Goal: Task Accomplishment & Management: Manage account settings

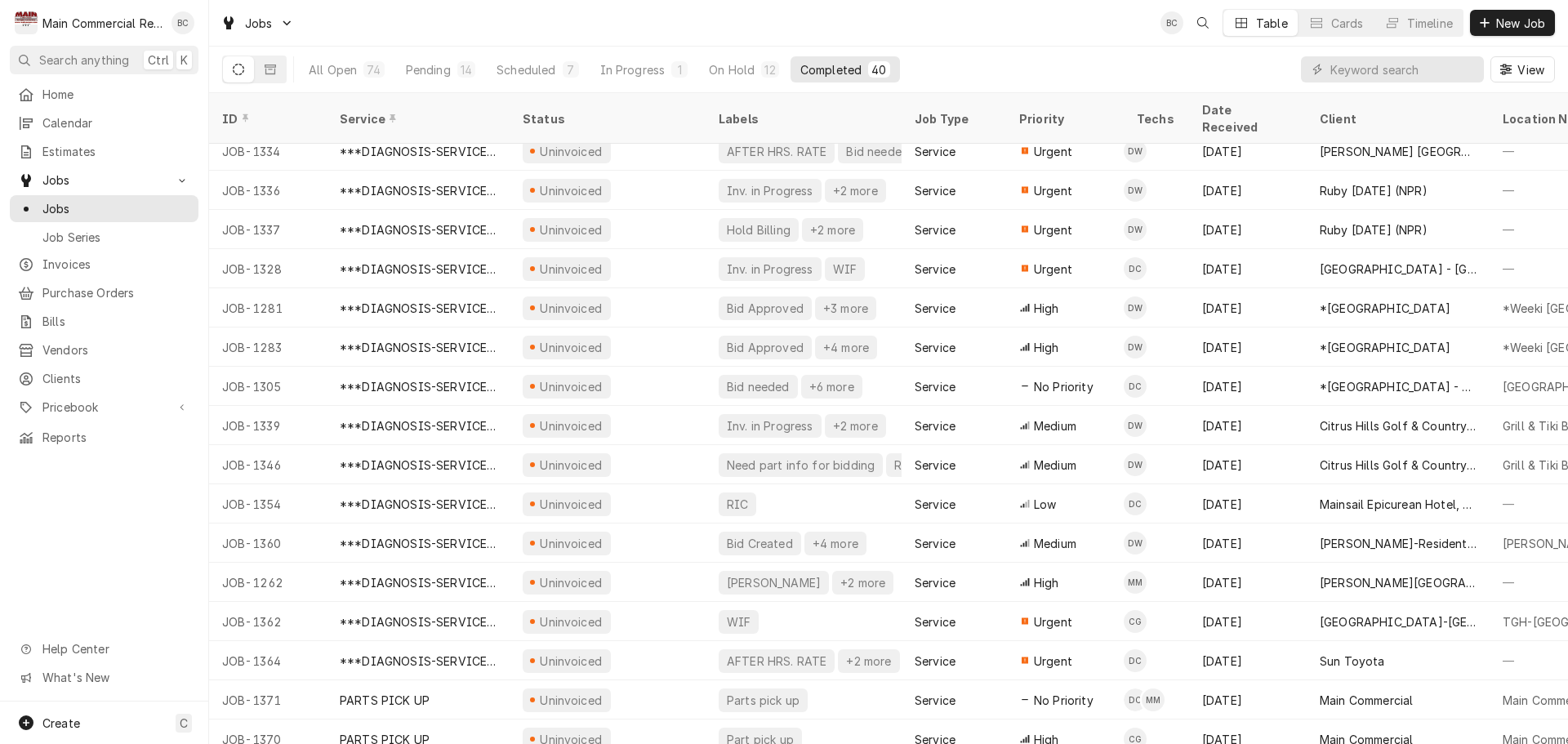
scroll to position [960, 0]
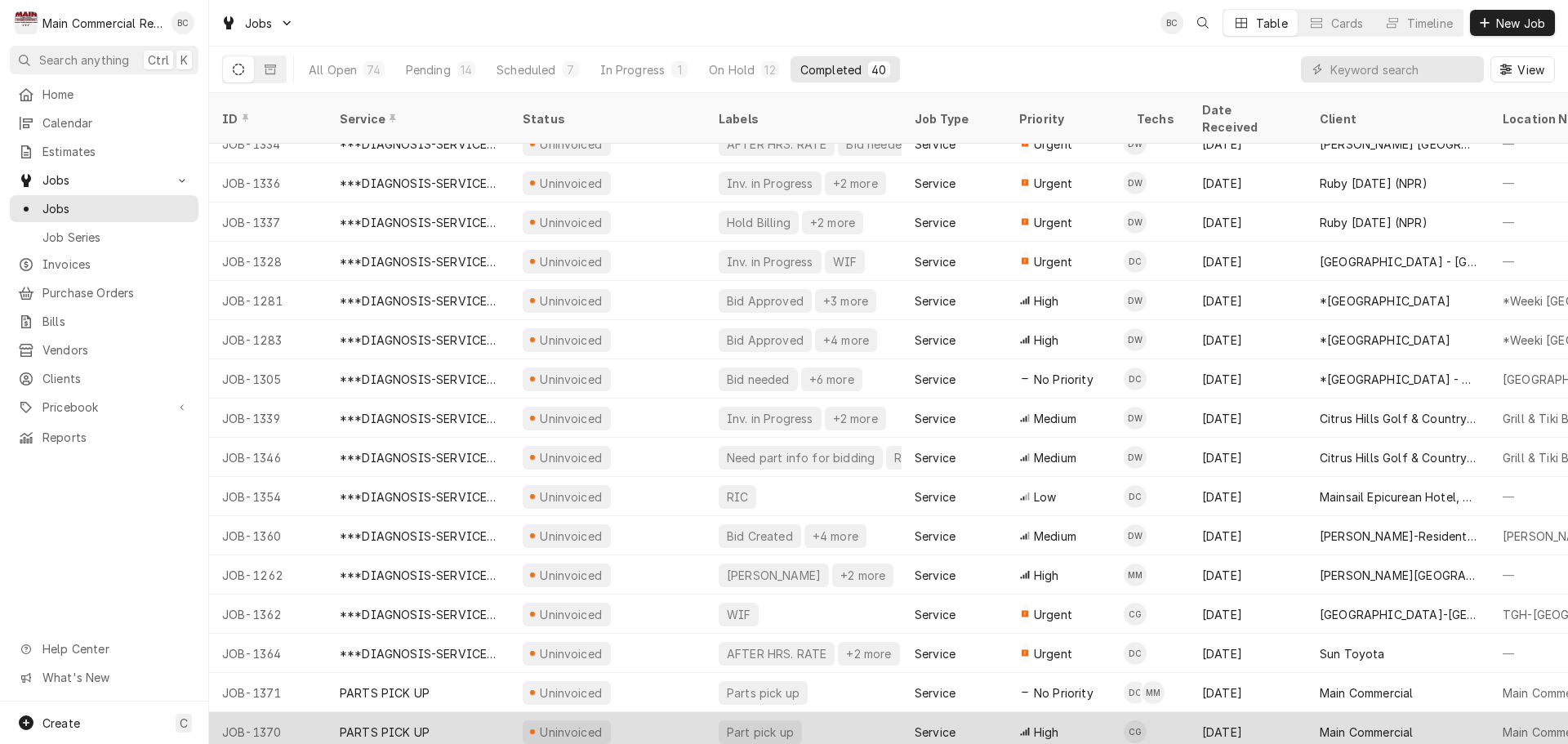
click at [421, 723] on div "PARTS PICK UP" at bounding box center [384, 731] width 90 height 17
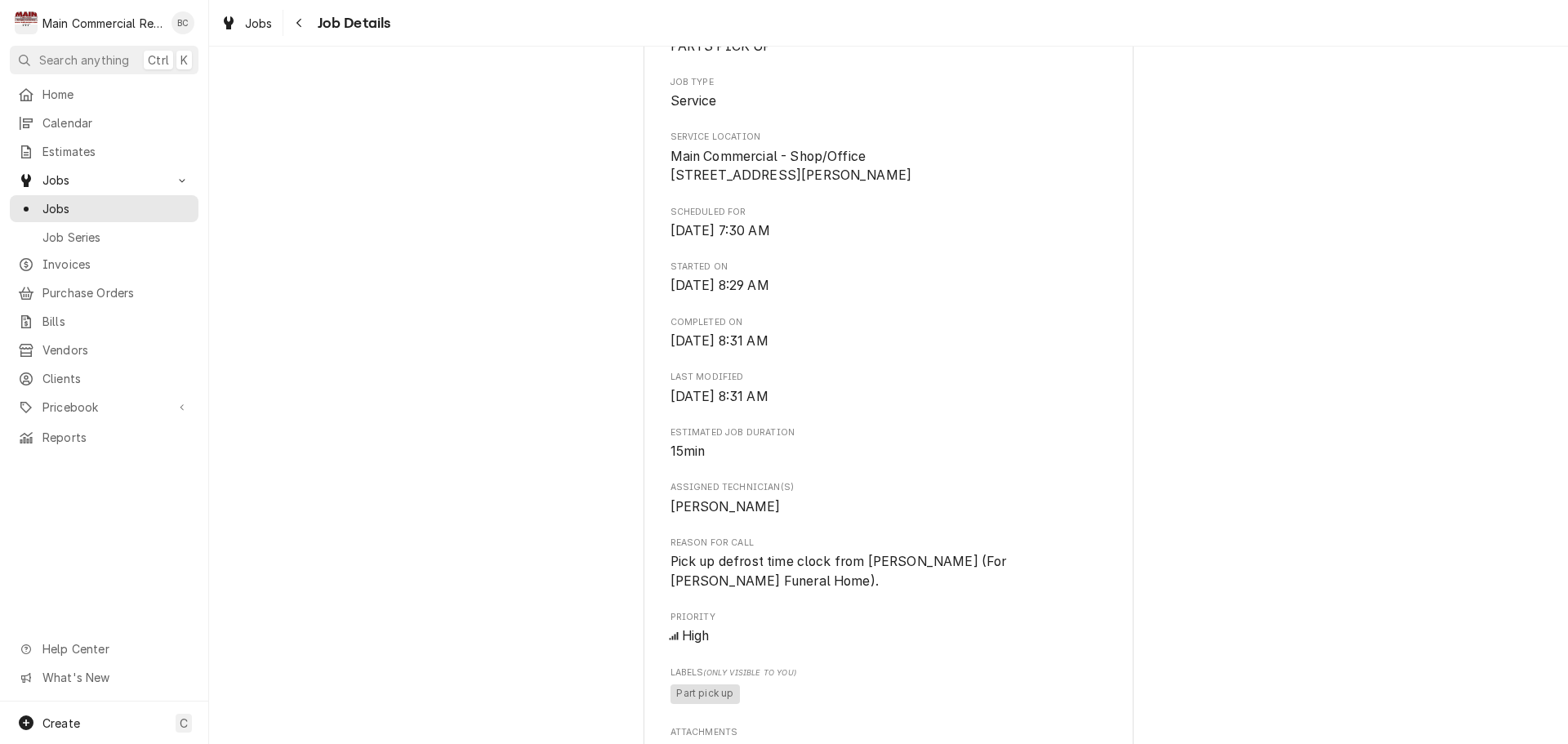
scroll to position [490, 0]
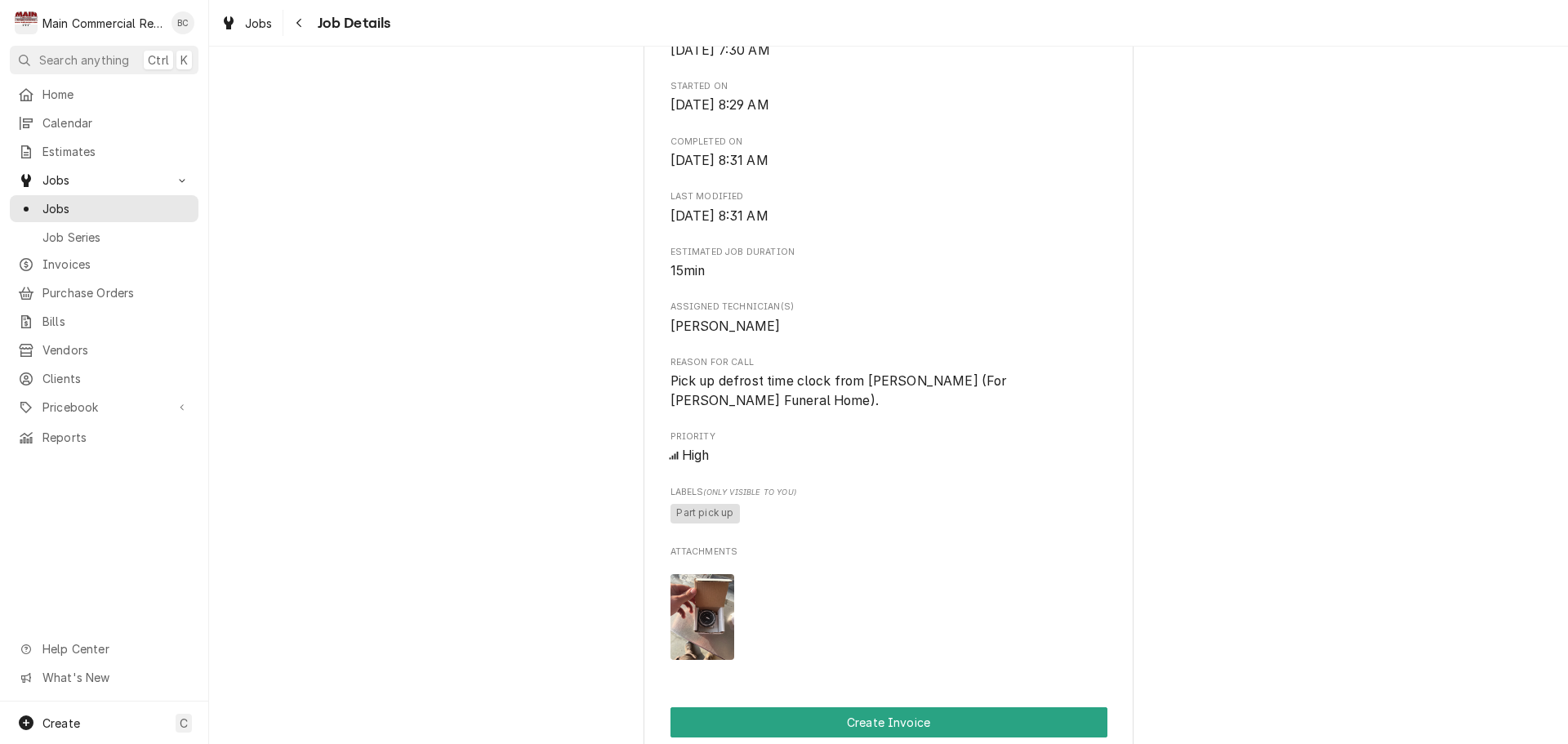
click at [694, 608] on img "Attachments" at bounding box center [703, 617] width 64 height 86
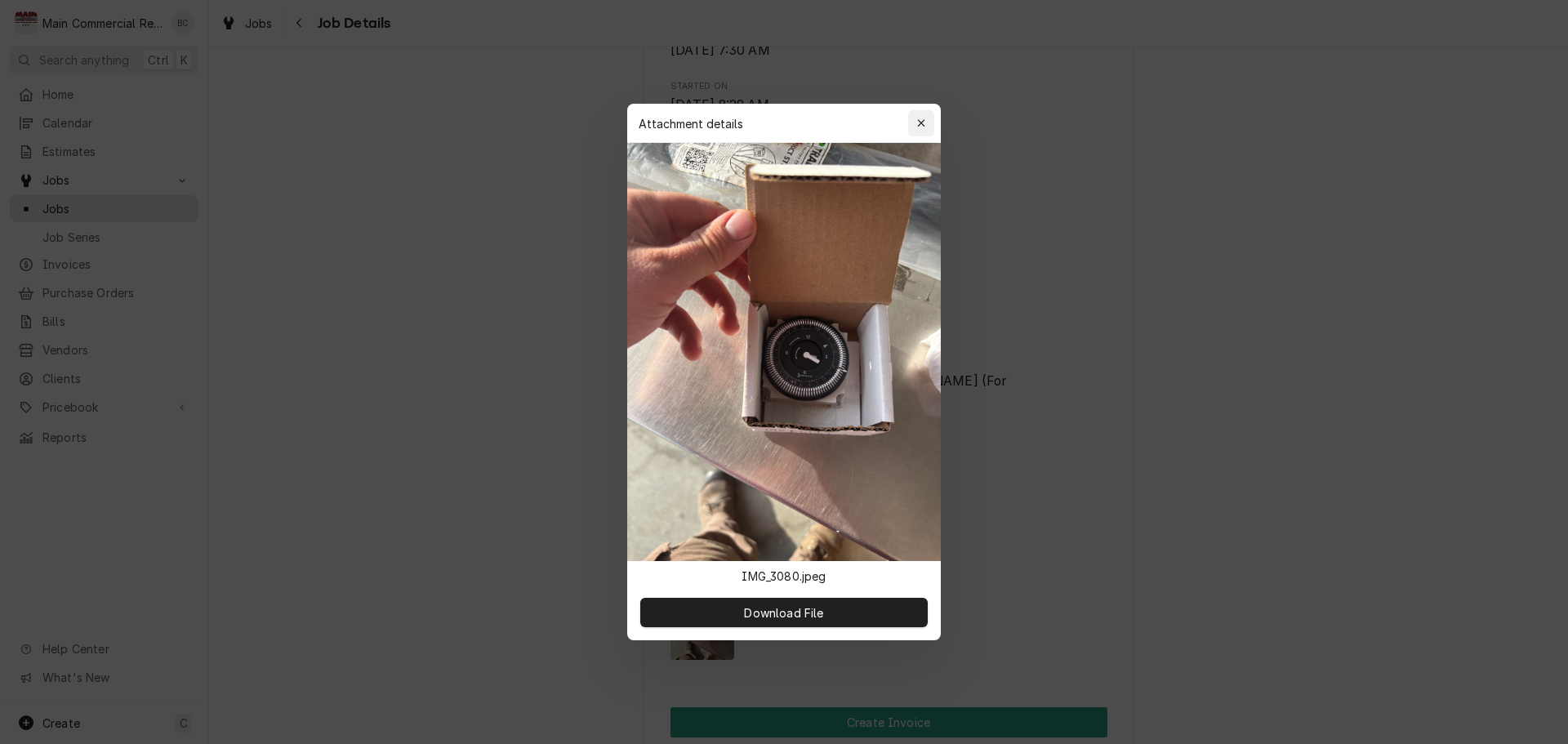
click at [922, 118] on icon "button" at bounding box center [921, 123] width 9 height 12
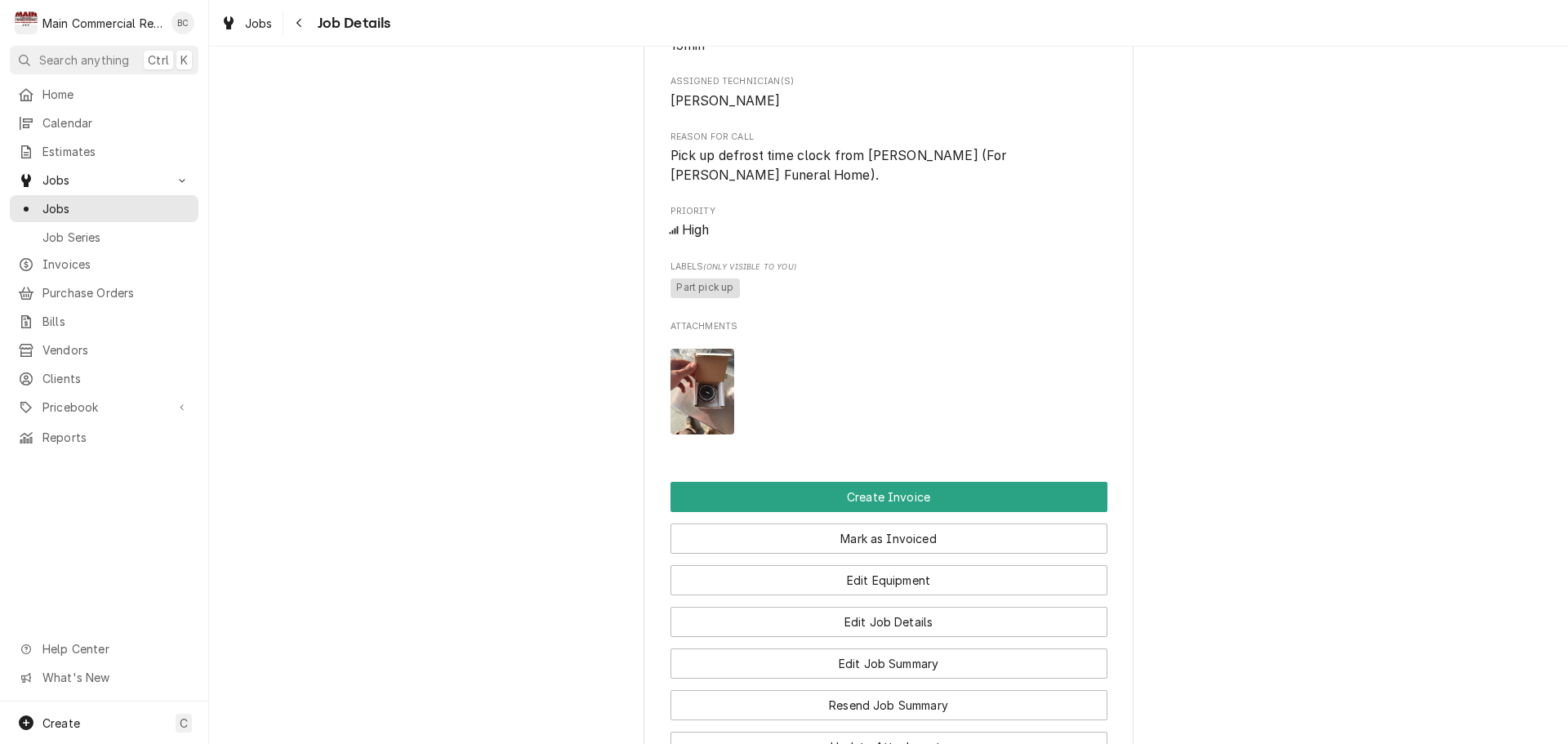
scroll to position [735, 0]
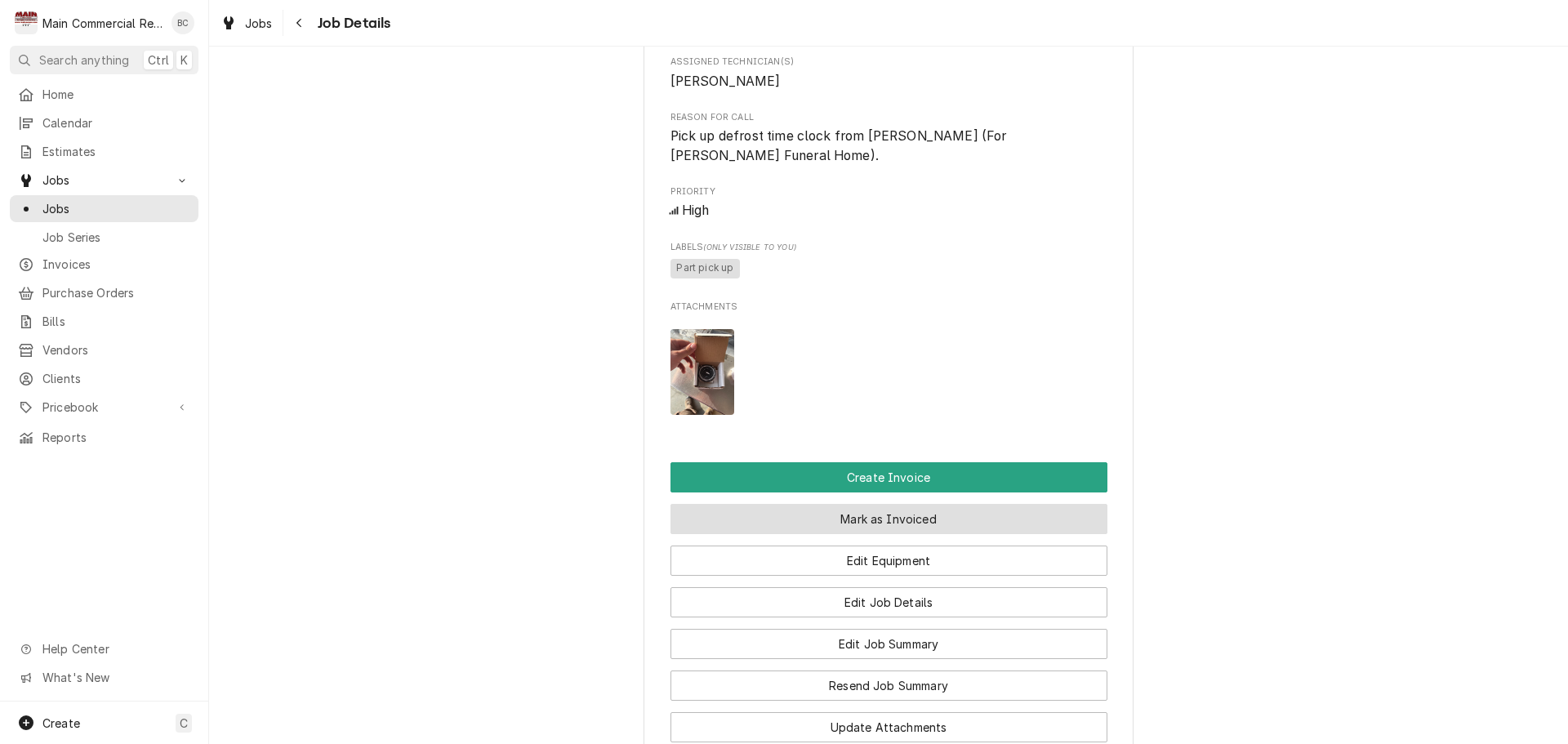
click at [809, 519] on button "Mark as Invoiced" at bounding box center [889, 518] width 437 height 30
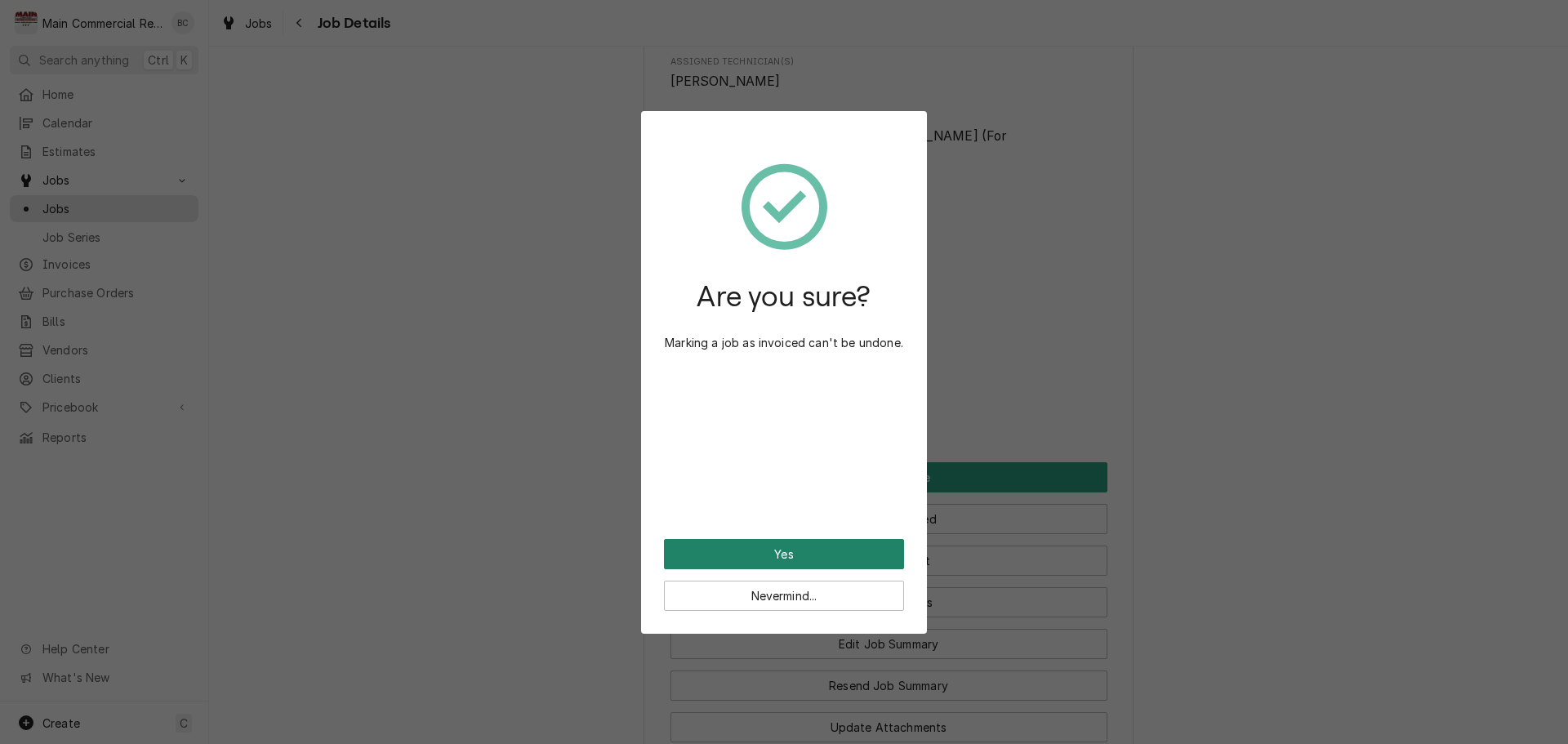
click at [788, 557] on button "Yes" at bounding box center [784, 553] width 241 height 30
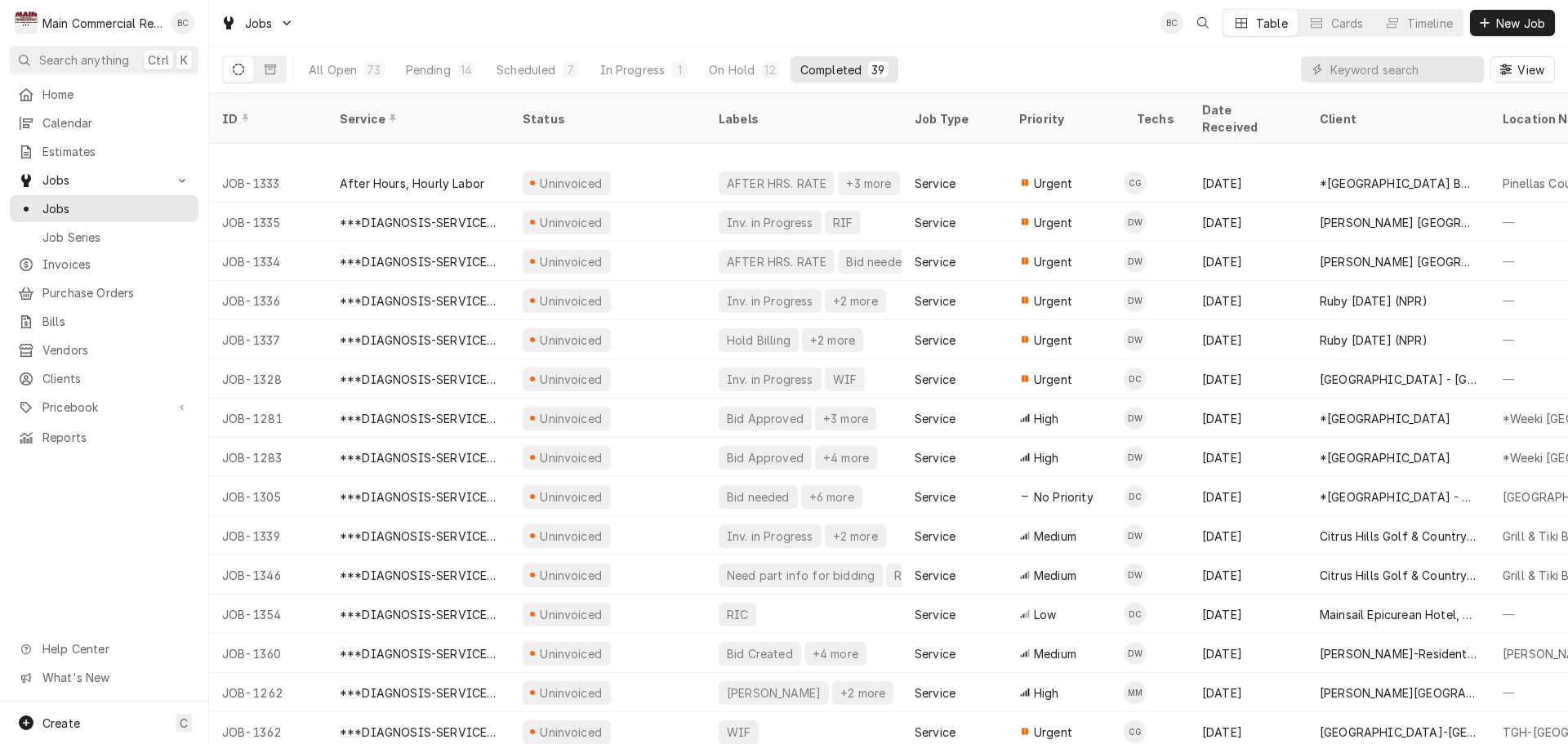
scroll to position [921, 0]
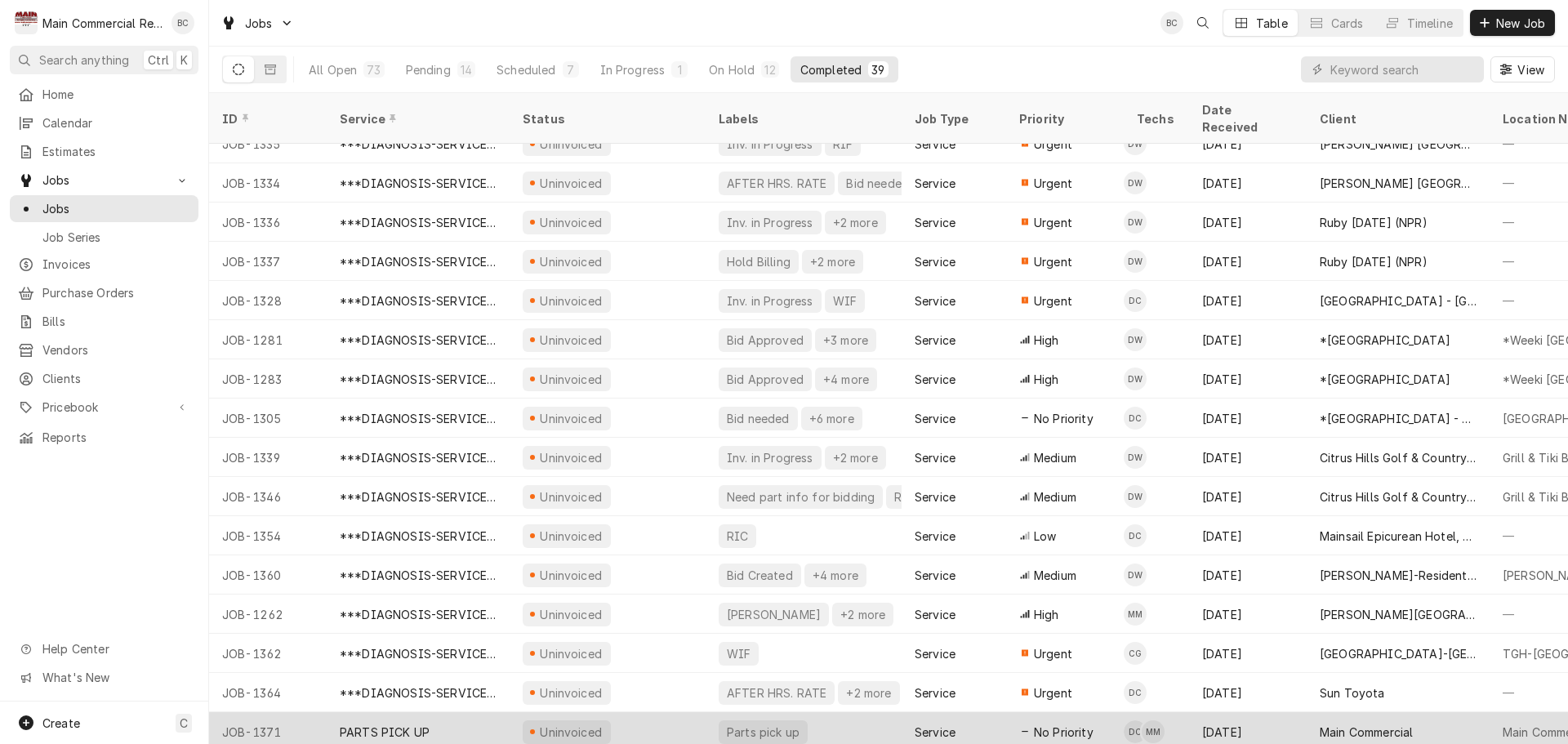
click at [395, 723] on div "PARTS PICK UP" at bounding box center [384, 731] width 90 height 17
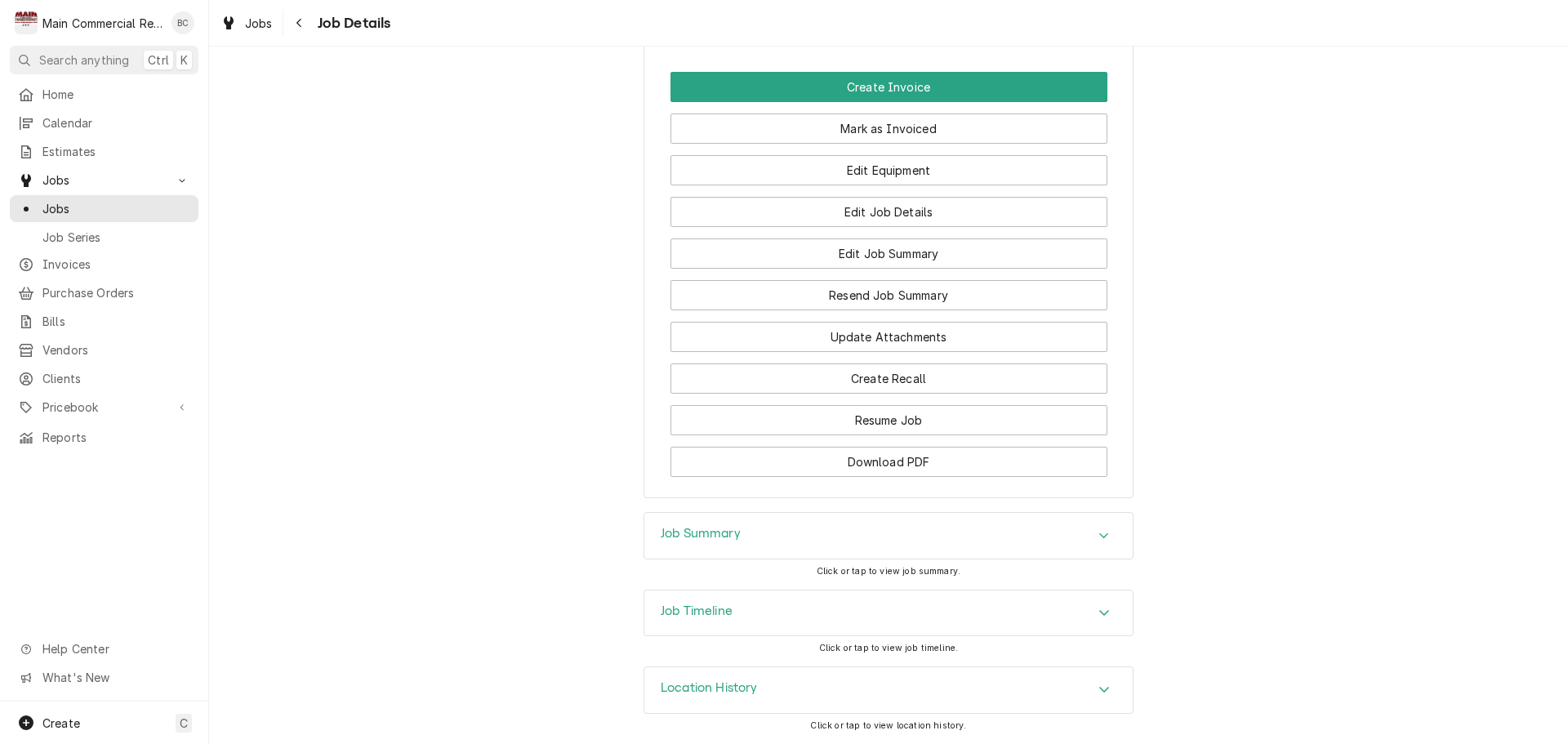
scroll to position [996, 0]
click at [79, 202] on span "Jobs" at bounding box center [116, 208] width 147 height 17
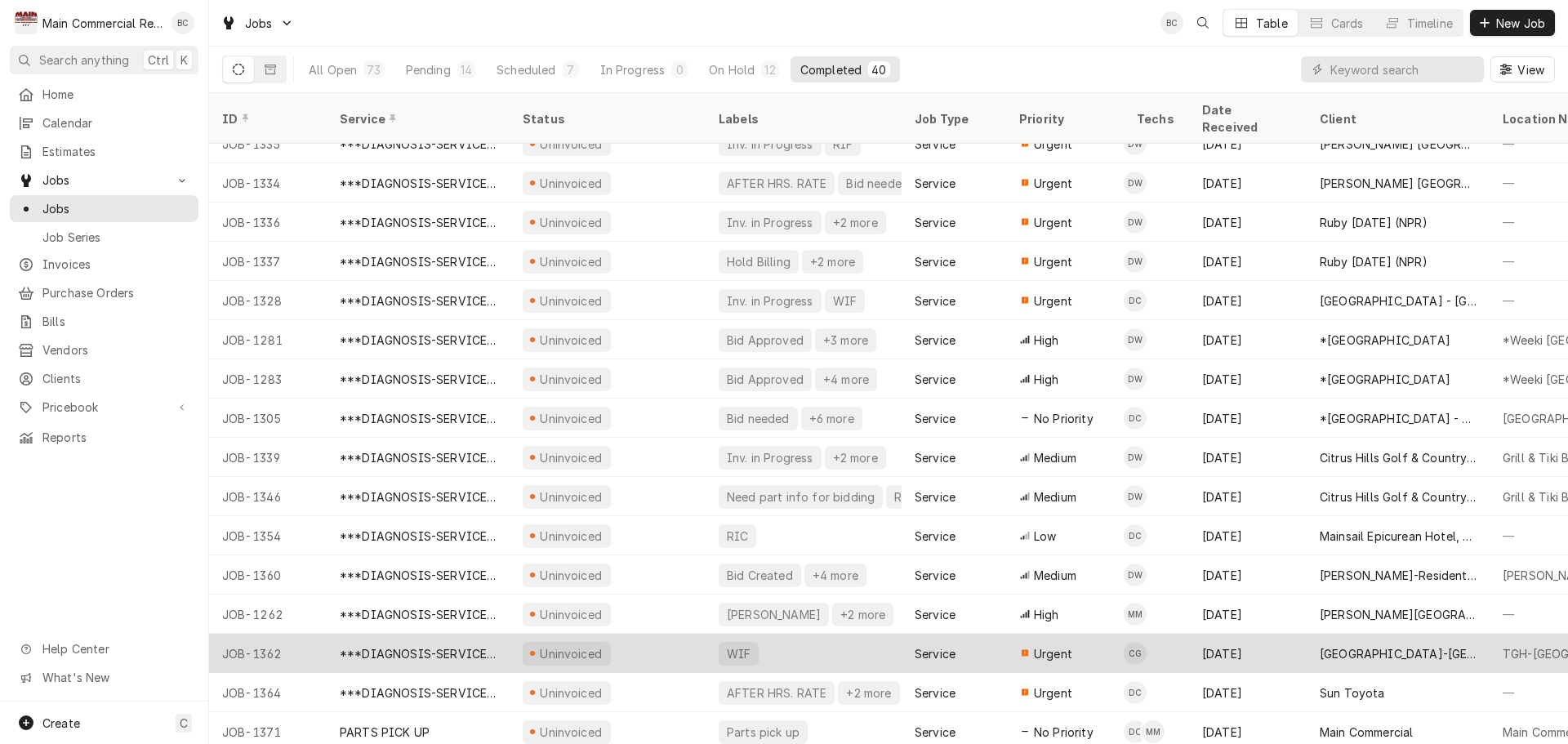
scroll to position [960, 0]
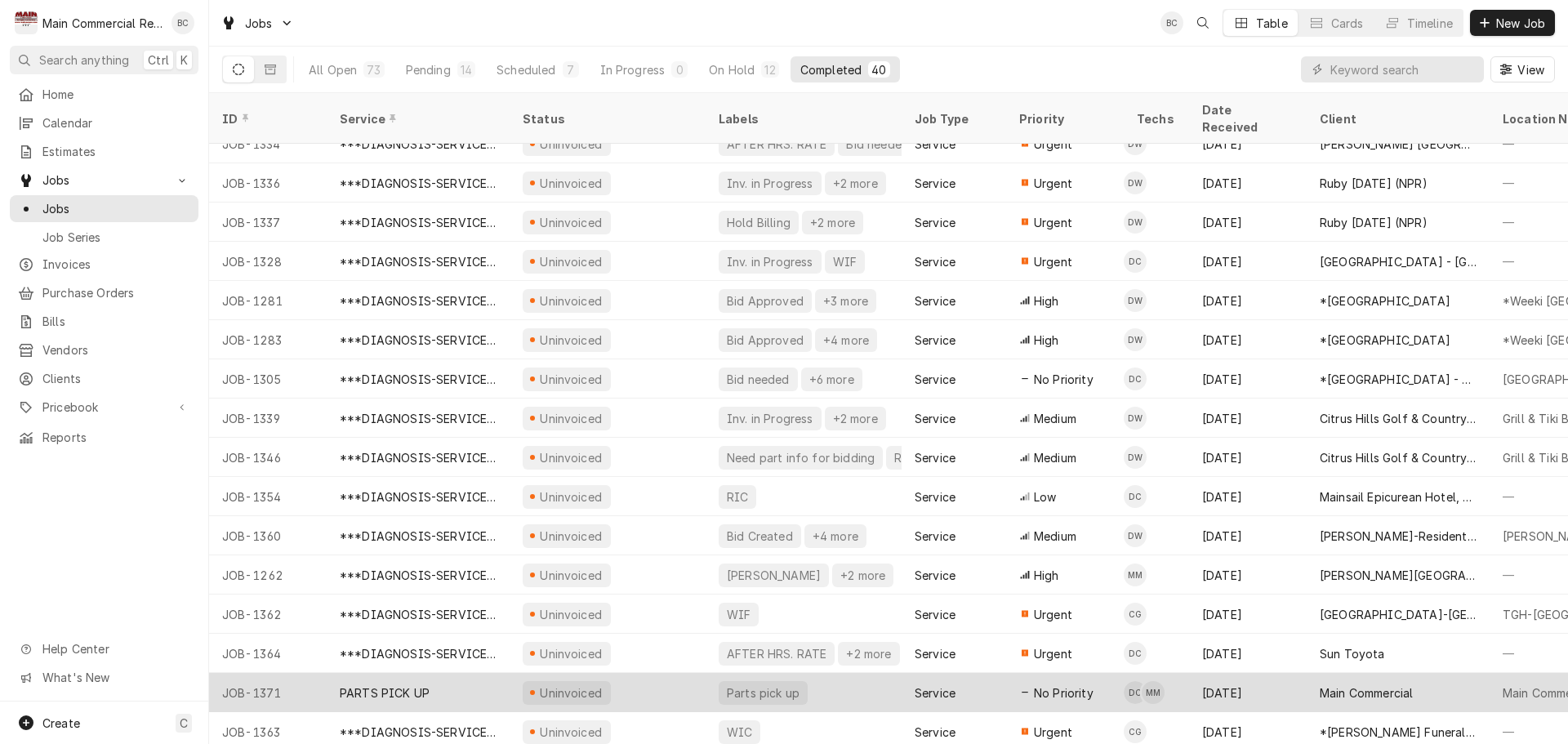
click at [740, 684] on div "Parts pick up" at bounding box center [763, 692] width 76 height 17
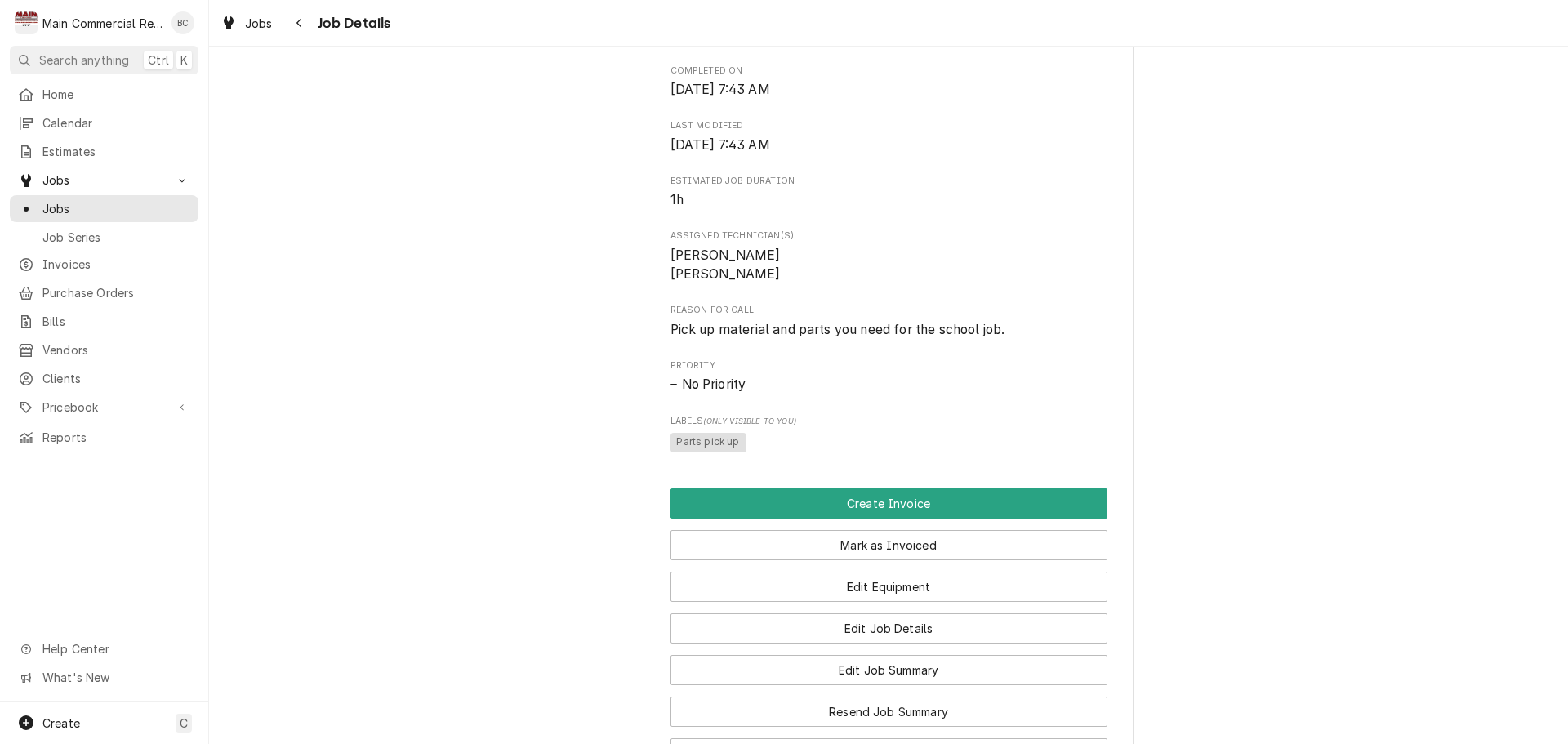
scroll to position [571, 0]
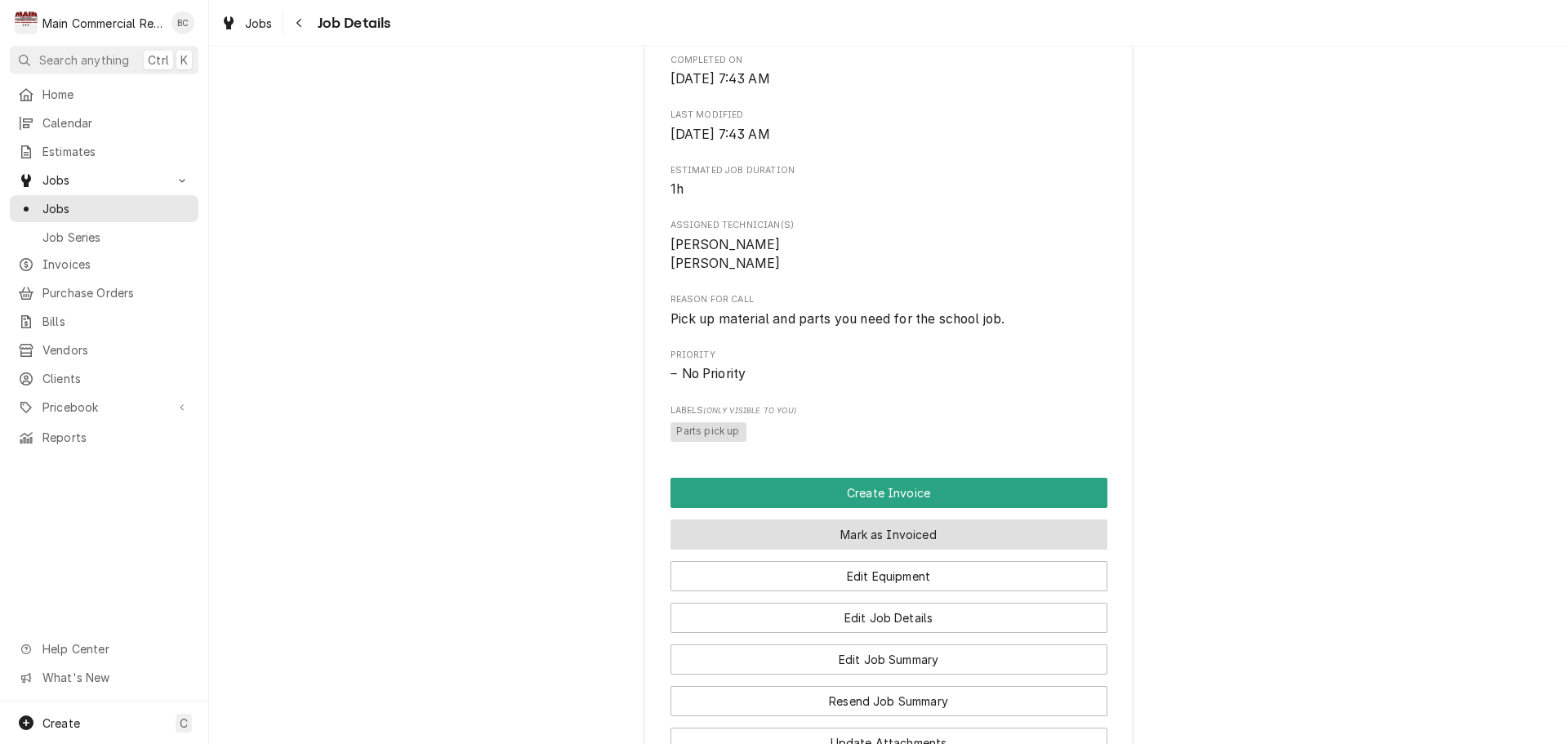
click at [802, 550] on button "Mark as Invoiced" at bounding box center [889, 533] width 437 height 30
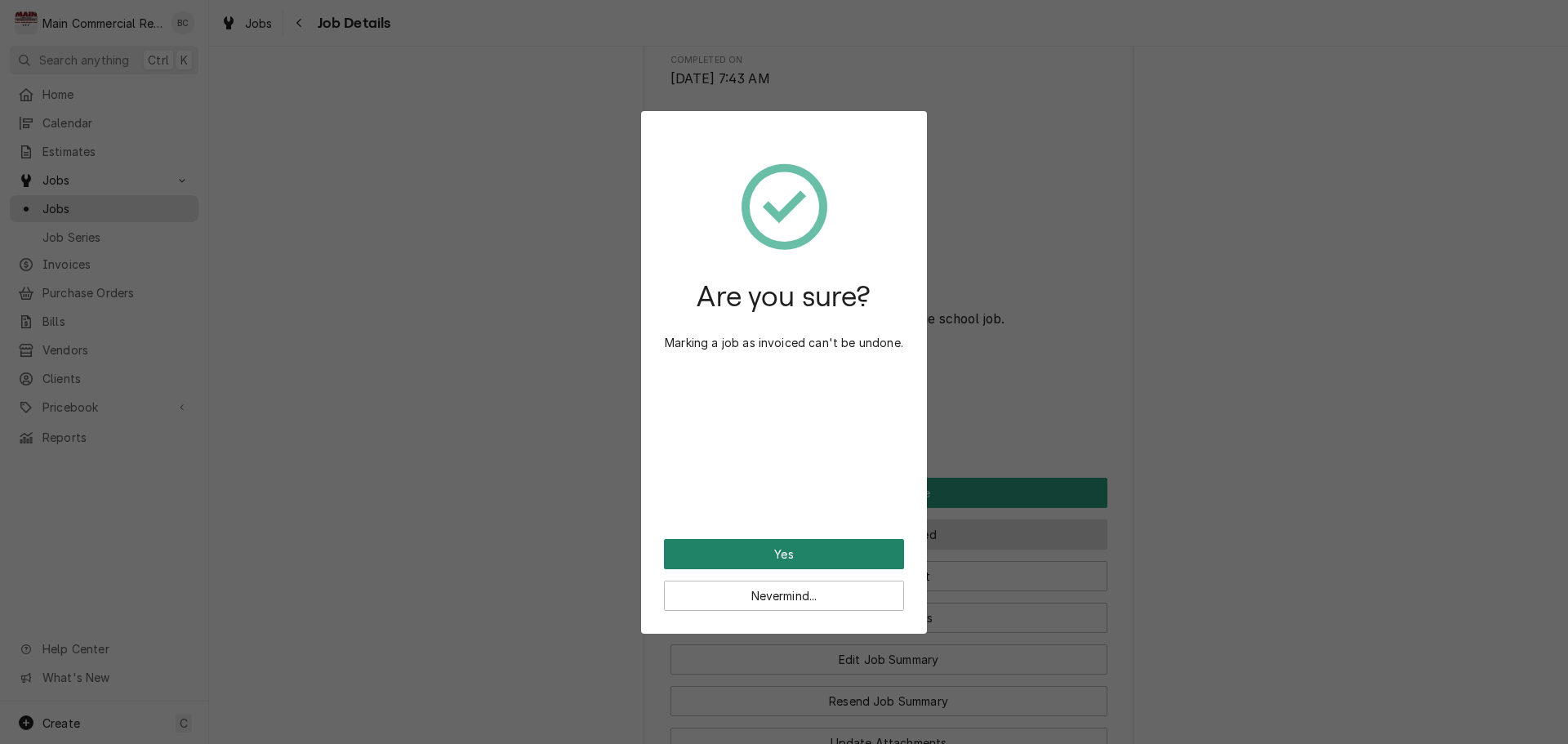
click at [802, 551] on button "Yes" at bounding box center [784, 553] width 241 height 30
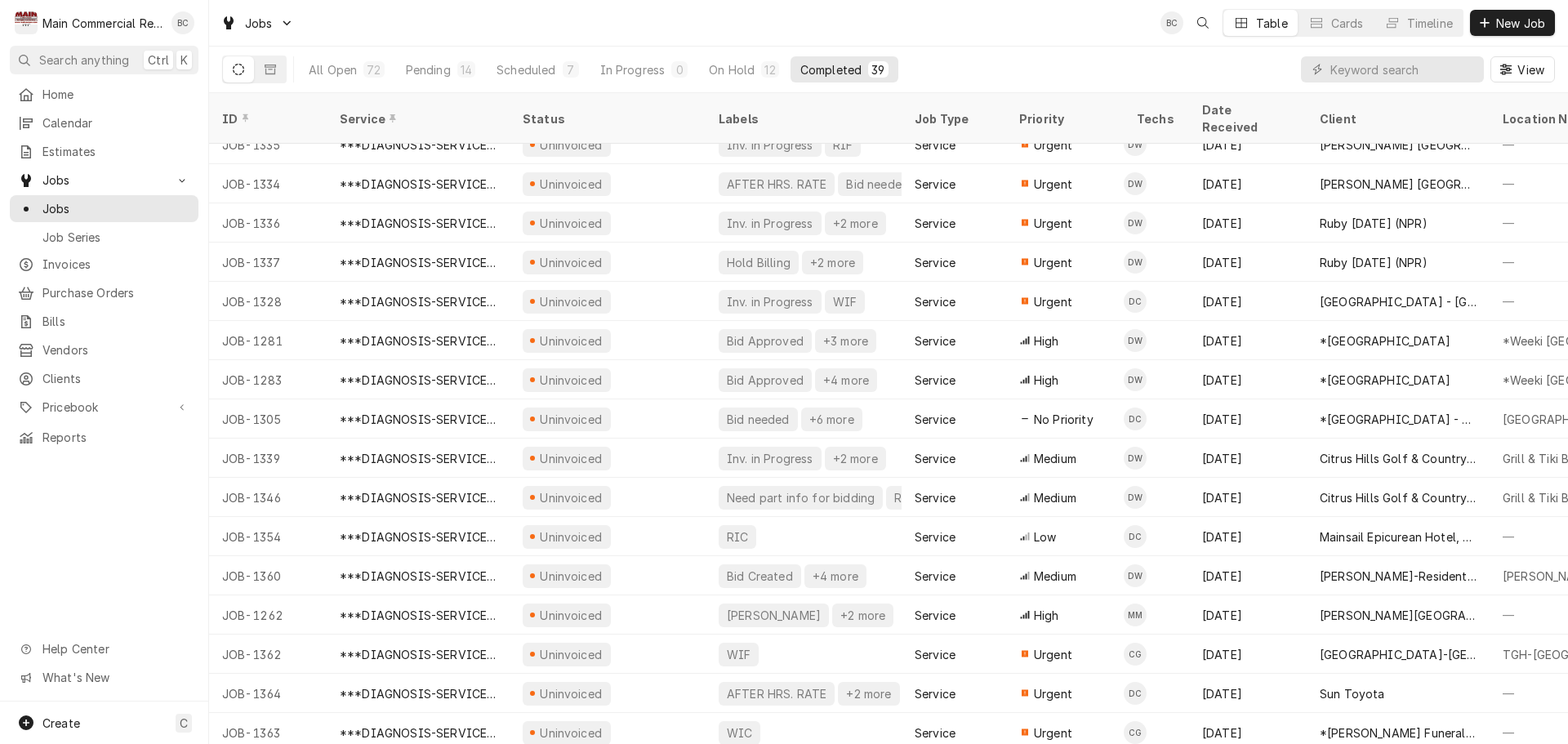
scroll to position [921, 0]
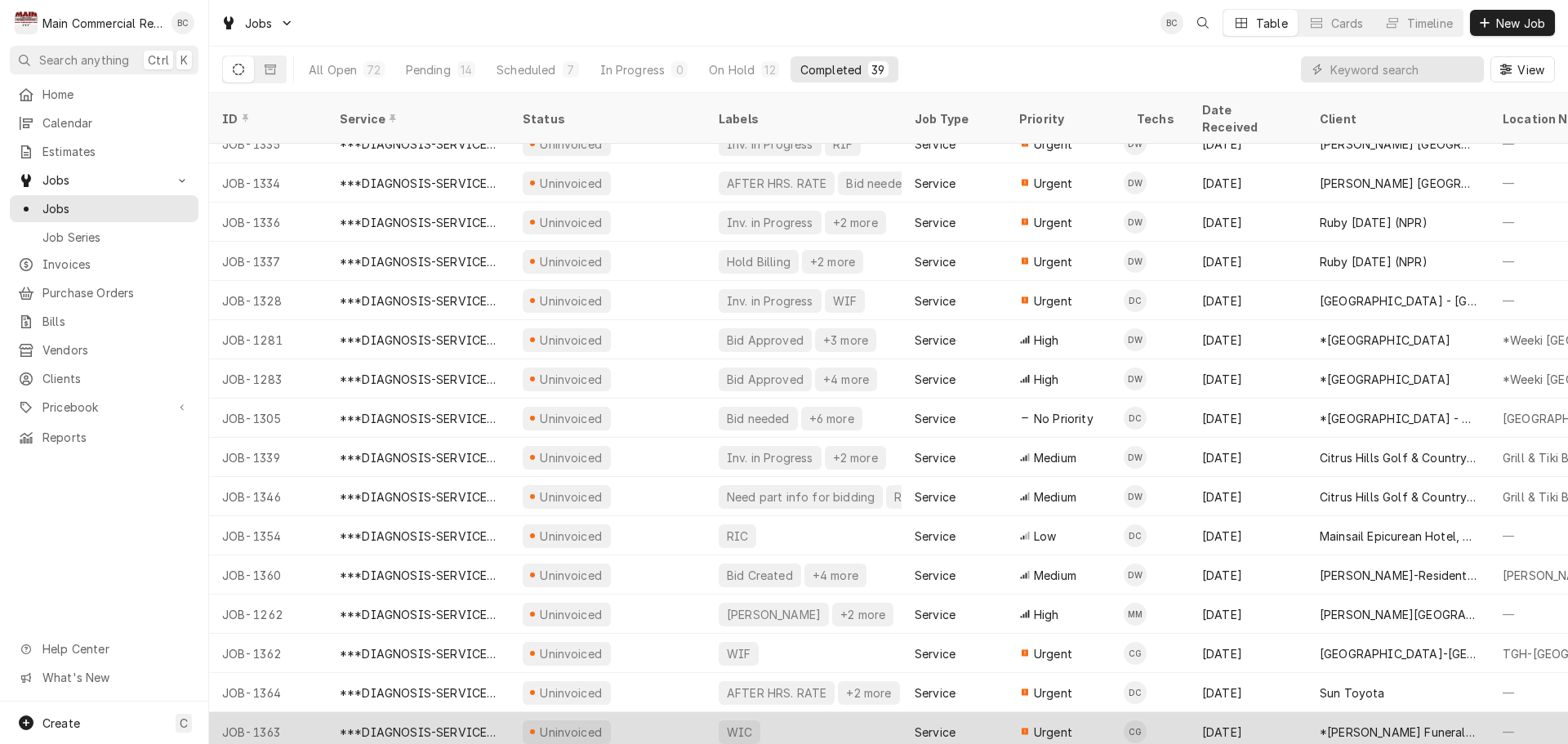
click at [737, 723] on div "WIC" at bounding box center [740, 731] width 29 height 17
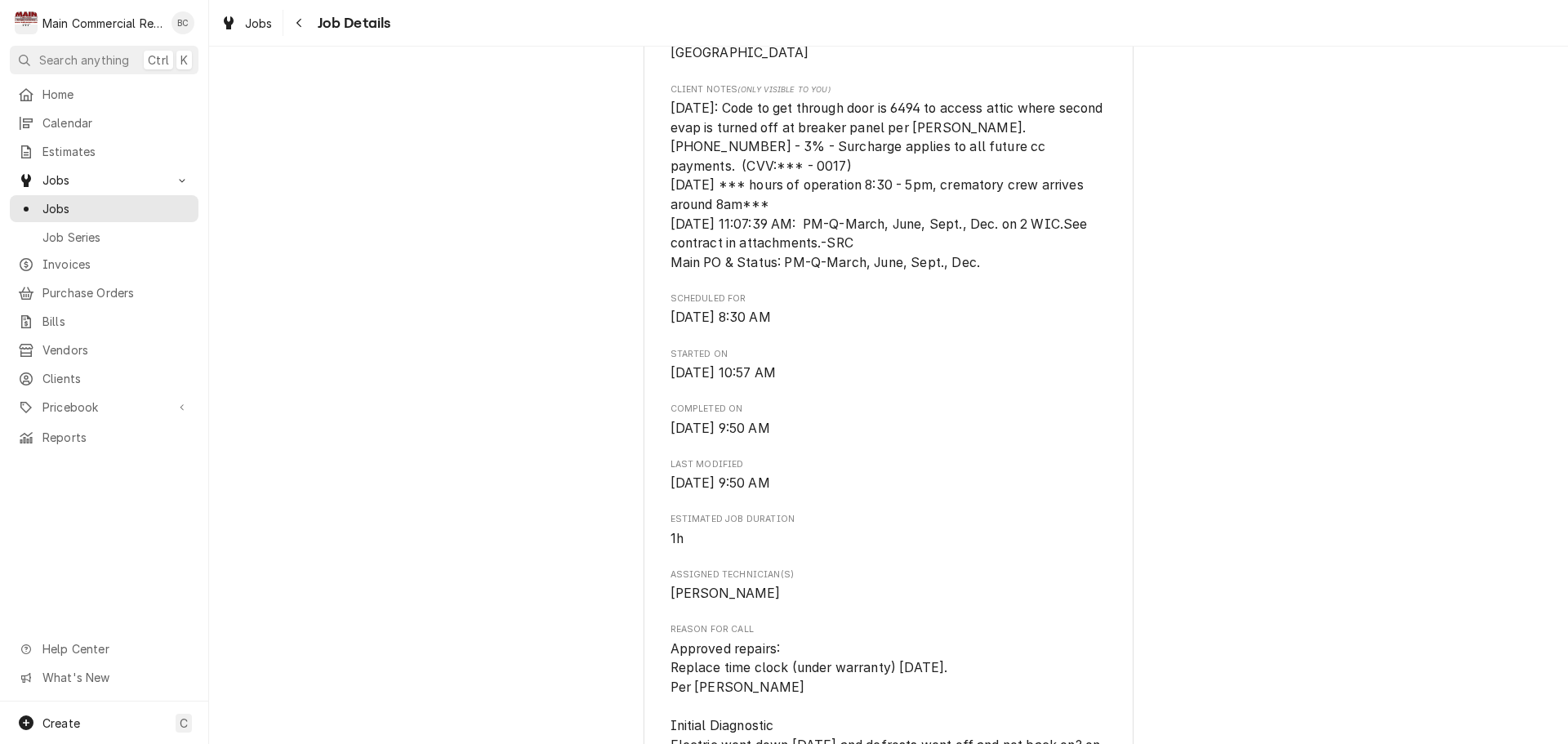
scroll to position [326, 0]
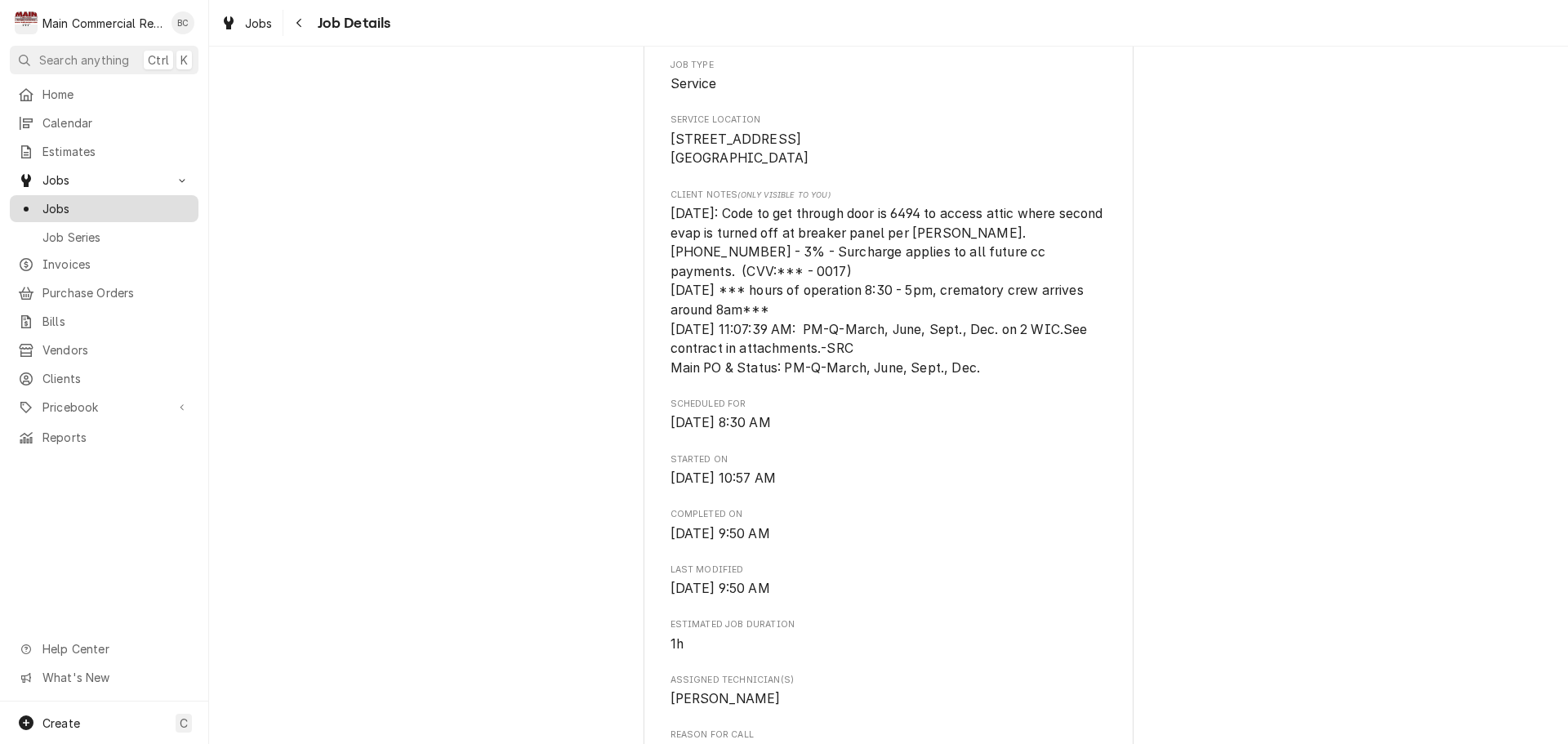
click at [71, 207] on span "Jobs" at bounding box center [116, 208] width 147 height 17
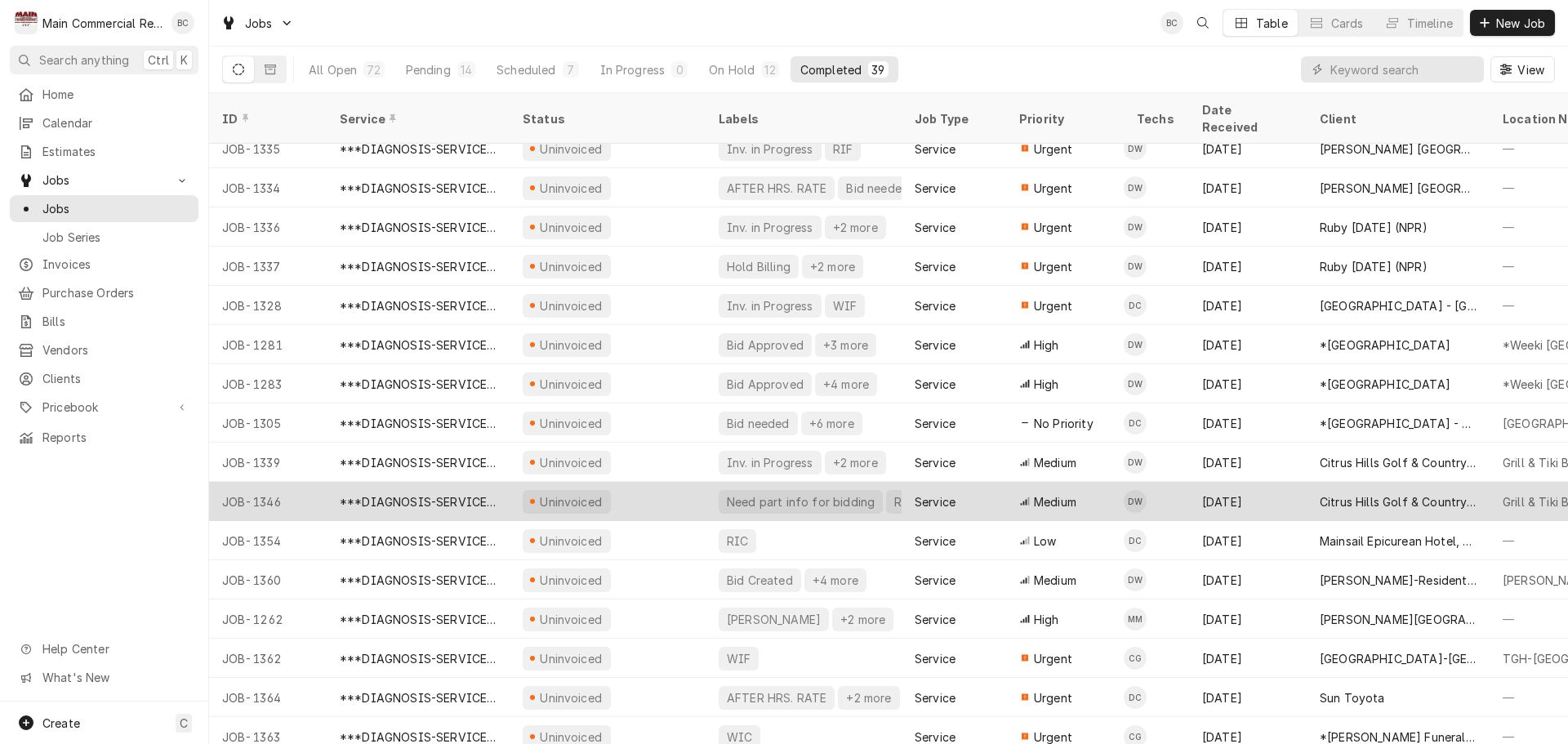
scroll to position [921, 0]
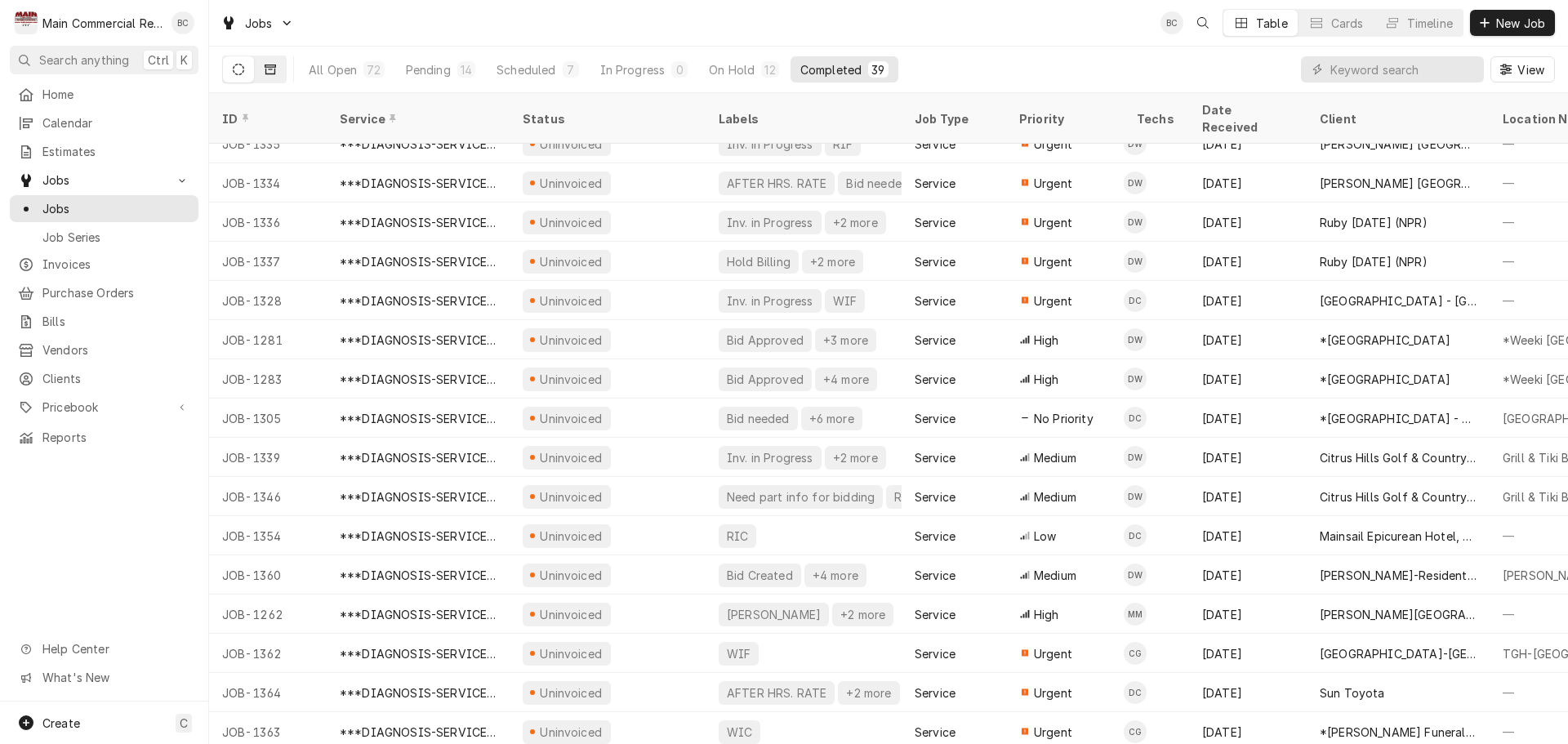
click at [275, 72] on icon "Dynamic Content Wrapper" at bounding box center [270, 69] width 12 height 10
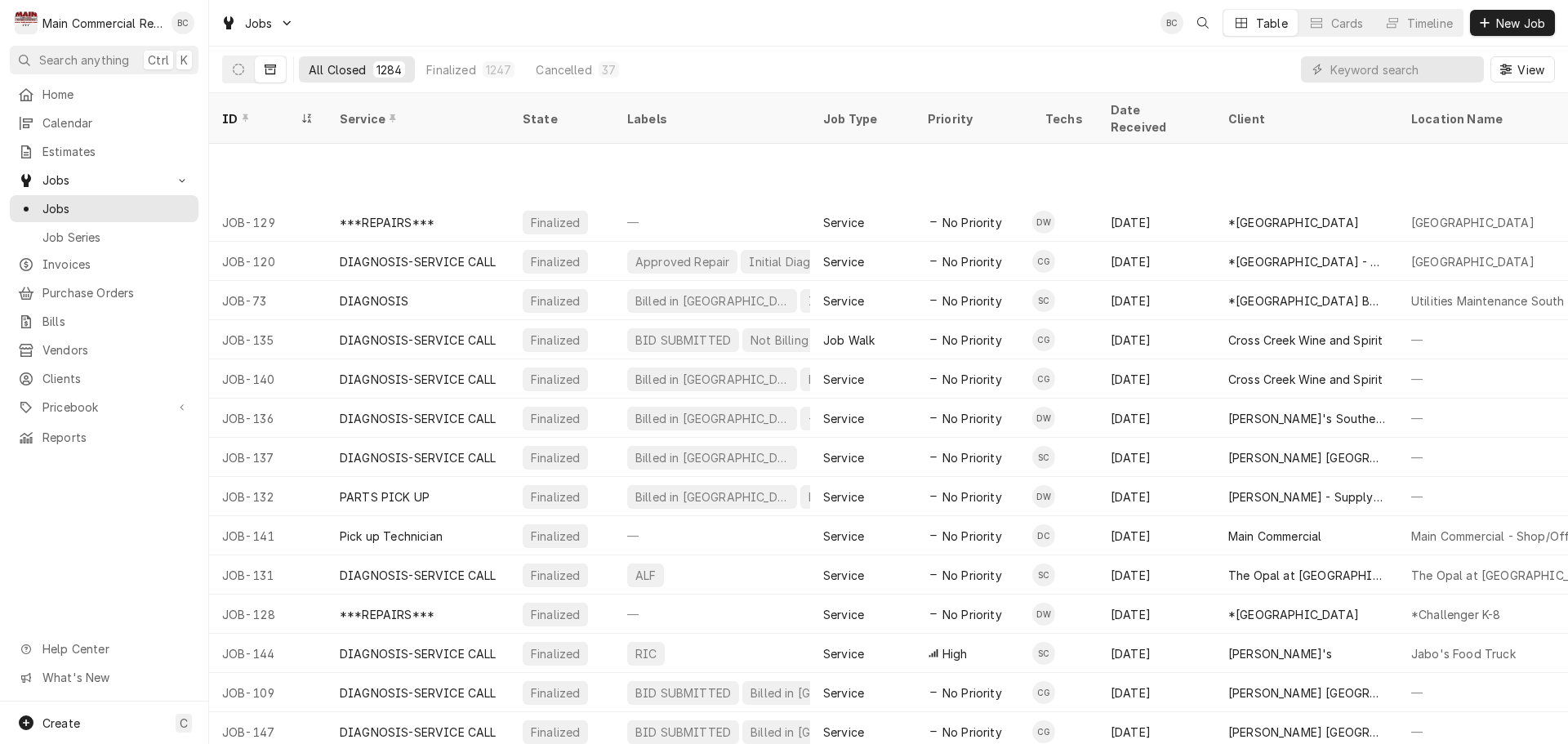
scroll to position [4527, 0]
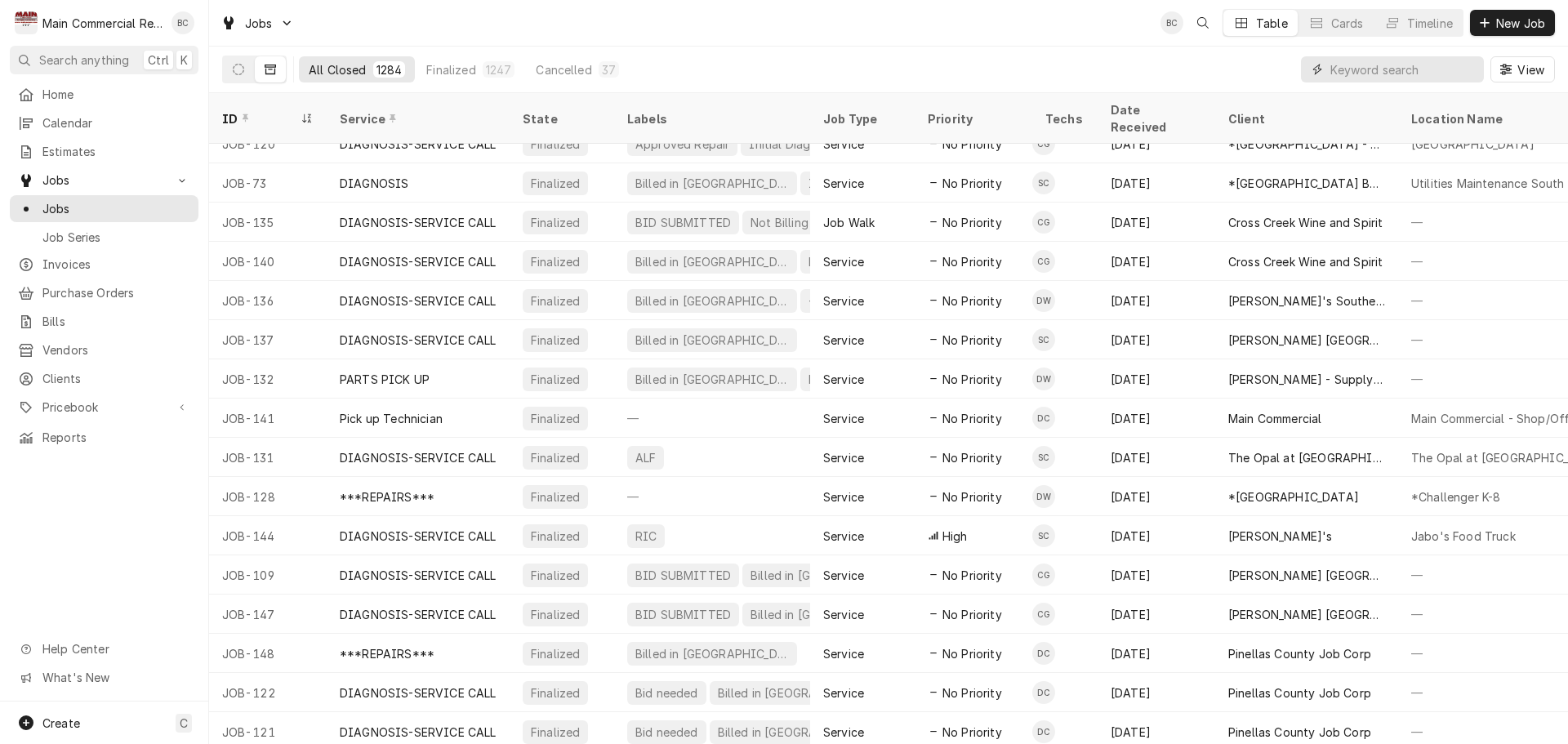
click at [1353, 71] on input "Dynamic Content Wrapper" at bounding box center [1403, 69] width 146 height 26
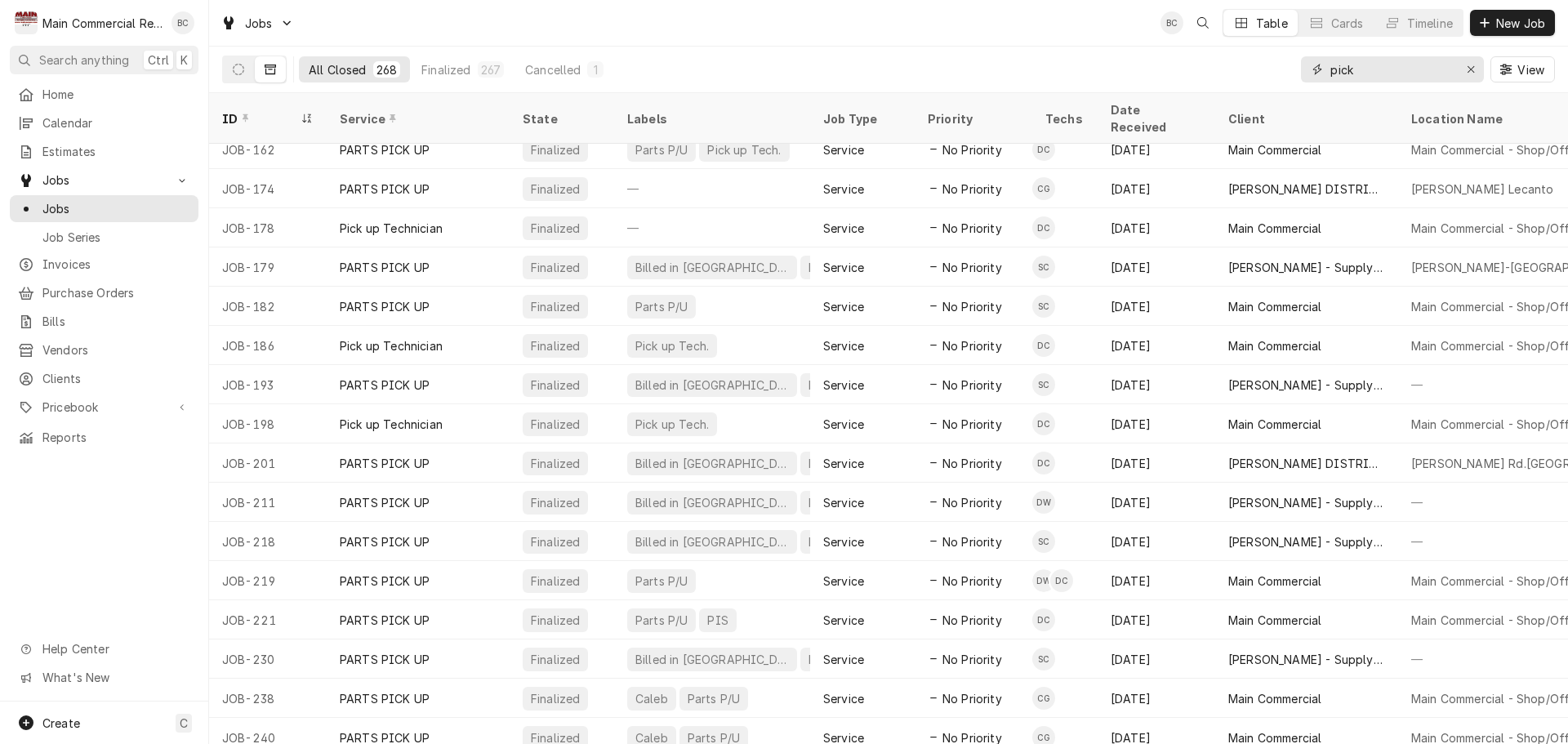
scroll to position [843, 0]
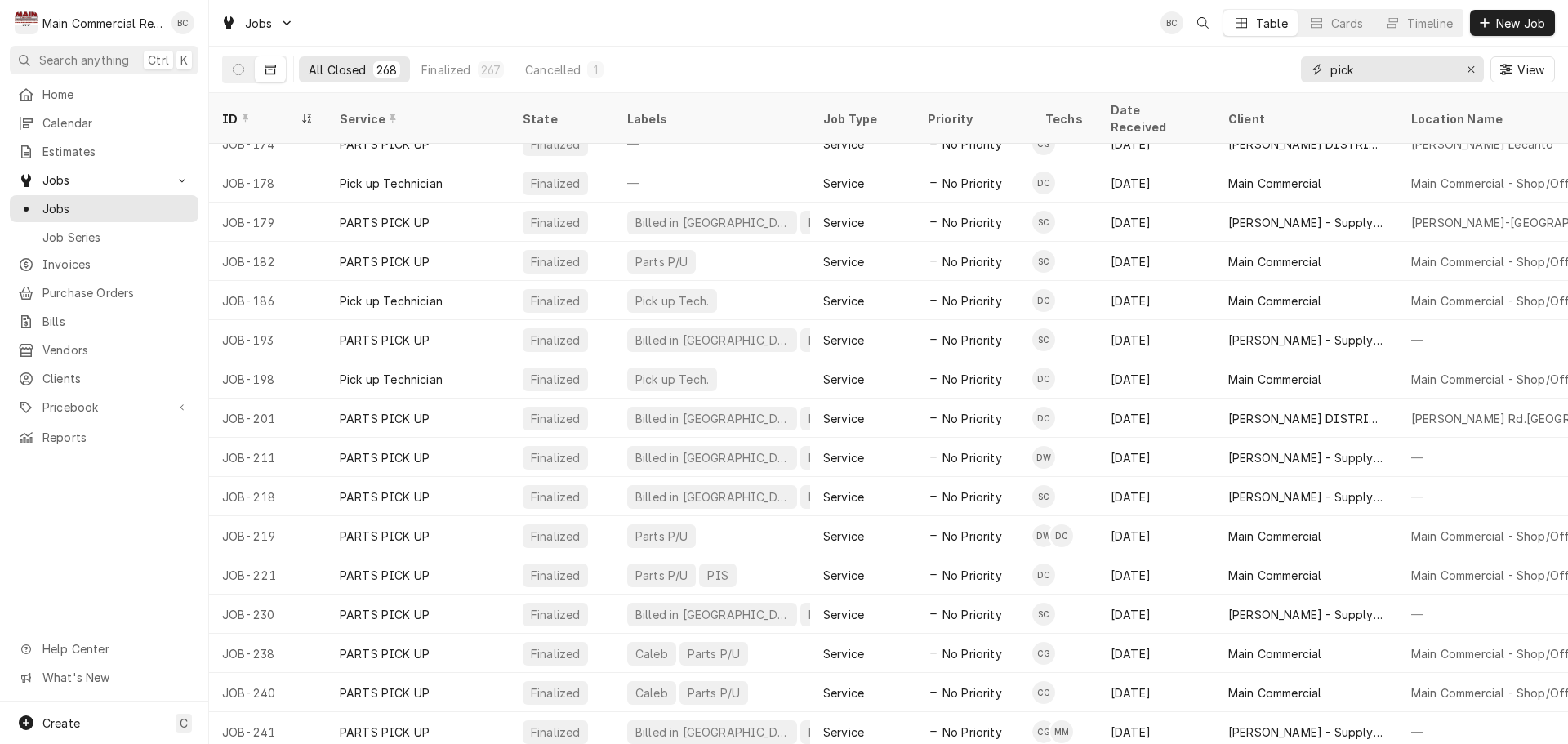
type input "pick"
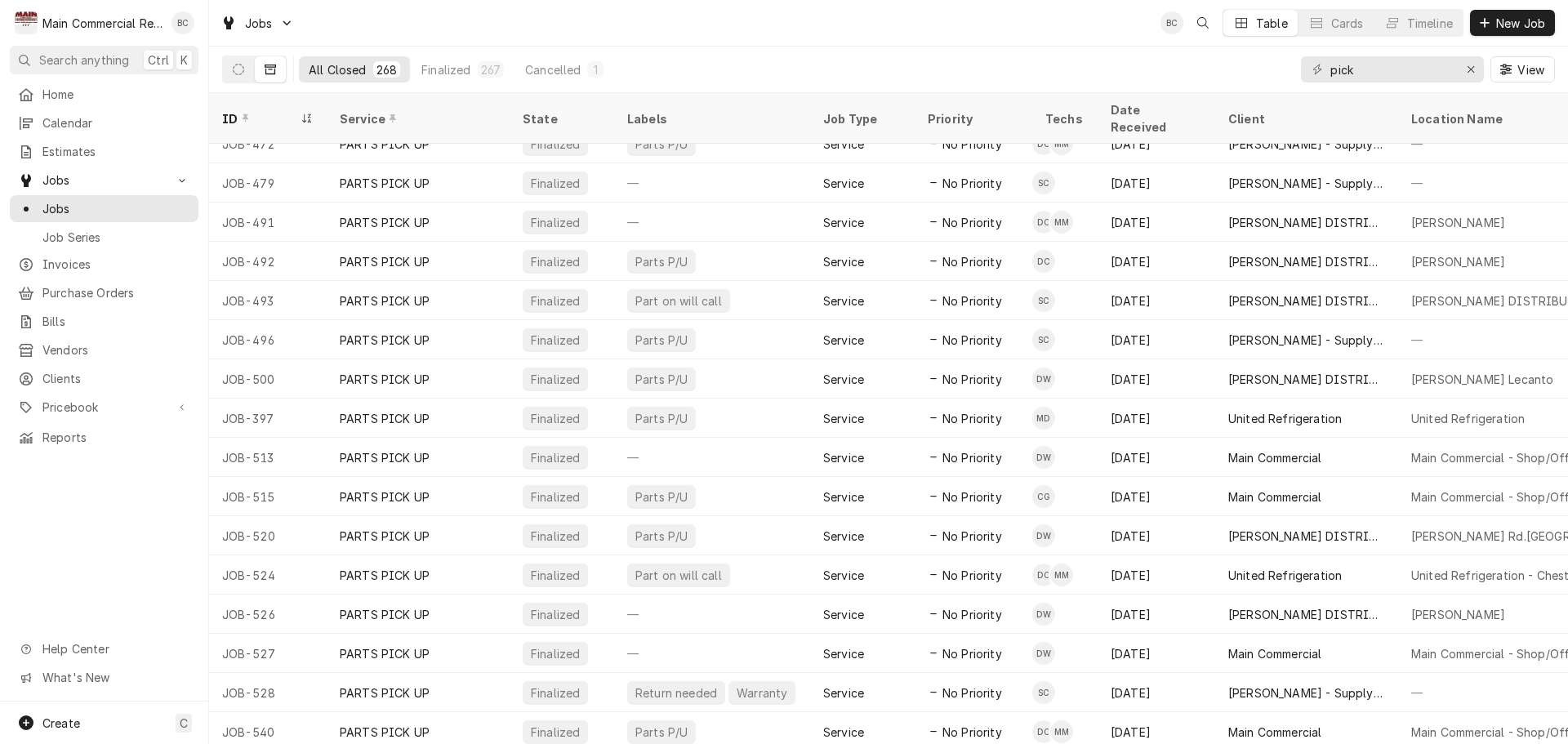
scroll to position [3449, 0]
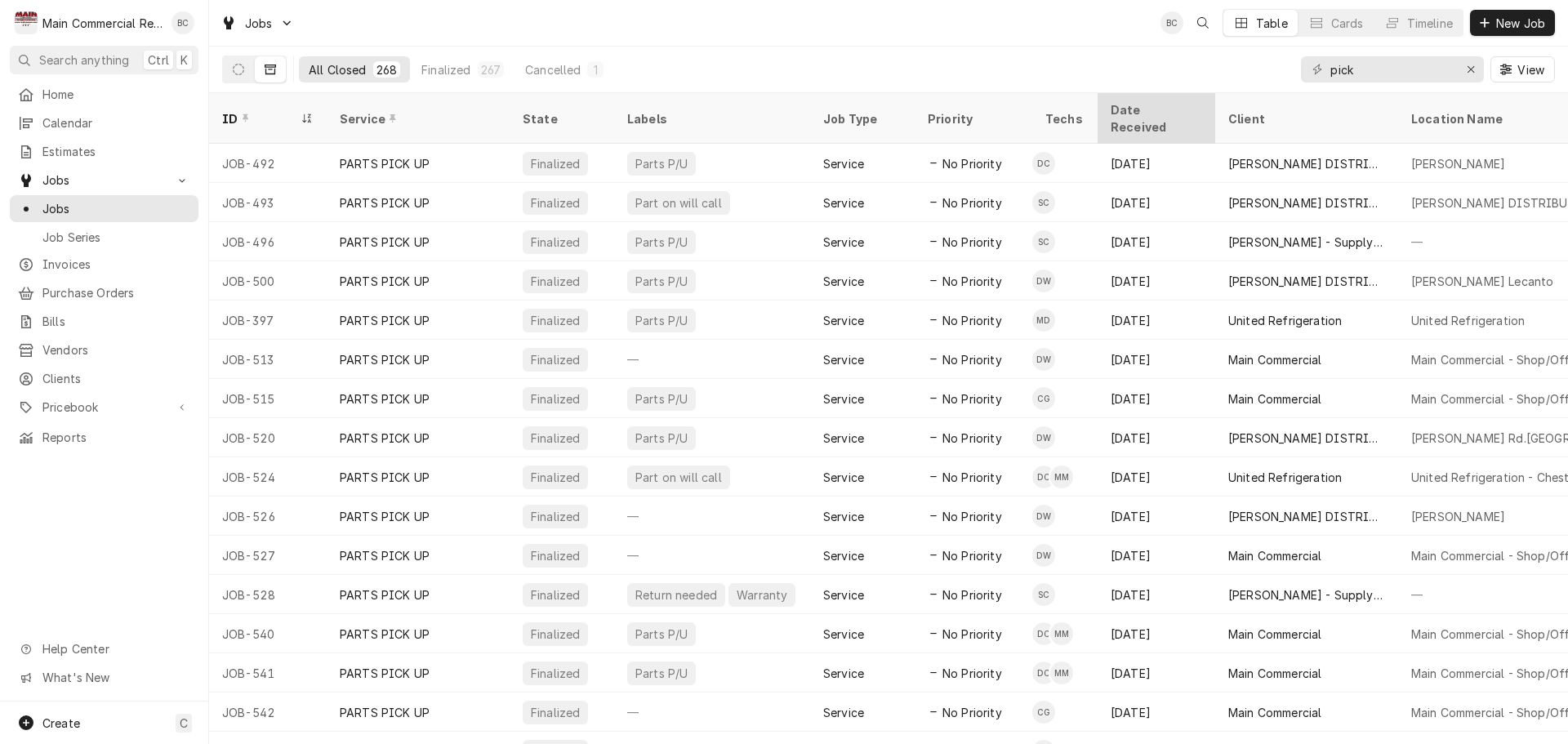
click at [1184, 108] on div "Date Received" at bounding box center [1155, 118] width 89 height 34
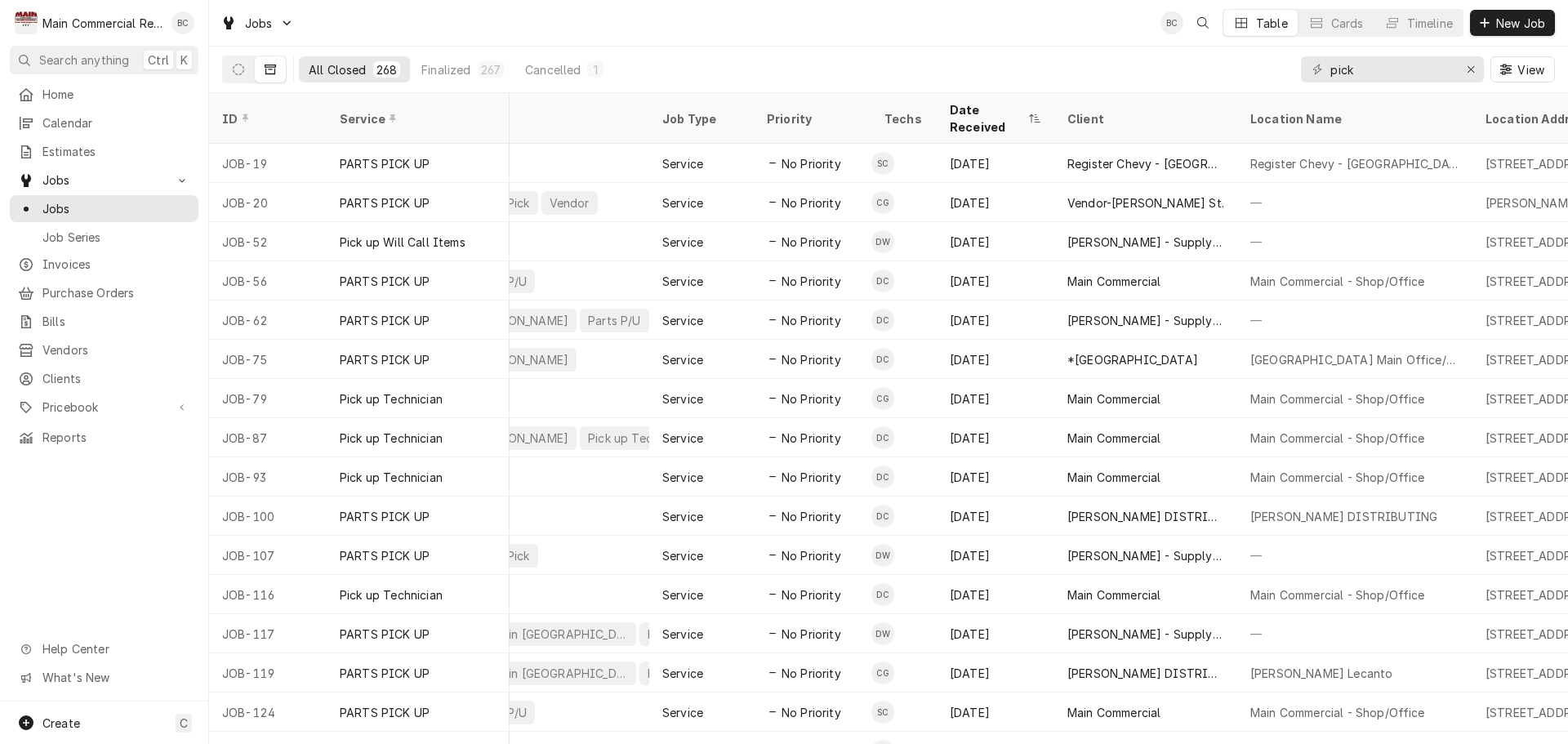
scroll to position [0, 158]
click at [1017, 108] on div "Date Received" at bounding box center [989, 118] width 75 height 34
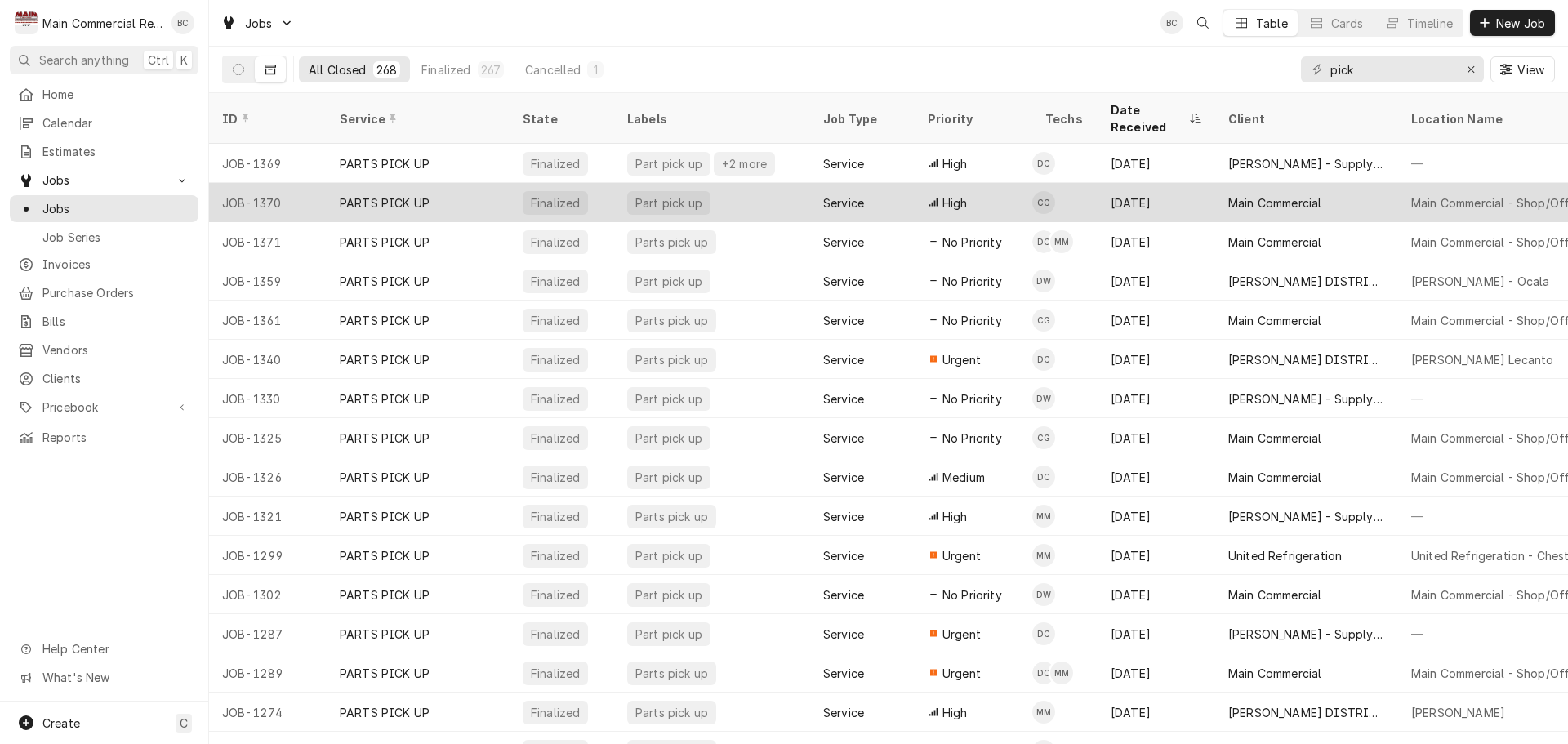
click at [402, 194] on div "PARTS PICK UP" at bounding box center [384, 202] width 90 height 17
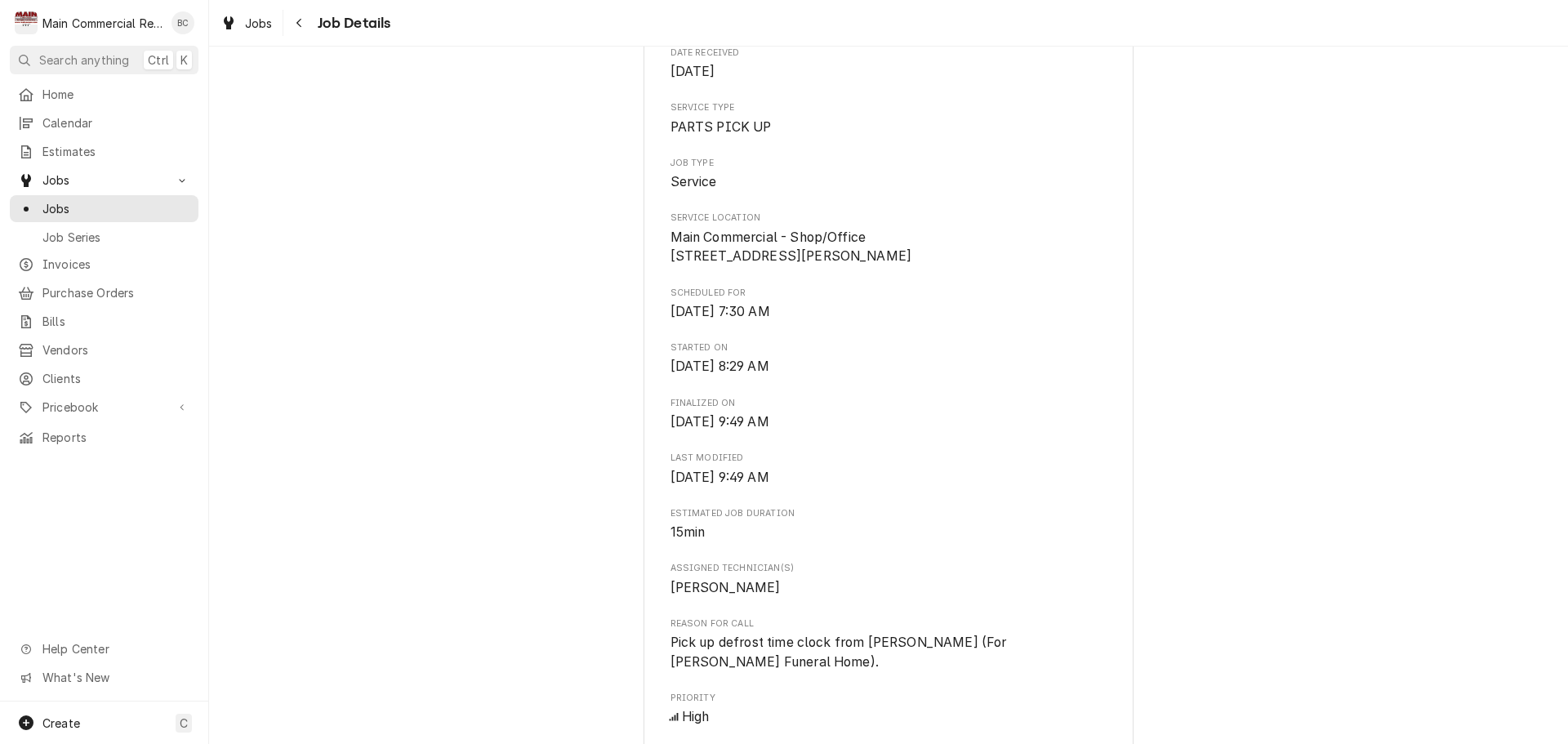
scroll to position [245, 0]
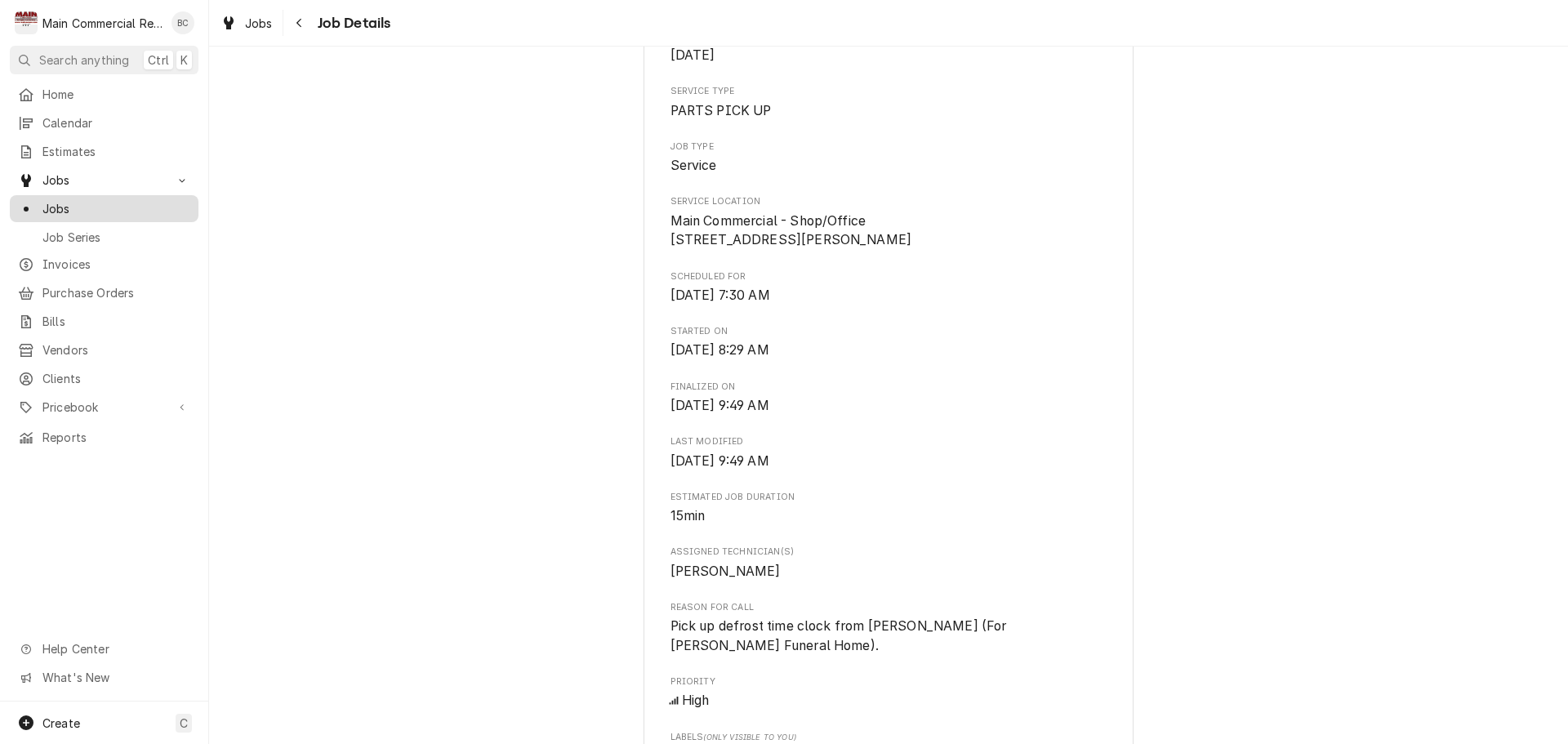
click at [83, 206] on span "Jobs" at bounding box center [116, 208] width 147 height 17
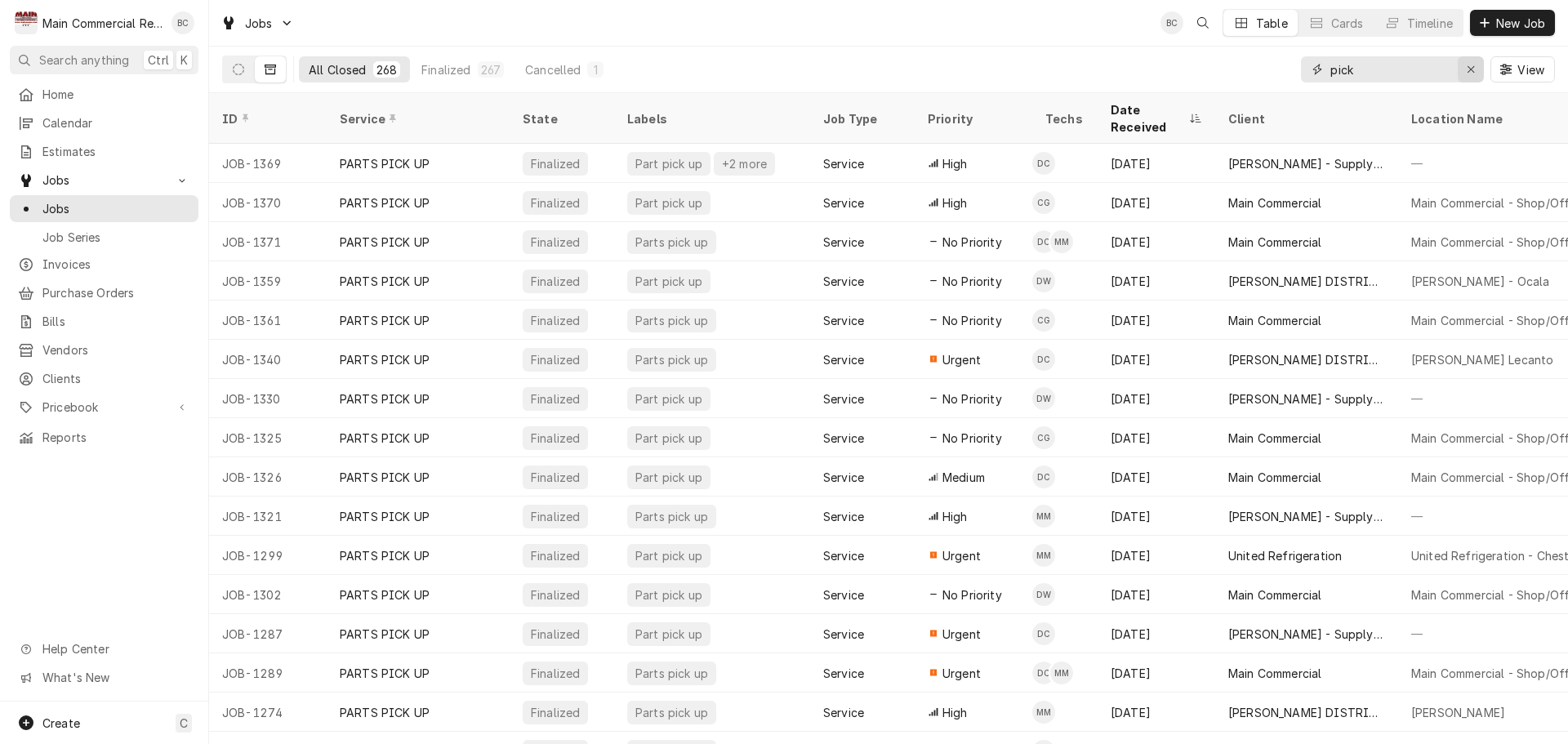
click at [1474, 71] on icon "Erase input" at bounding box center [1471, 69] width 9 height 12
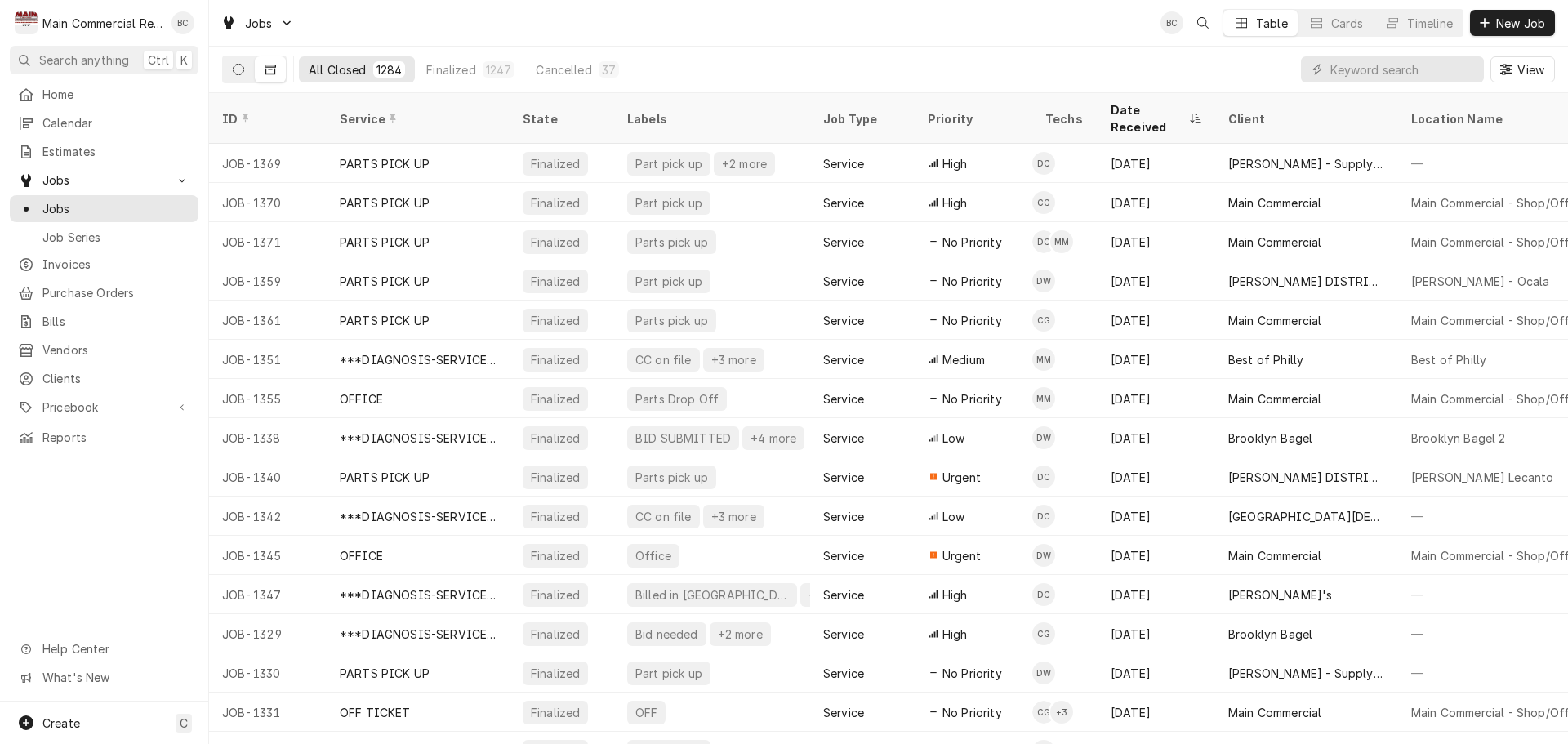
click at [235, 69] on icon "Dynamic Content Wrapper" at bounding box center [238, 69] width 12 height 12
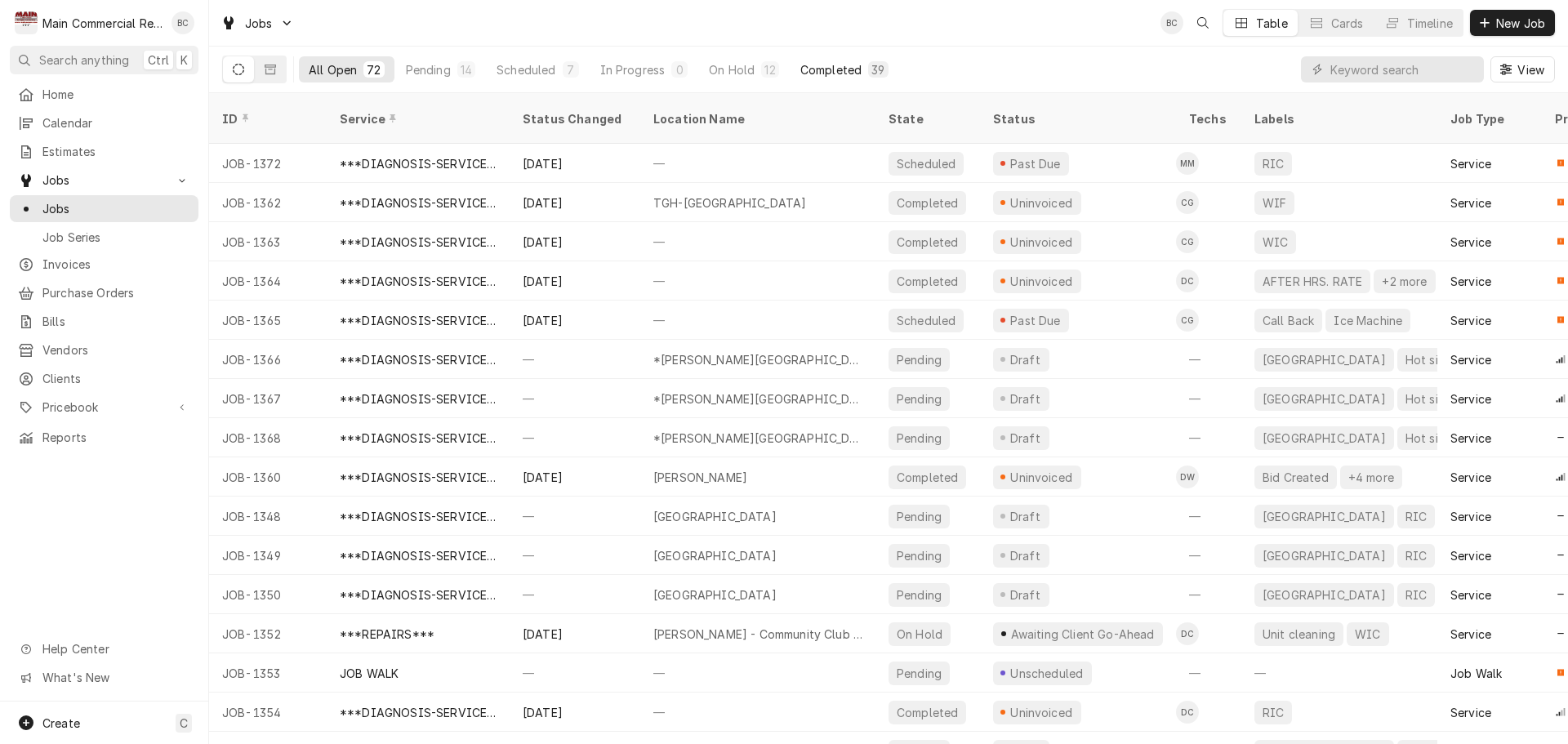
click at [836, 75] on div "Completed" at bounding box center [831, 70] width 61 height 17
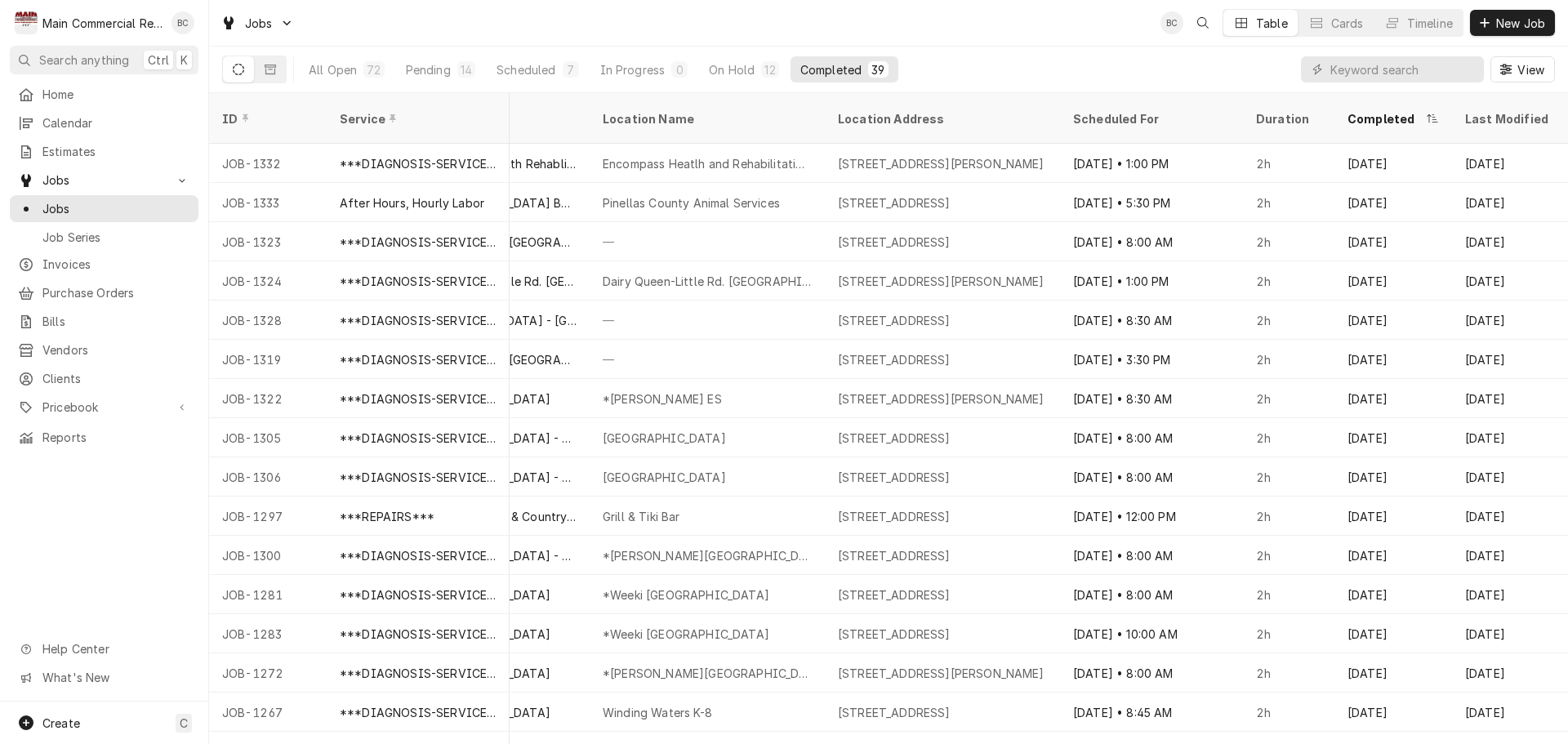
scroll to position [431, 940]
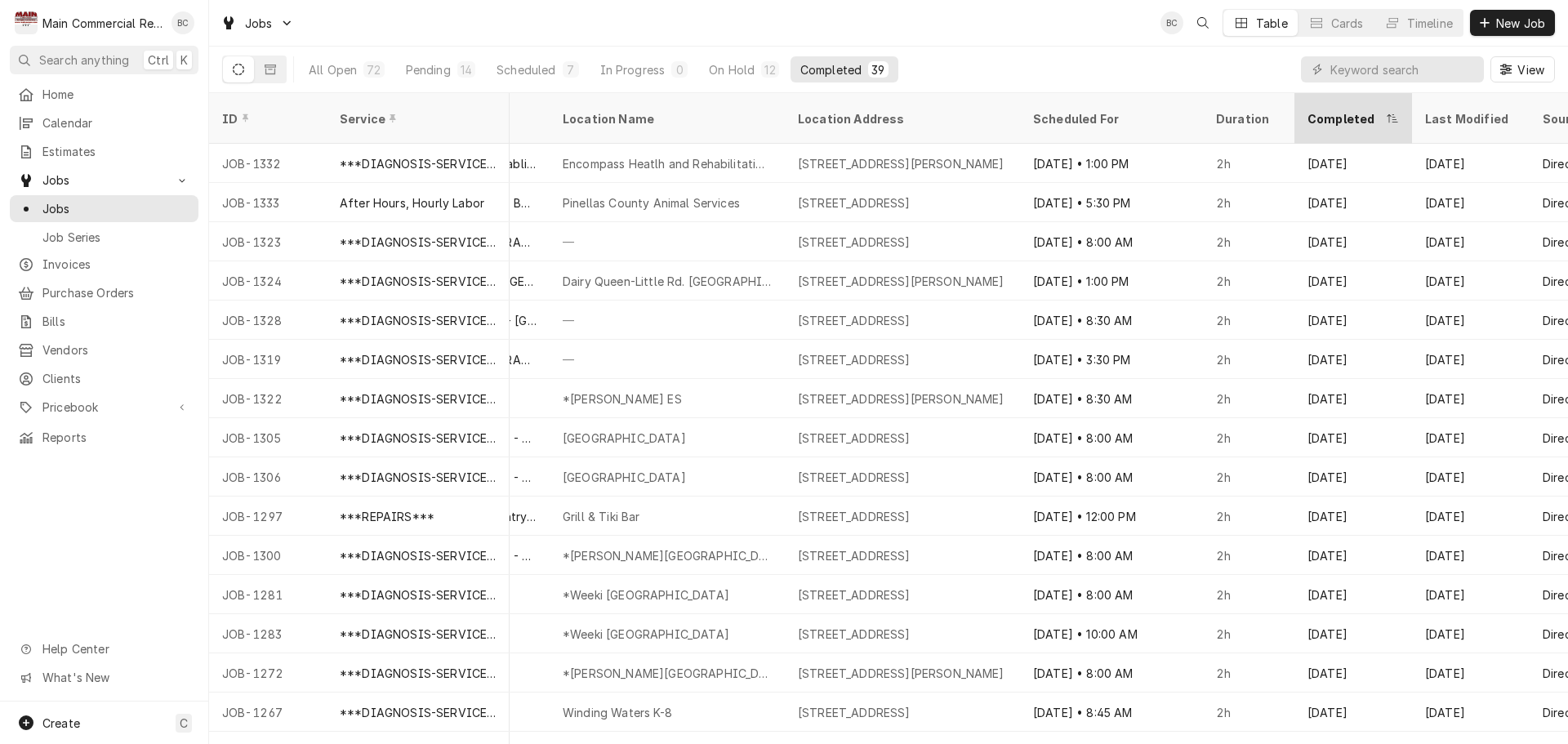
click at [1355, 110] on div "Completed" at bounding box center [1345, 118] width 75 height 17
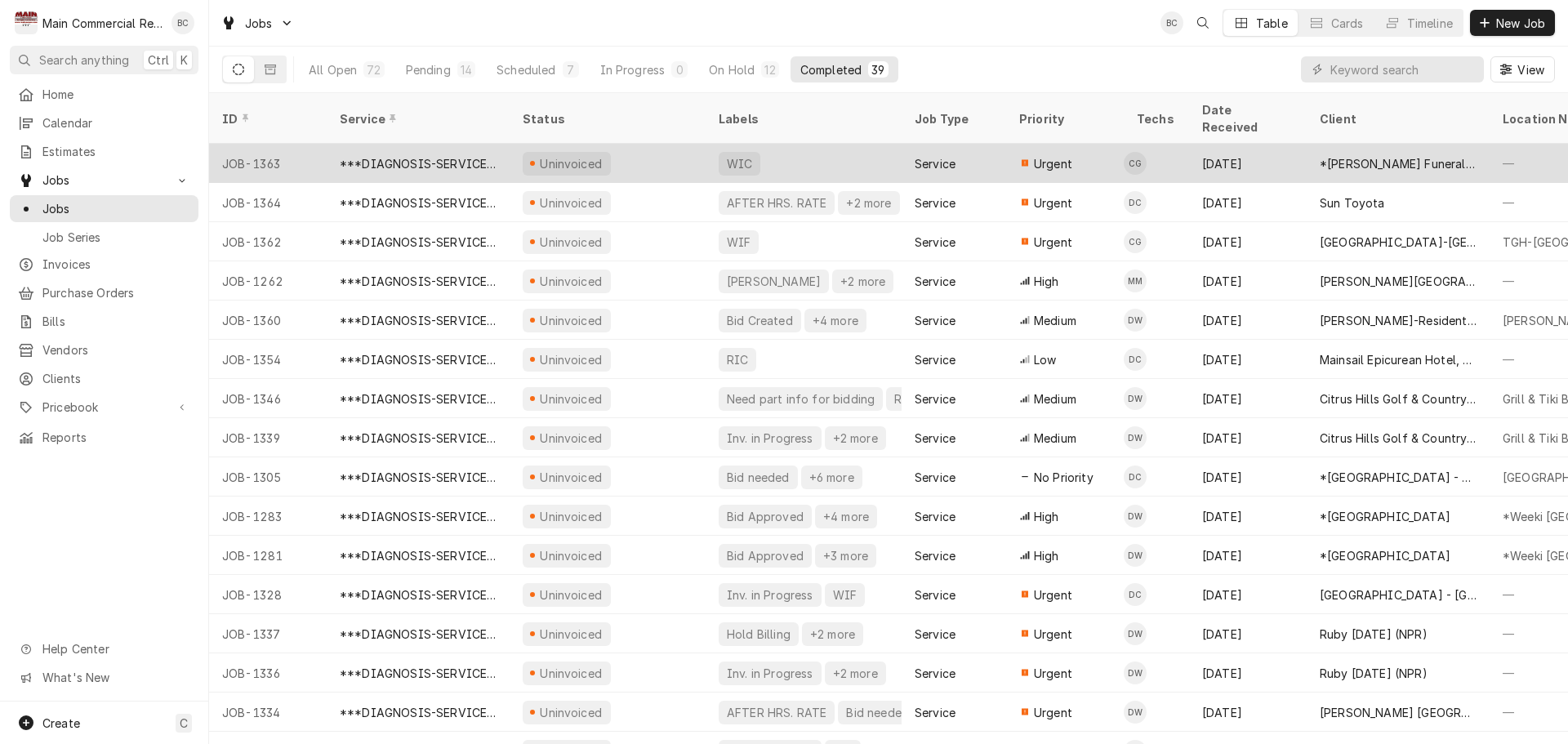
click at [483, 155] on div "***DIAGNOSIS-SERVICE CALL***" at bounding box center [418, 164] width 156 height 17
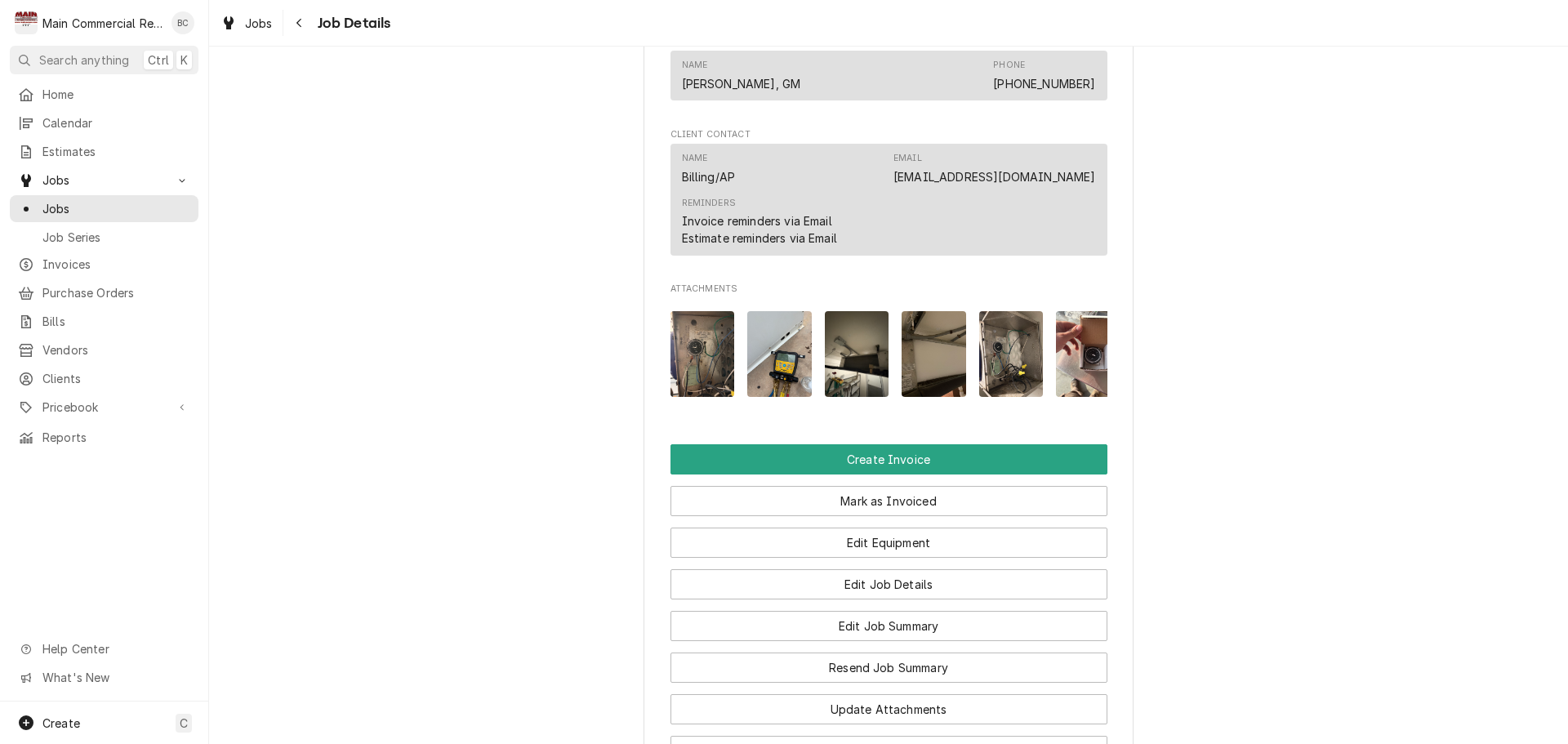
scroll to position [1715, 0]
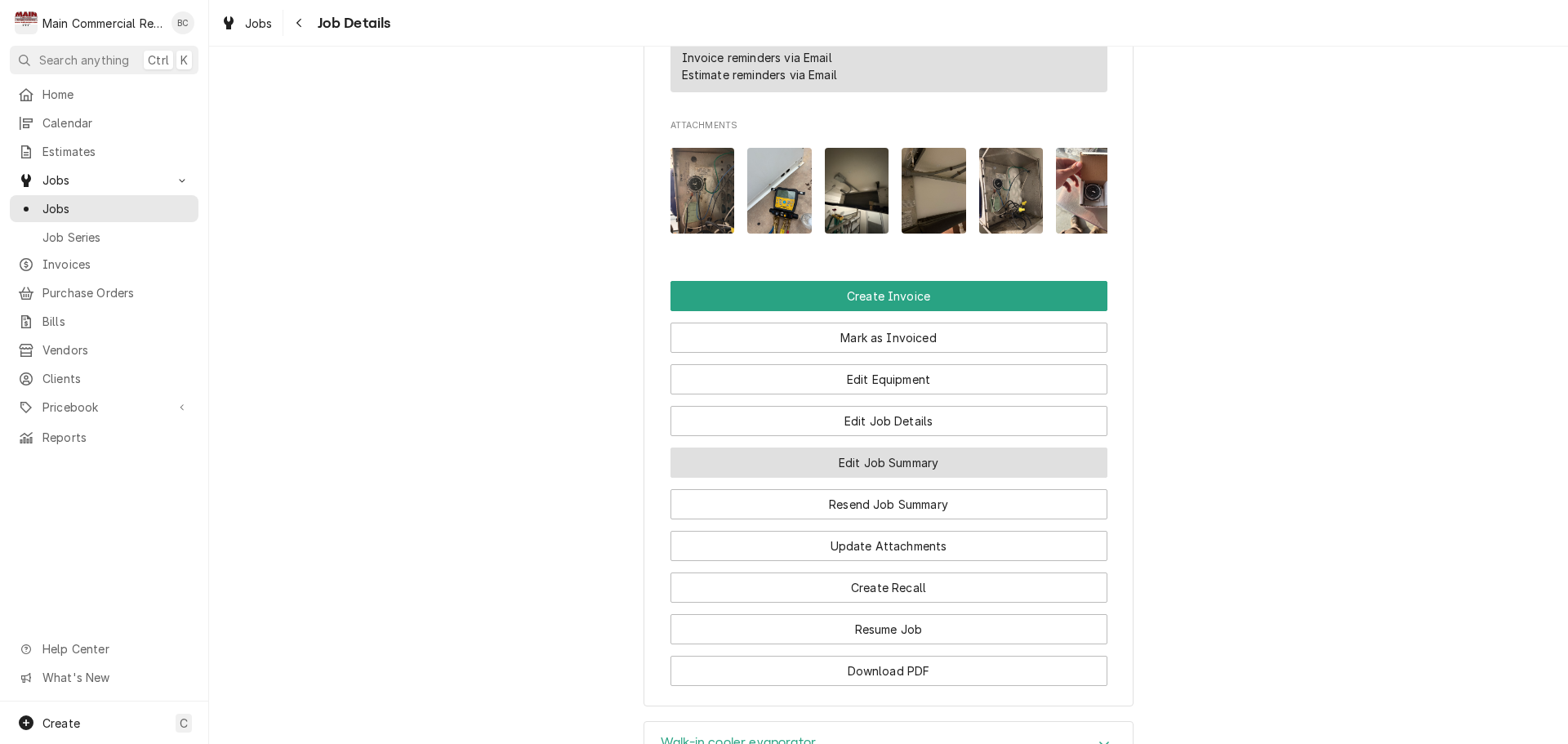
click at [854, 460] on button "Edit Job Summary" at bounding box center [889, 462] width 437 height 30
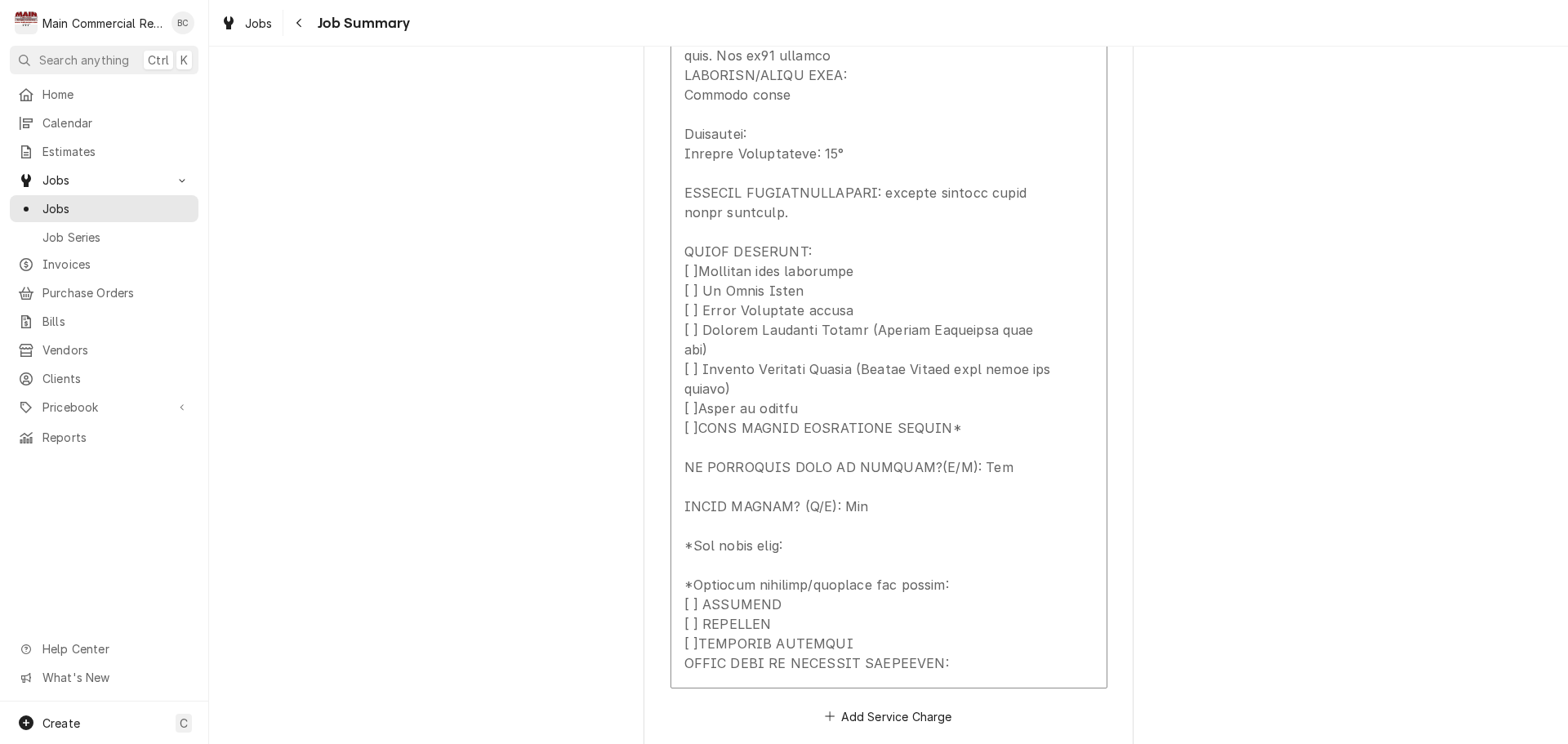
scroll to position [1586, 0]
click at [71, 205] on span "Jobs" at bounding box center [116, 208] width 147 height 17
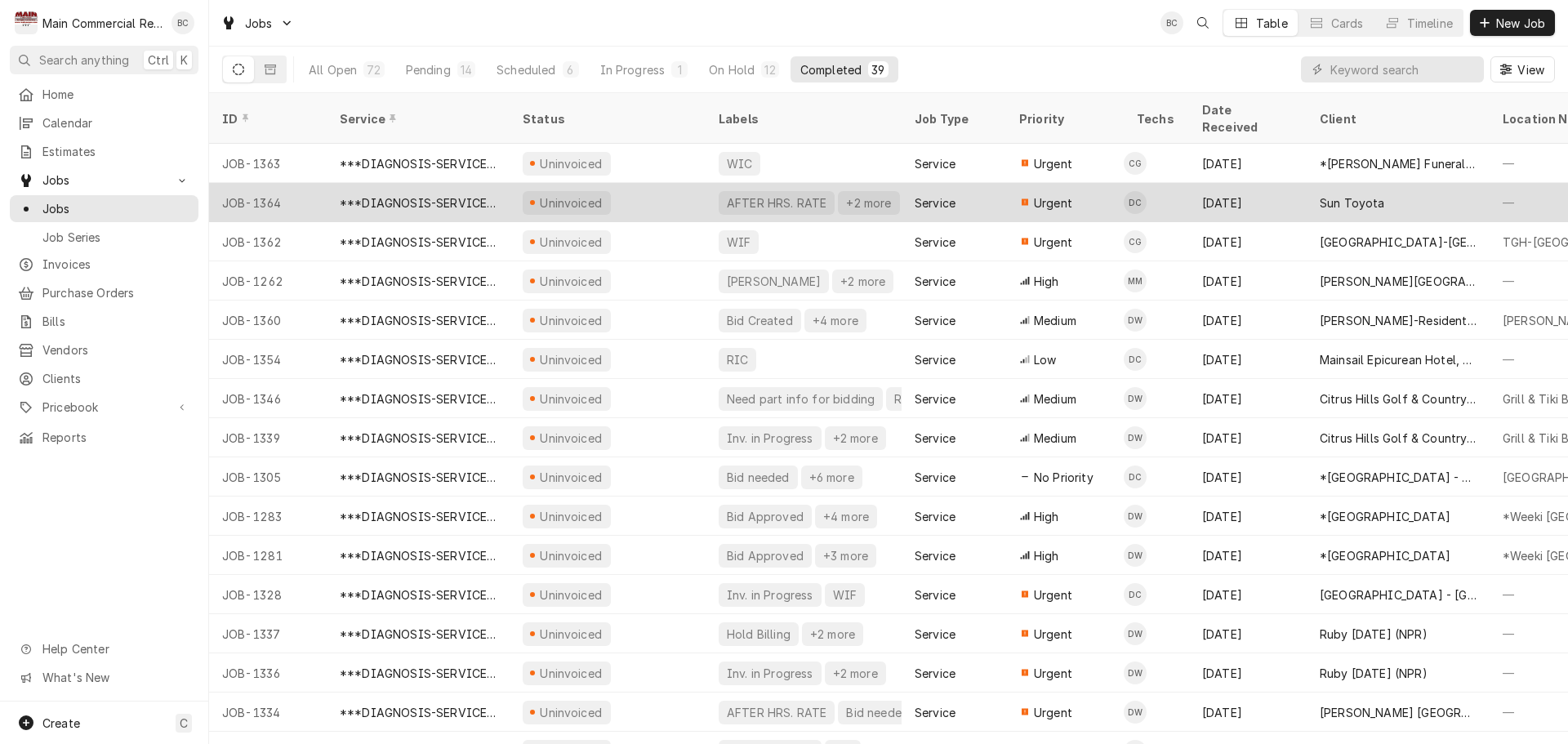
click at [468, 194] on div "***DIAGNOSIS-SERVICE CALL***" at bounding box center [418, 202] width 156 height 17
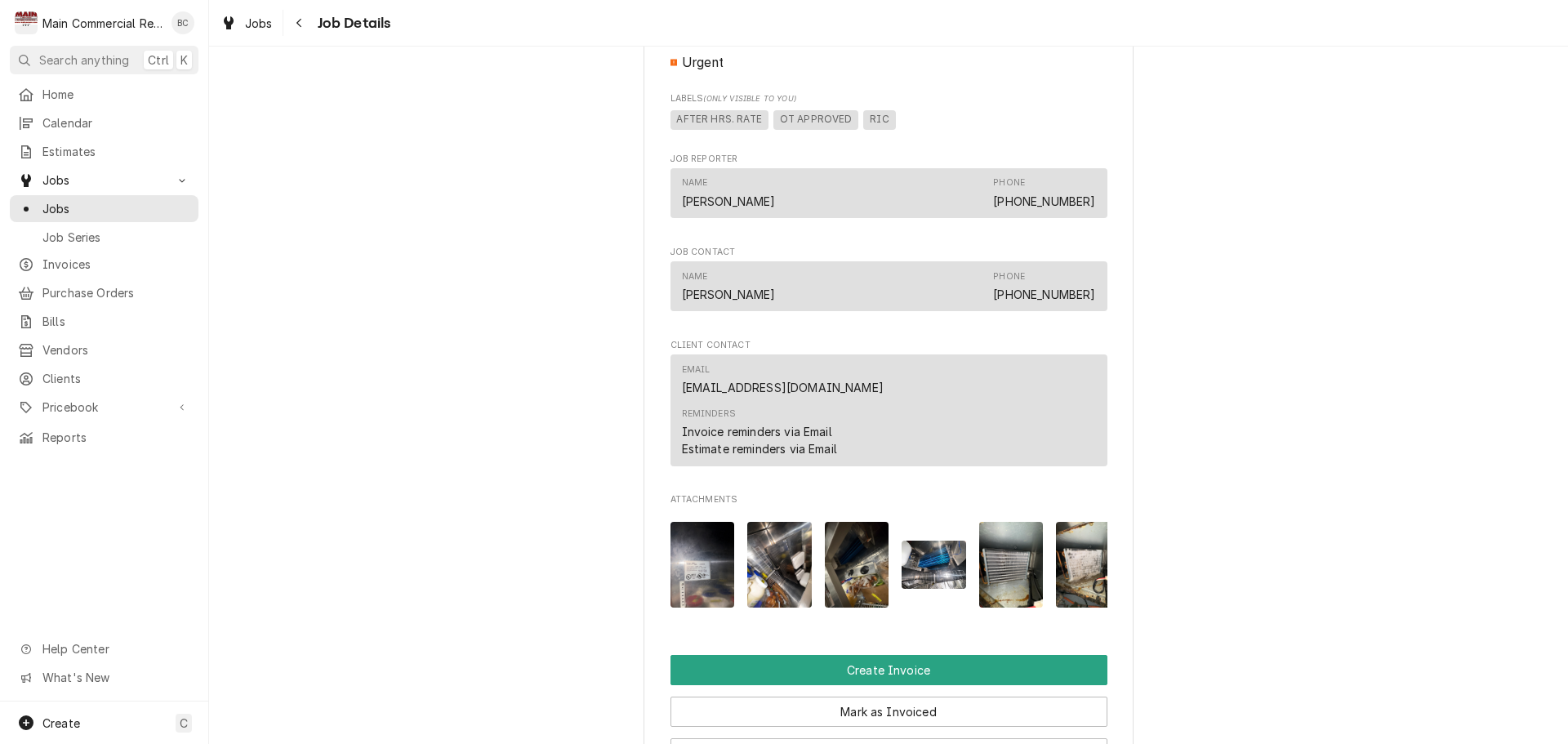
scroll to position [1061, 0]
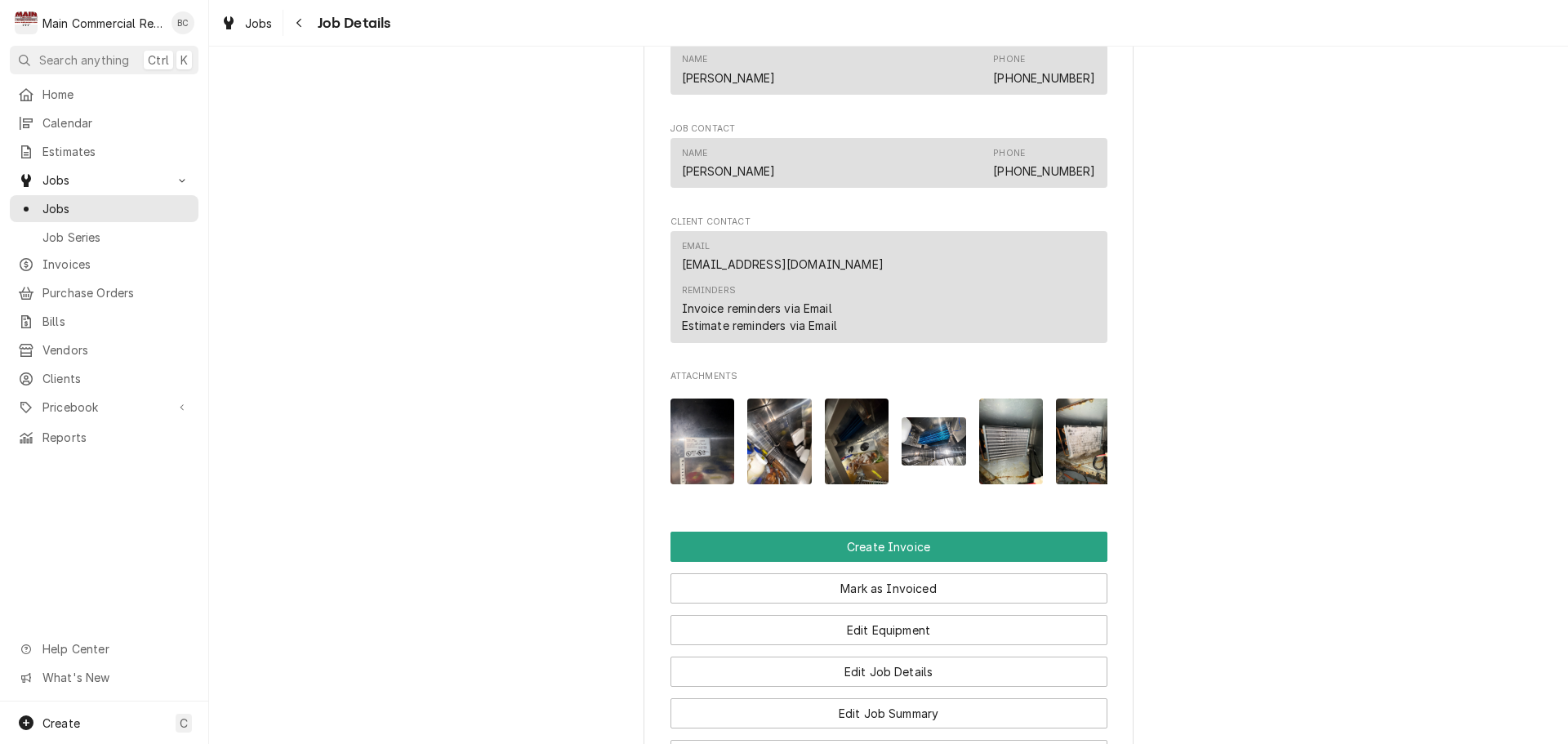
click at [691, 455] on img "Attachments" at bounding box center [703, 441] width 64 height 86
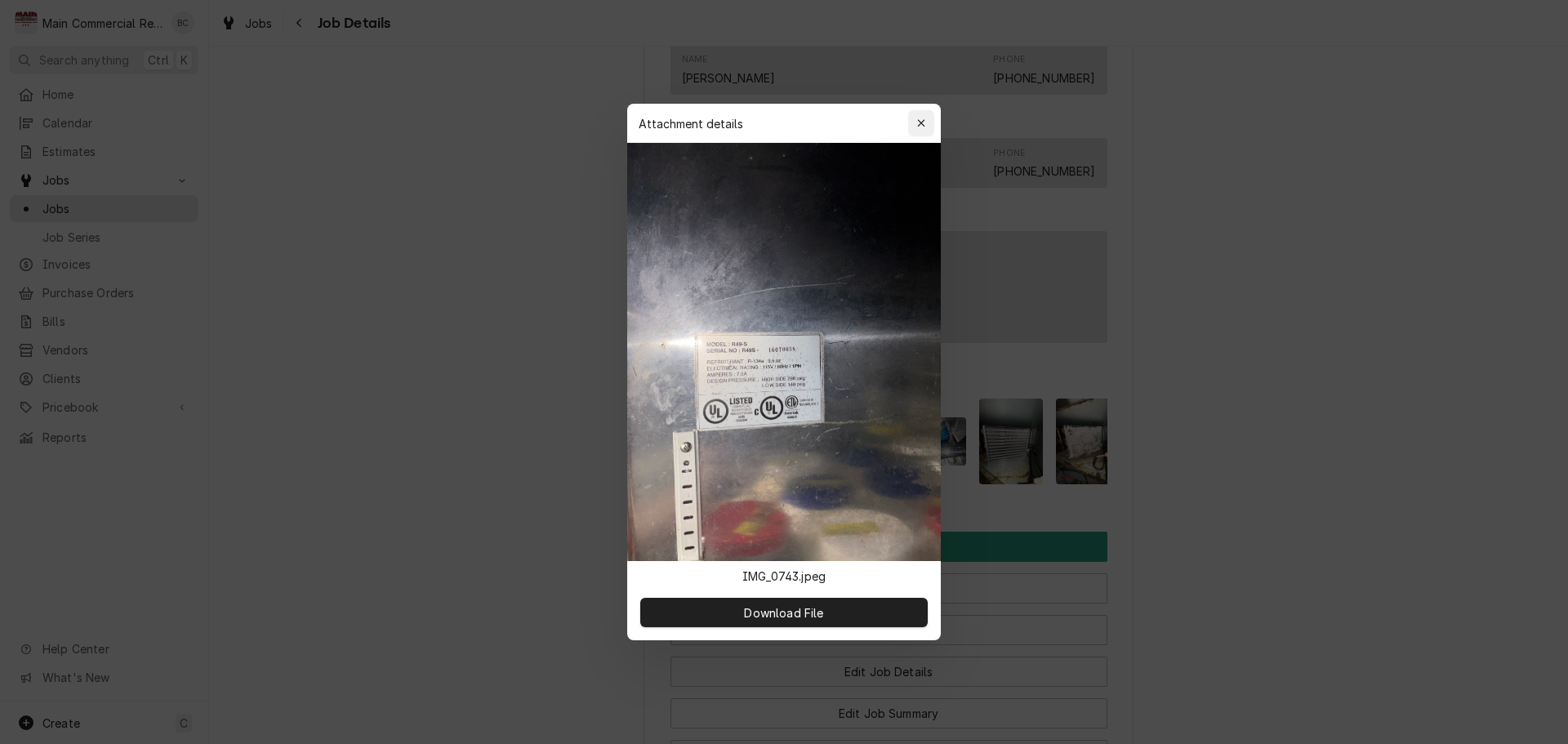
click at [924, 126] on icon "button" at bounding box center [921, 123] width 7 height 7
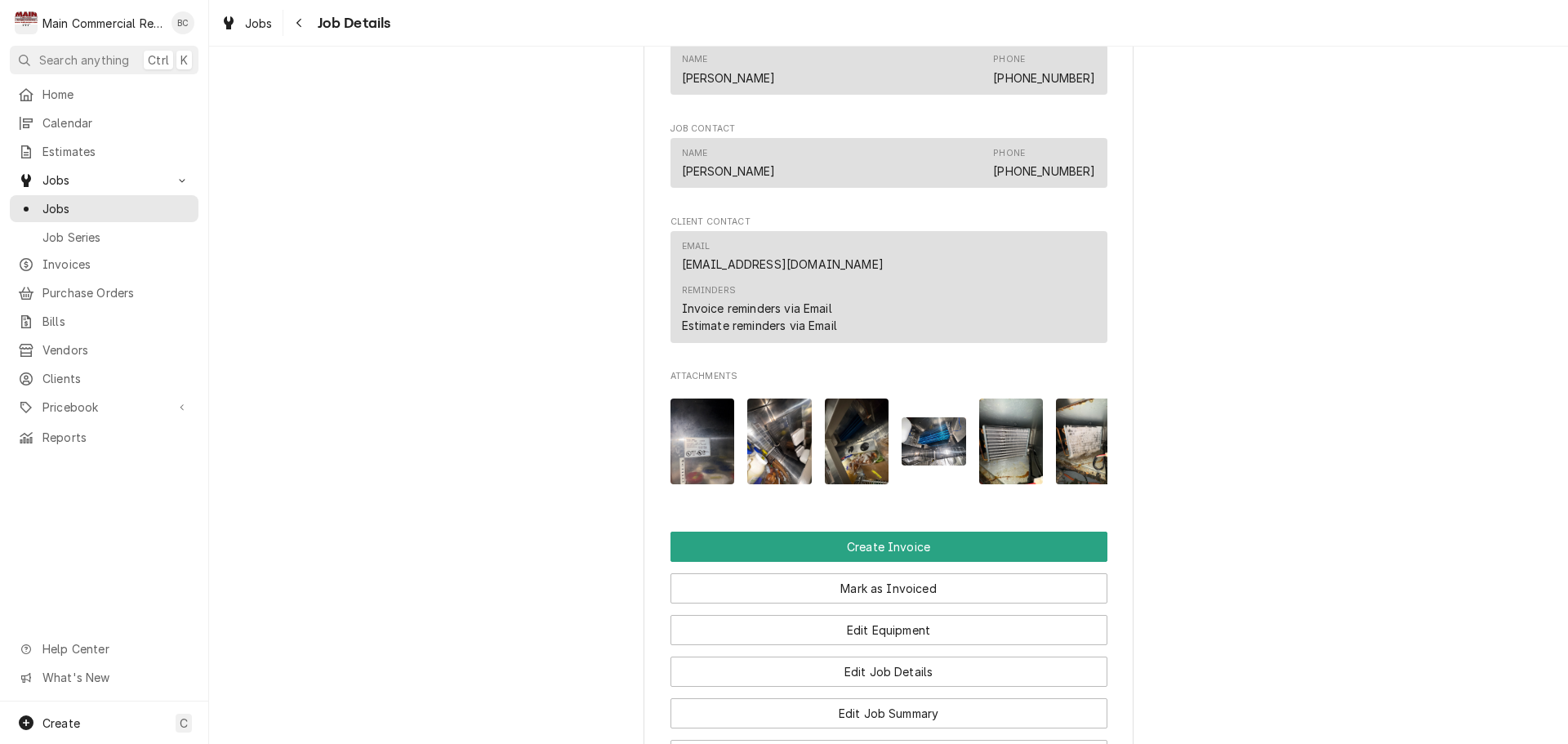
click at [766, 446] on img "Attachments" at bounding box center [779, 441] width 64 height 86
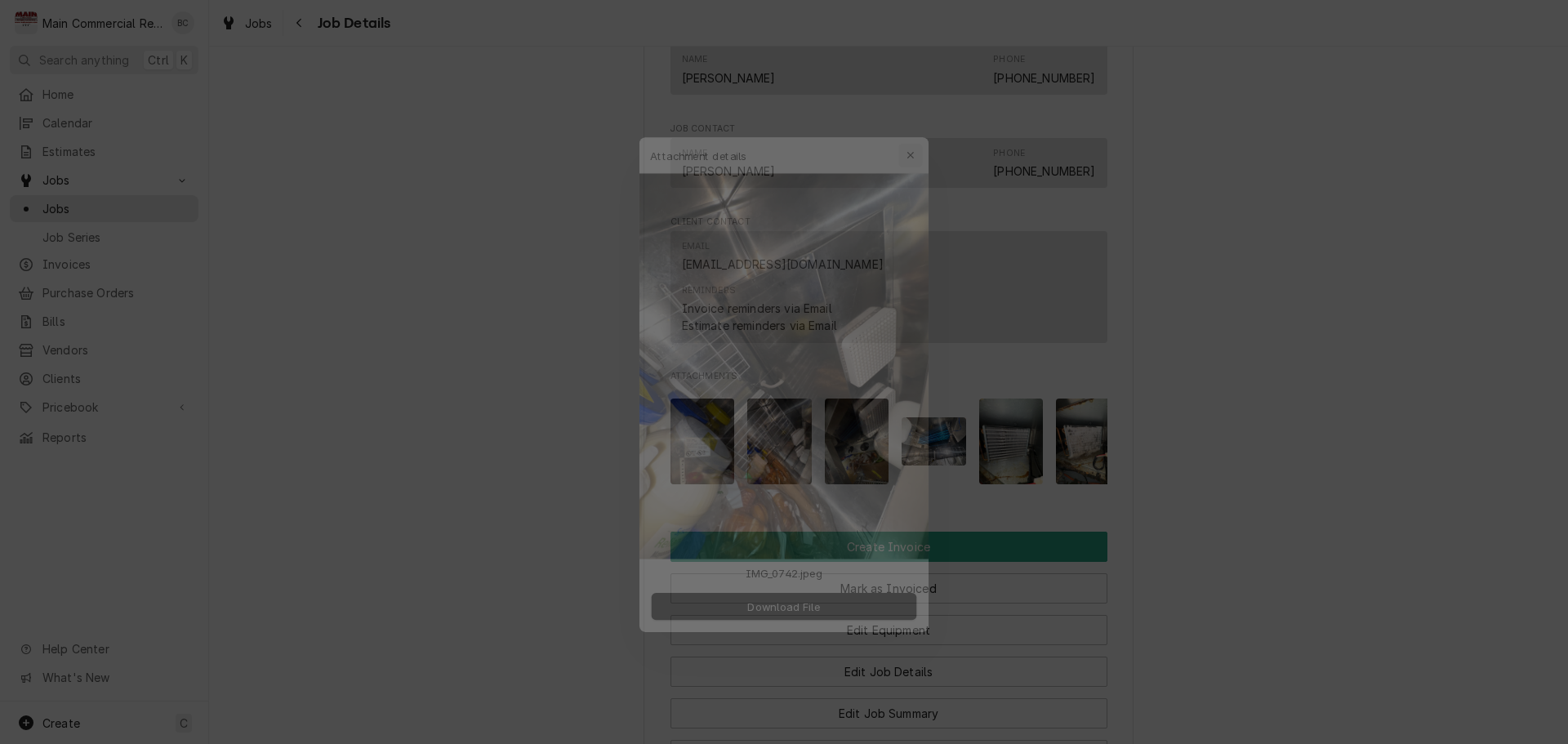
click at [920, 120] on icon "button" at bounding box center [921, 123] width 9 height 12
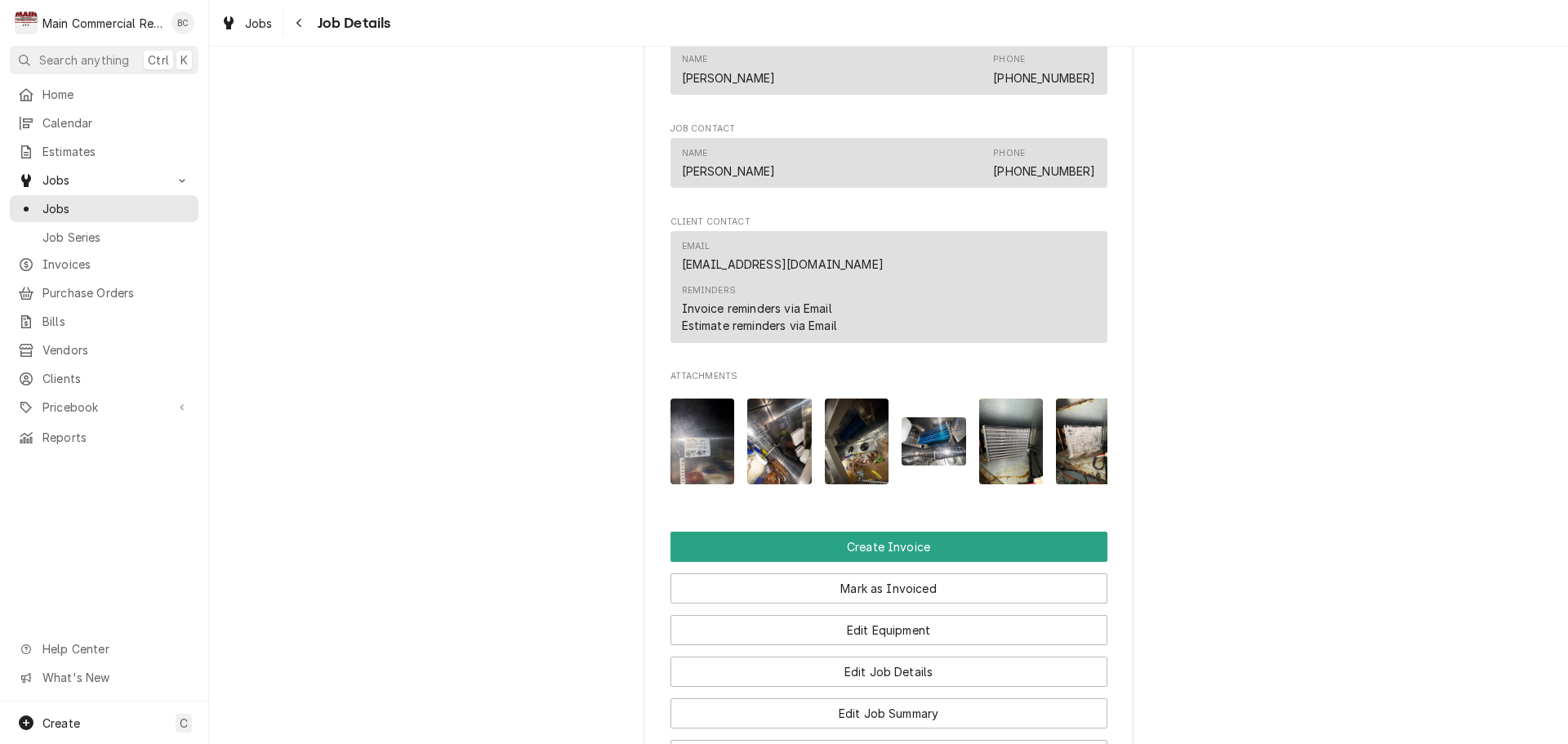
click at [1008, 457] on img "Attachments" at bounding box center [1011, 441] width 64 height 86
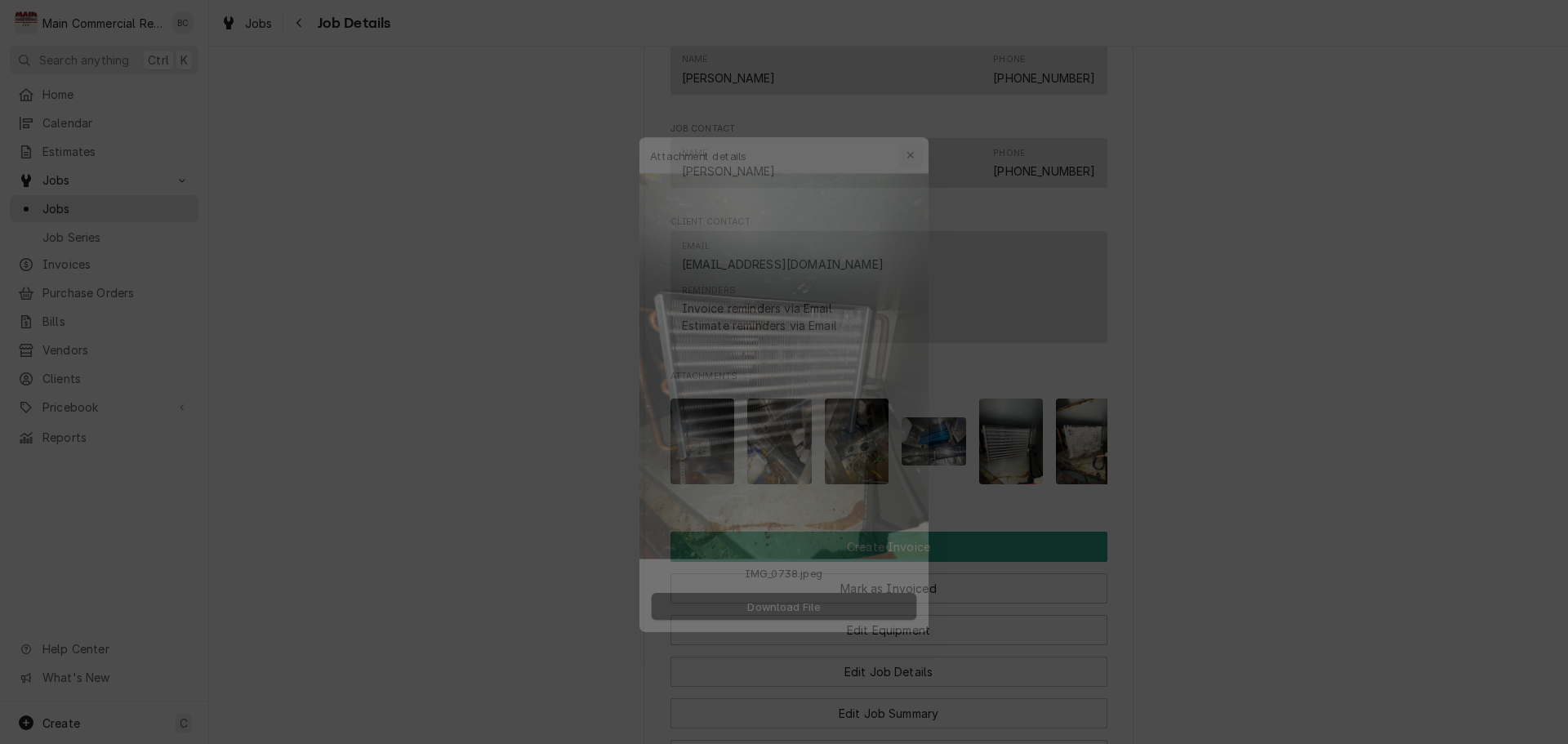
click at [919, 122] on icon "button" at bounding box center [921, 123] width 9 height 12
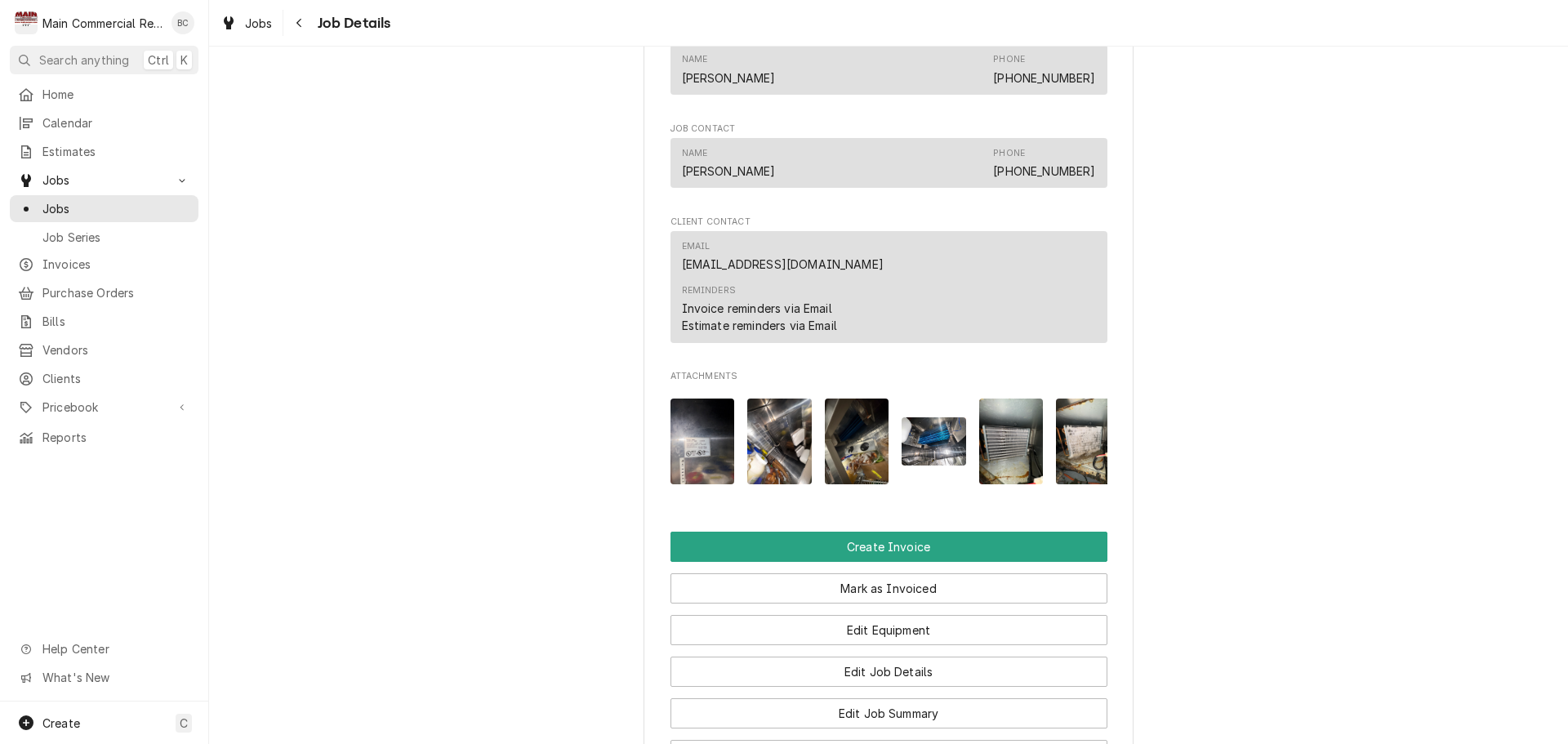
click at [1100, 446] on img "Attachments" at bounding box center [1088, 441] width 64 height 86
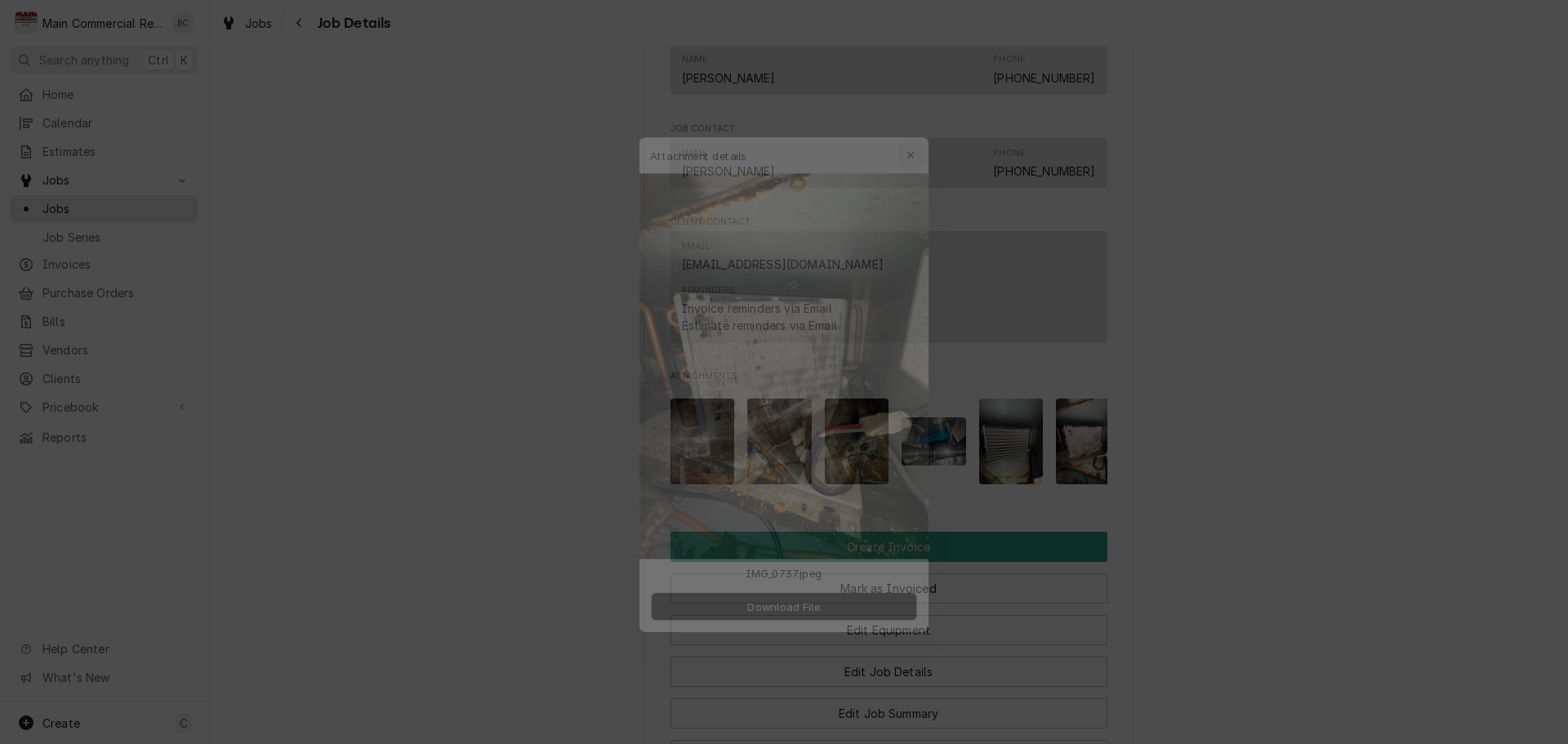
click at [918, 117] on div "button" at bounding box center [921, 123] width 16 height 16
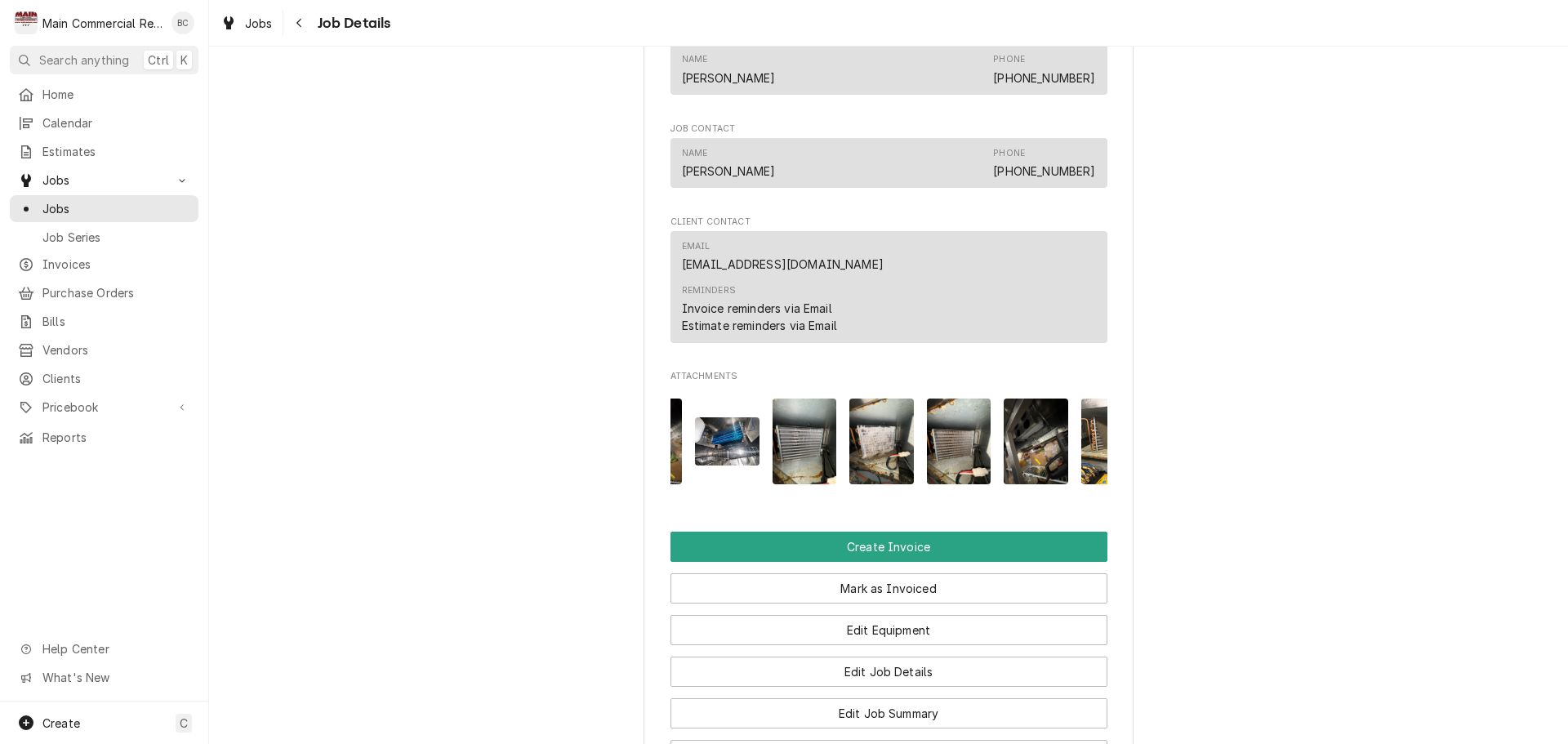
scroll to position [0, 258]
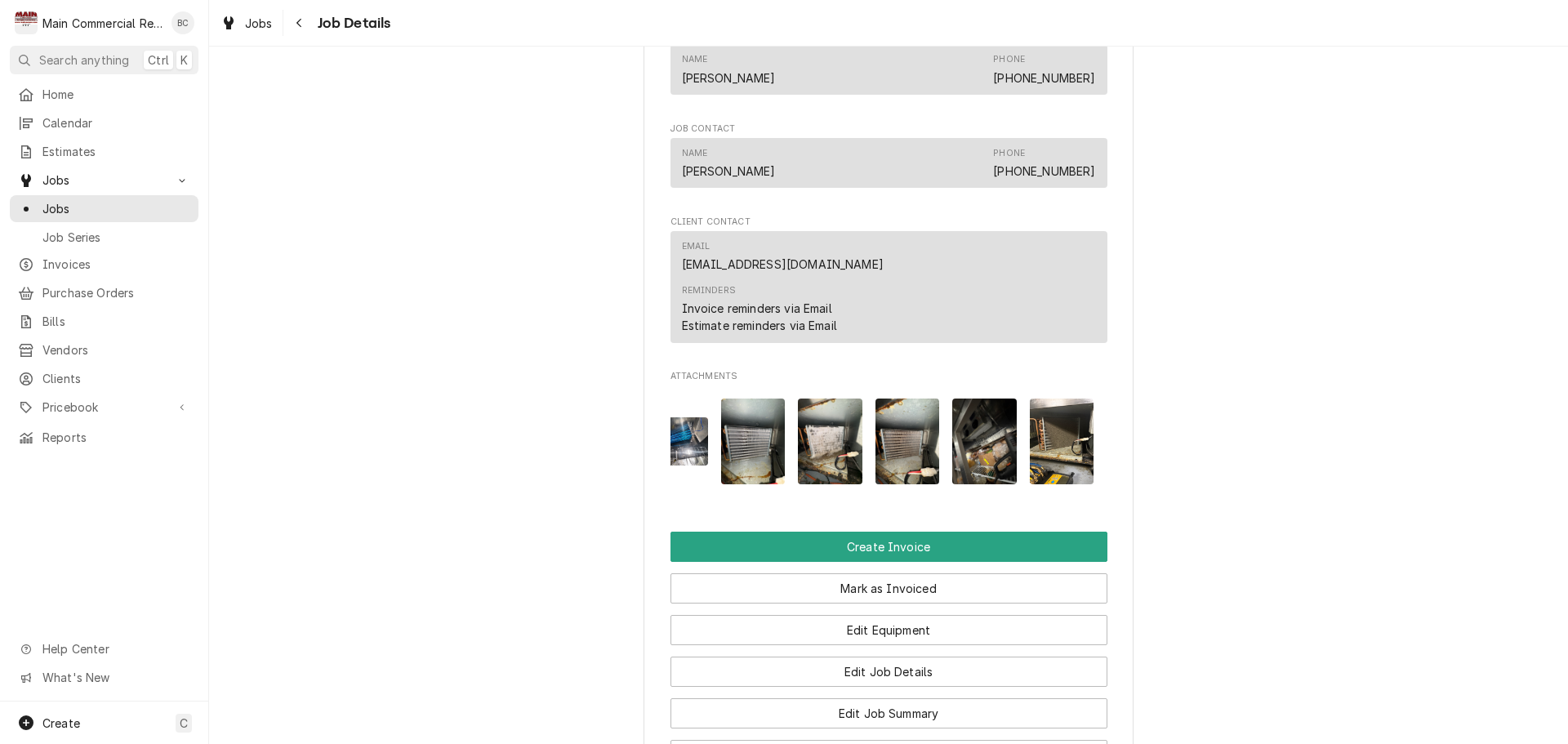
click at [893, 452] on img "Attachments" at bounding box center [907, 441] width 64 height 86
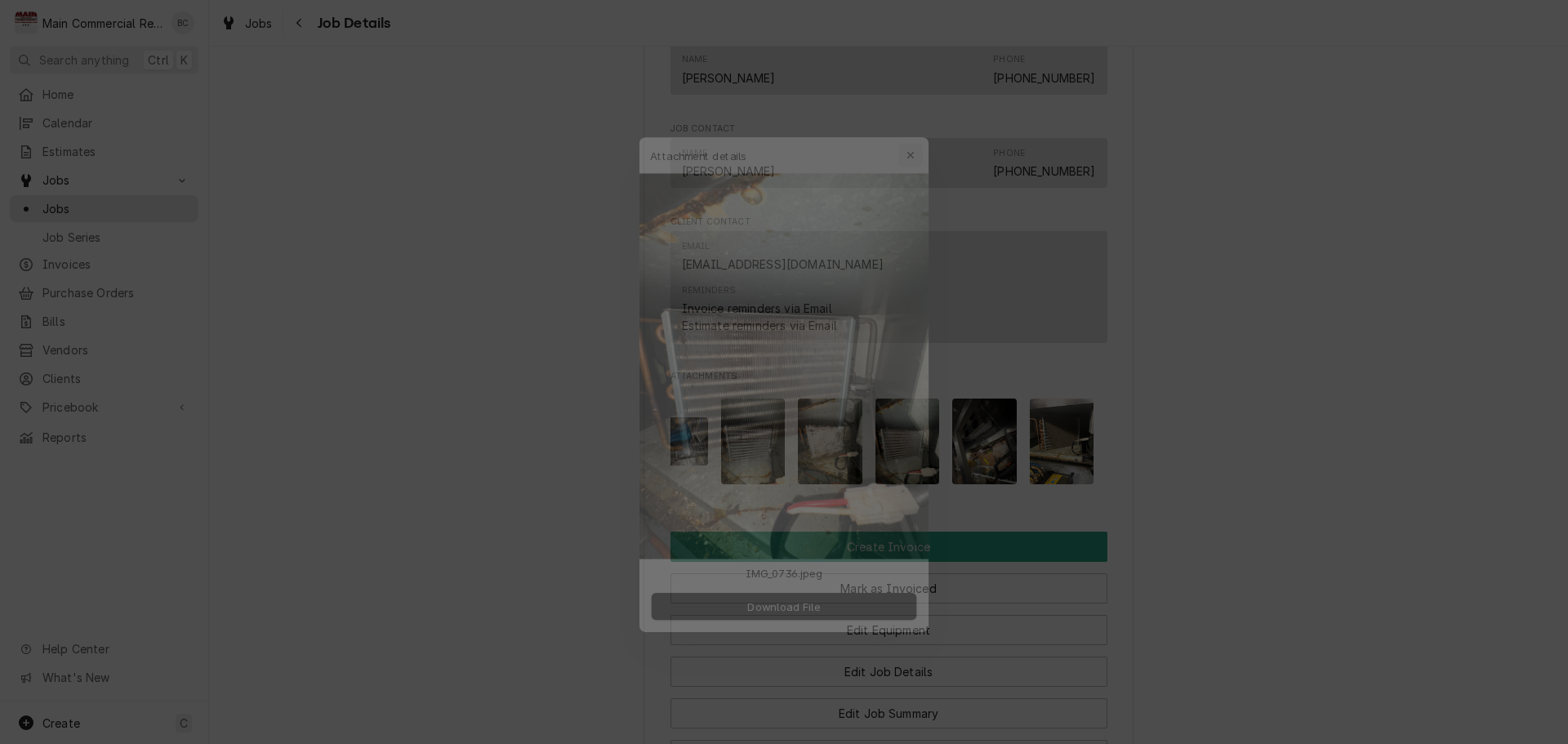
click at [922, 117] on div "button" at bounding box center [921, 123] width 16 height 16
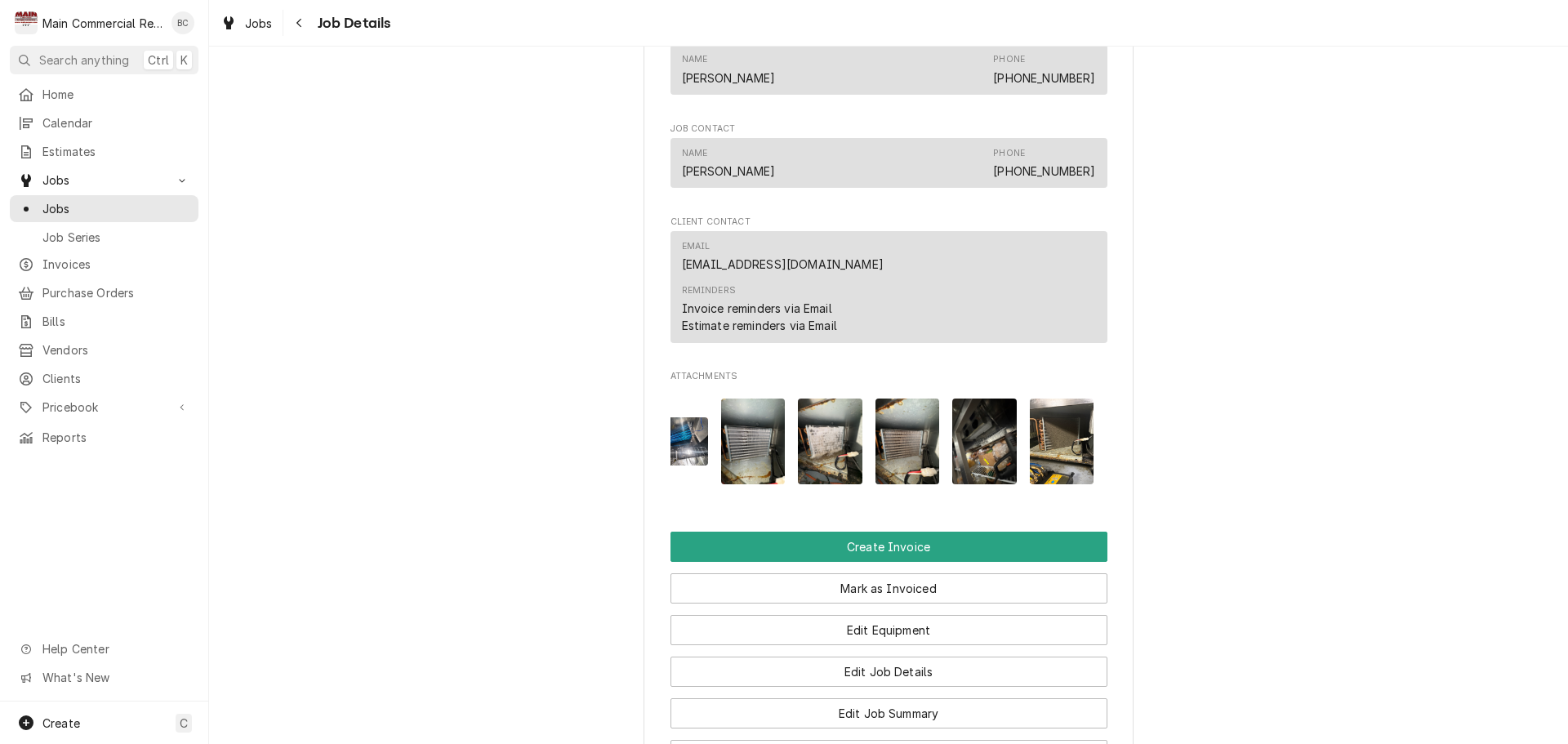
click at [984, 444] on img "Attachments" at bounding box center [984, 441] width 64 height 86
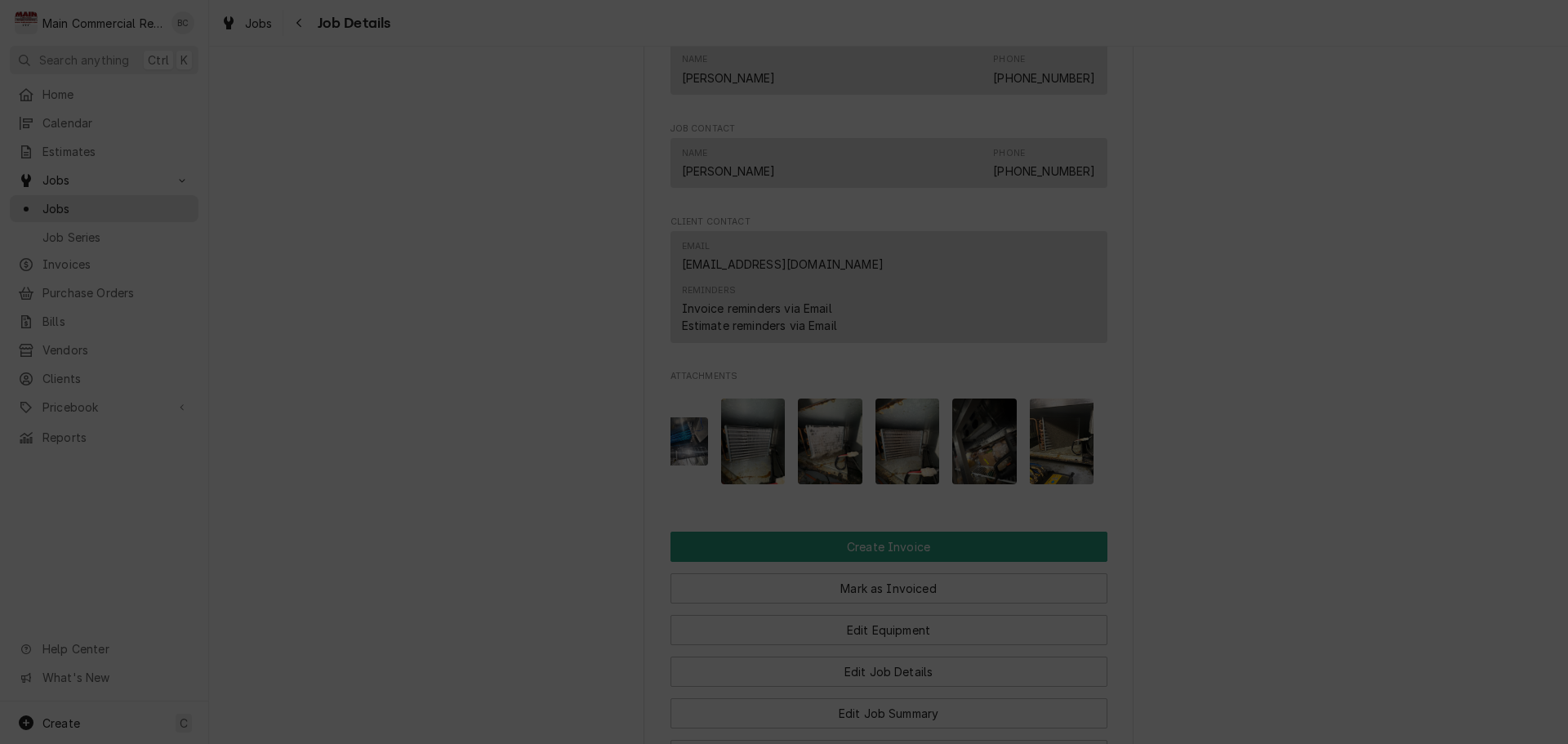
click at [924, 125] on icon "button" at bounding box center [921, 123] width 9 height 12
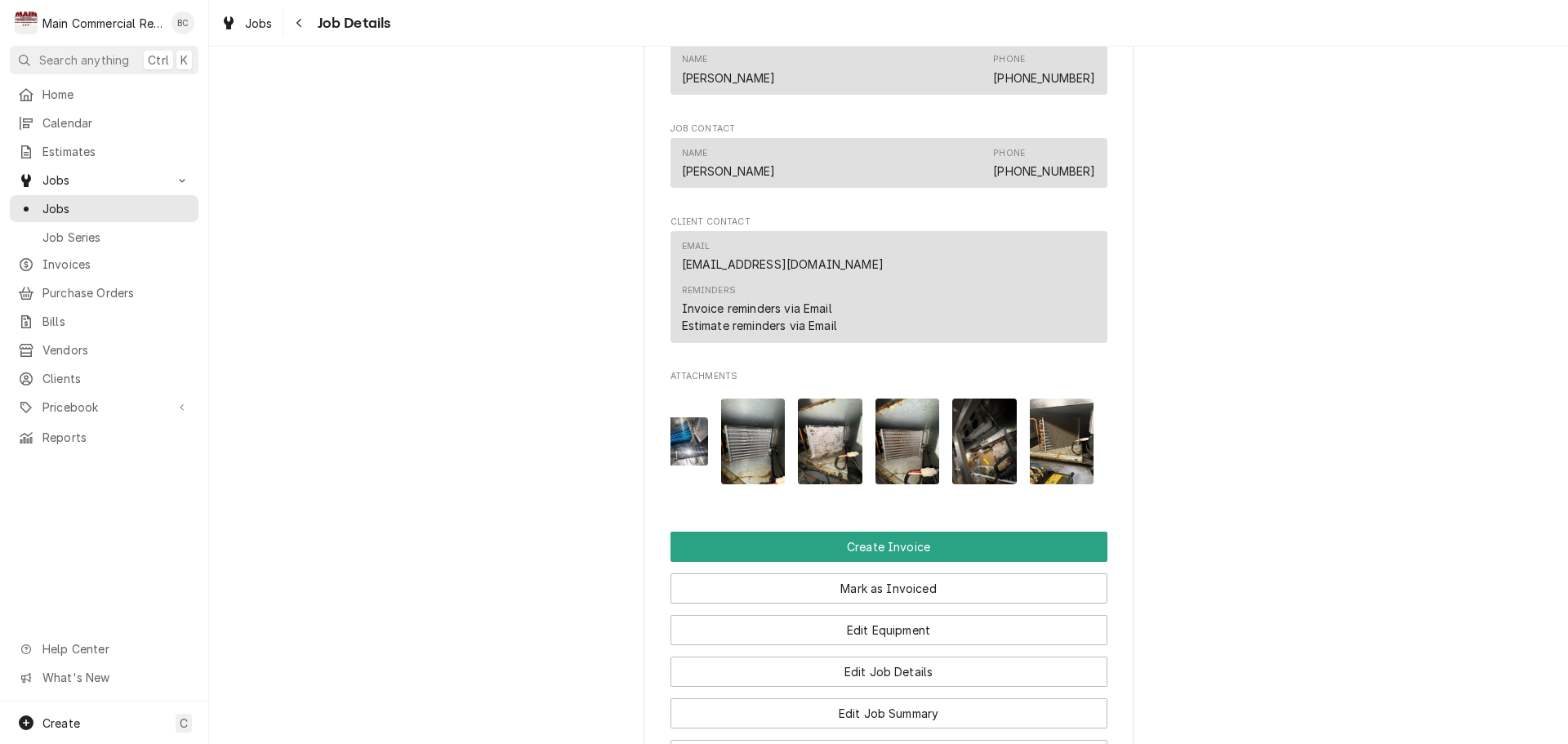
click at [1033, 446] on img "Attachments" at bounding box center [1062, 441] width 64 height 86
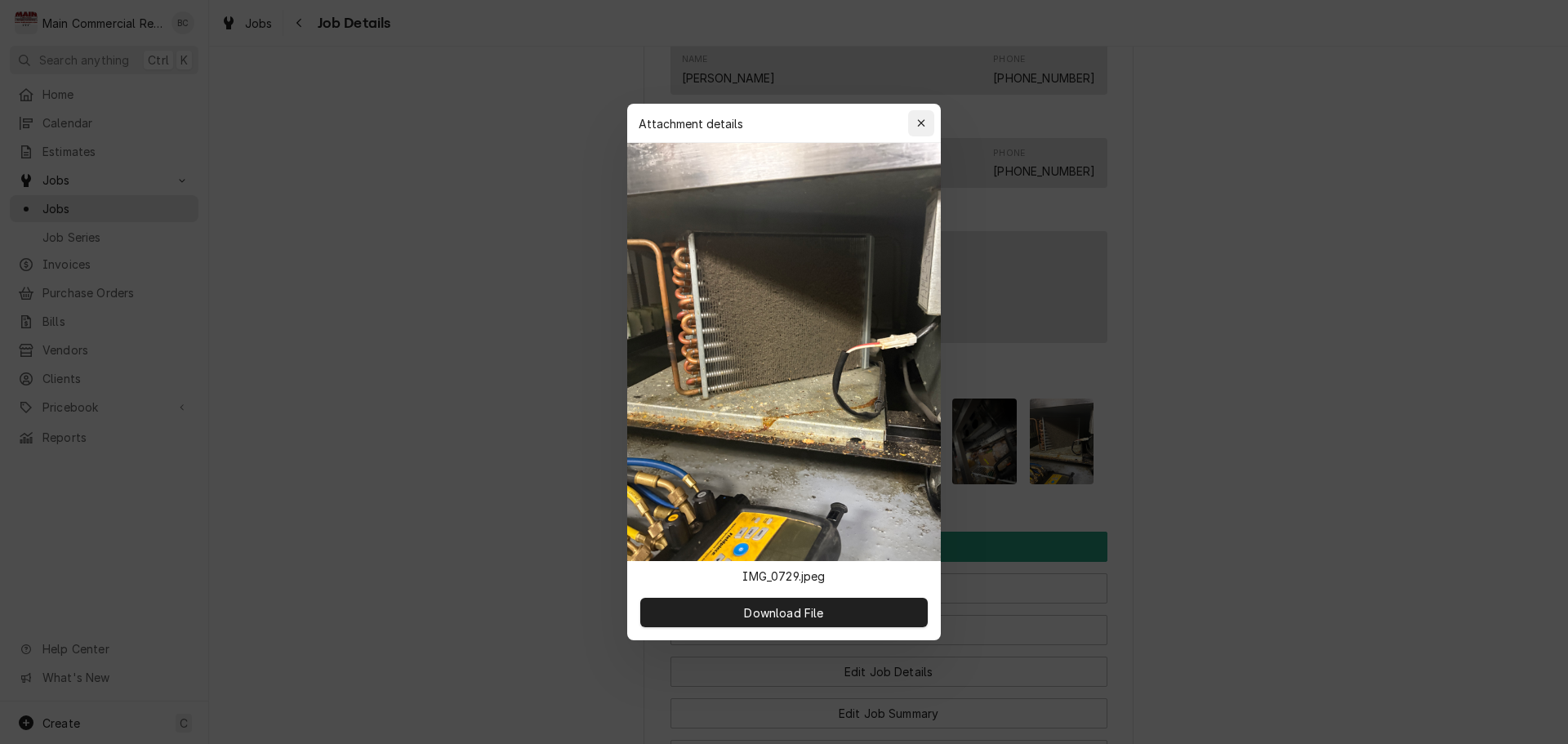
click at [926, 133] on button "button" at bounding box center [921, 123] width 26 height 26
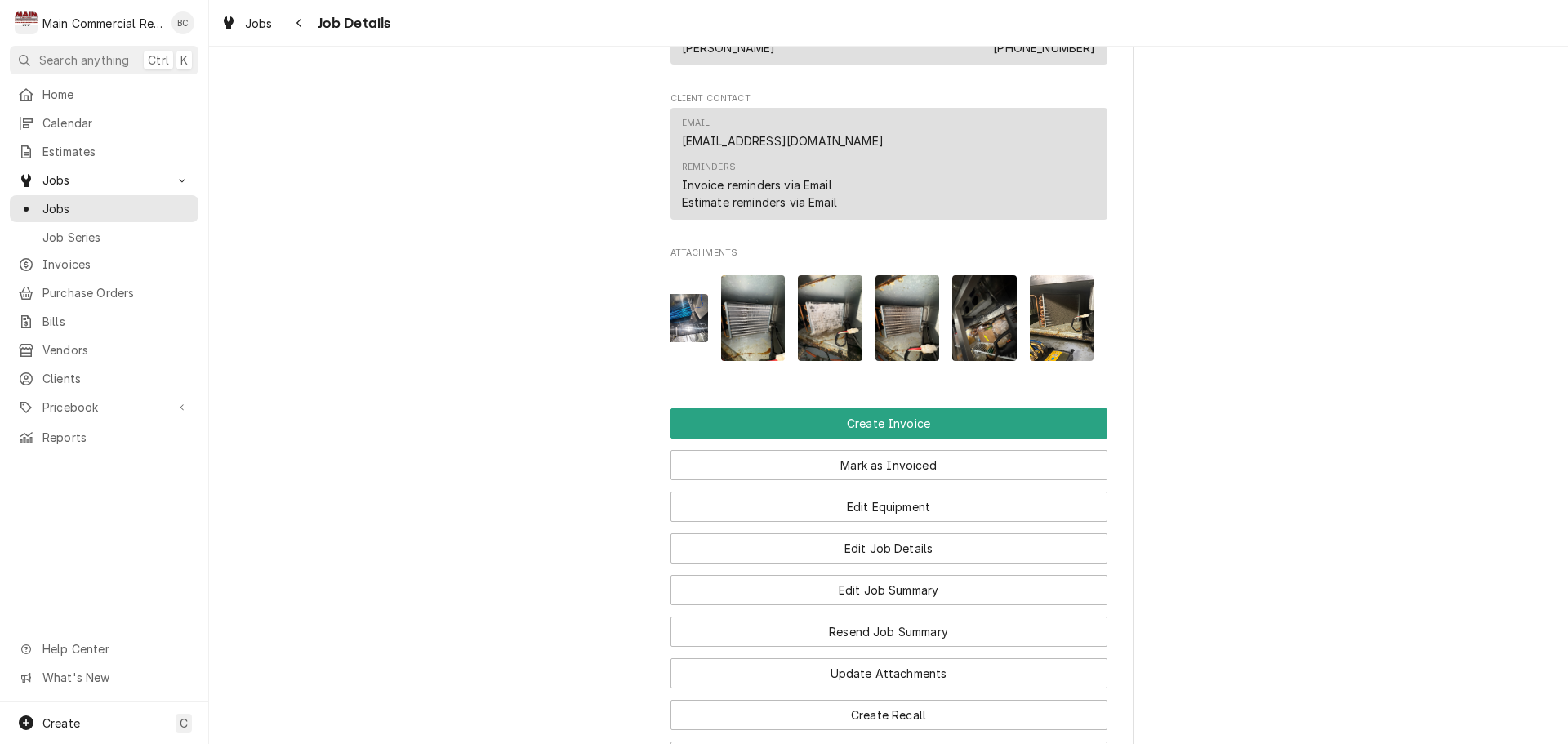
scroll to position [1225, 0]
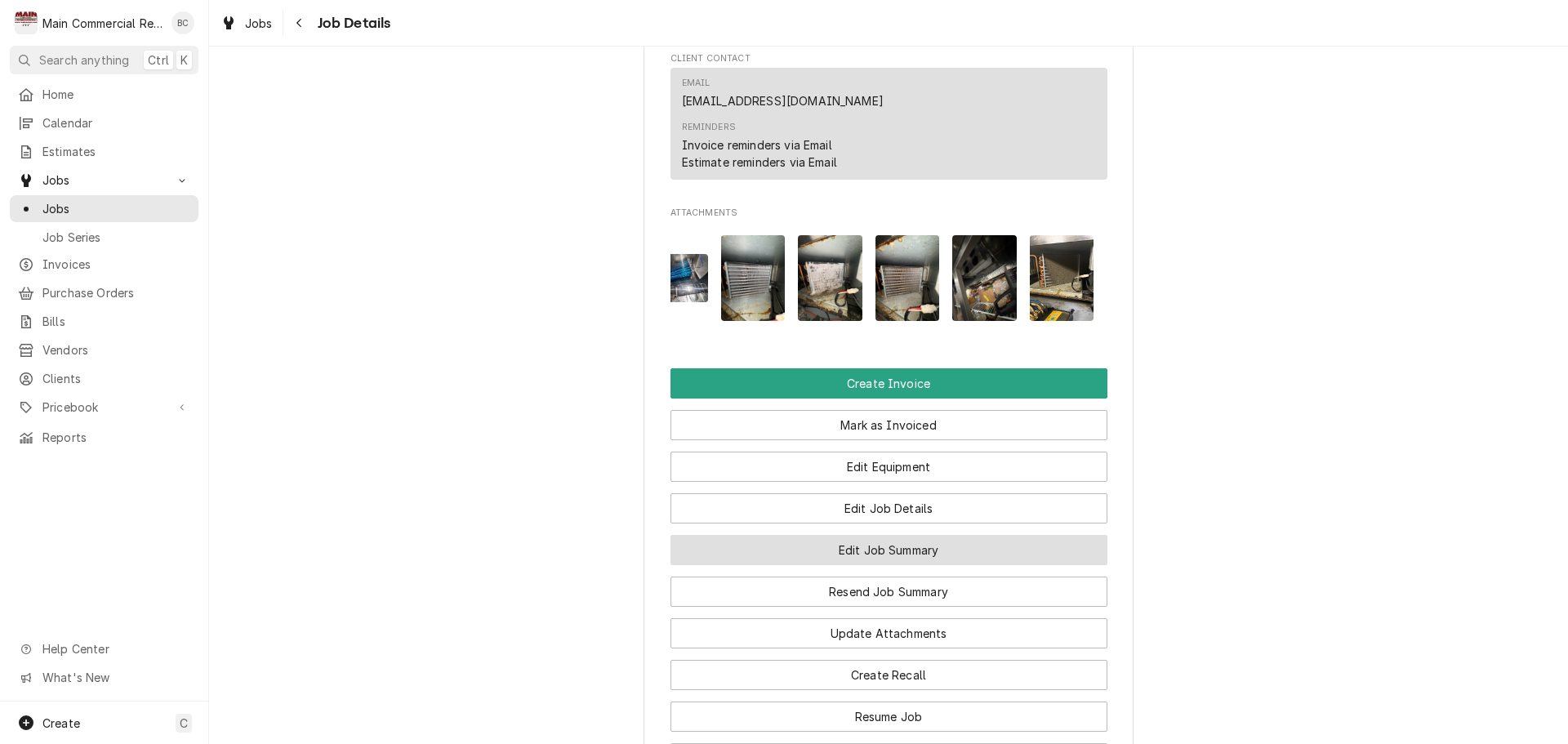
click at [861, 563] on button "Edit Job Summary" at bounding box center [889, 550] width 437 height 30
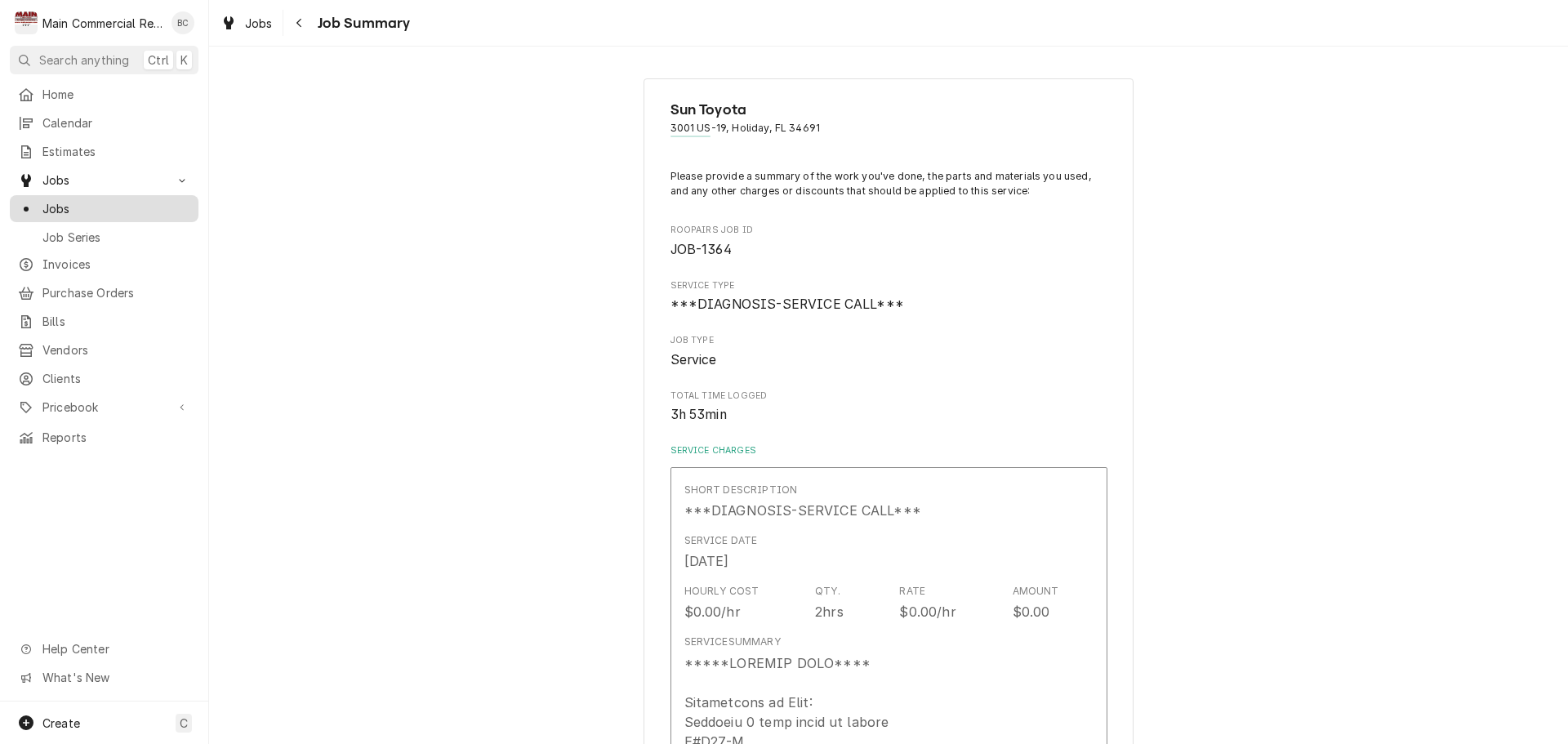
click at [114, 206] on span "Jobs" at bounding box center [116, 208] width 147 height 17
